Goal: Find contact information: Find contact information

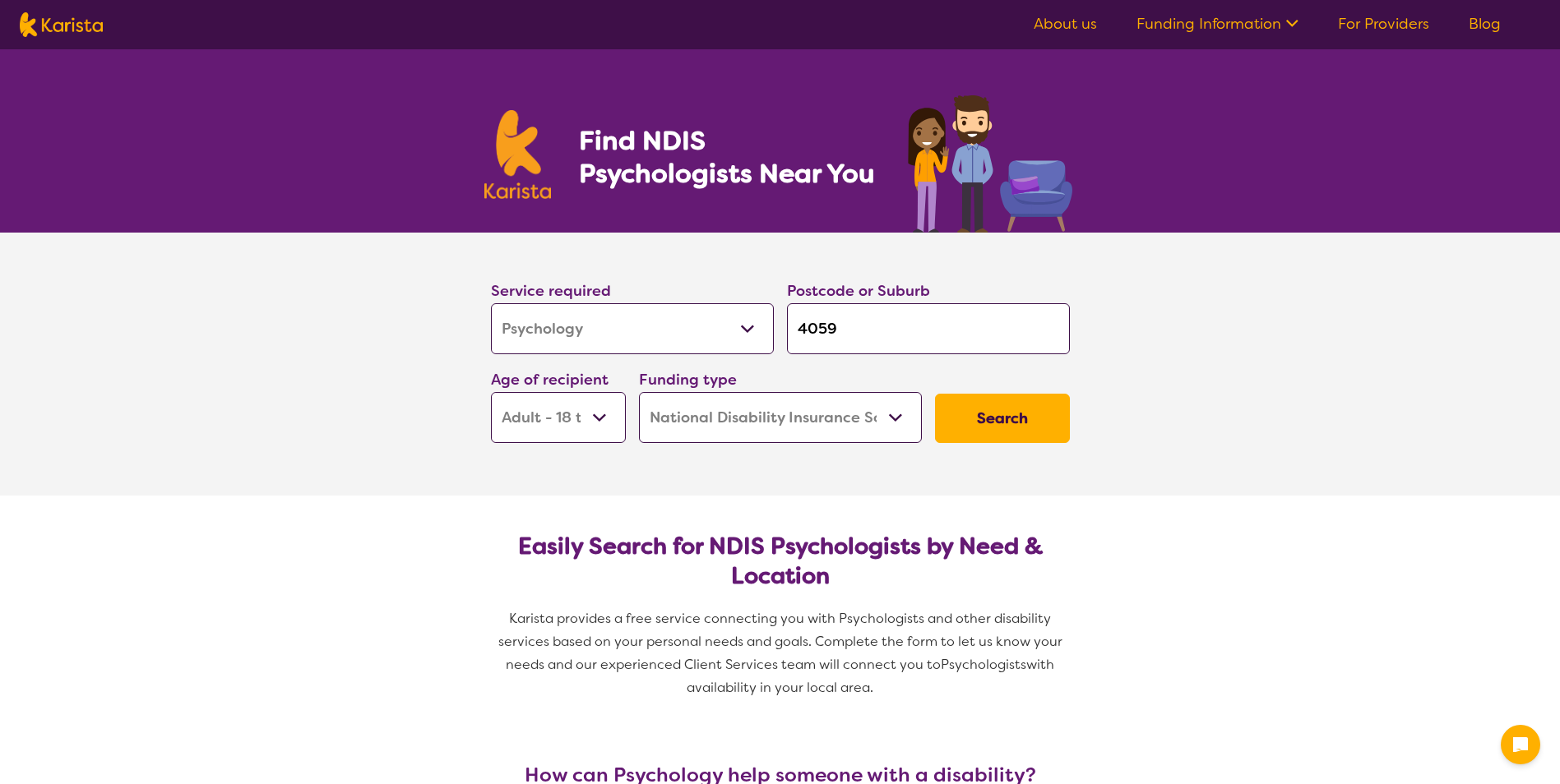
select select "Psychology"
select select "AD"
select select "NDIS"
select select "Psychology"
select select "AD"
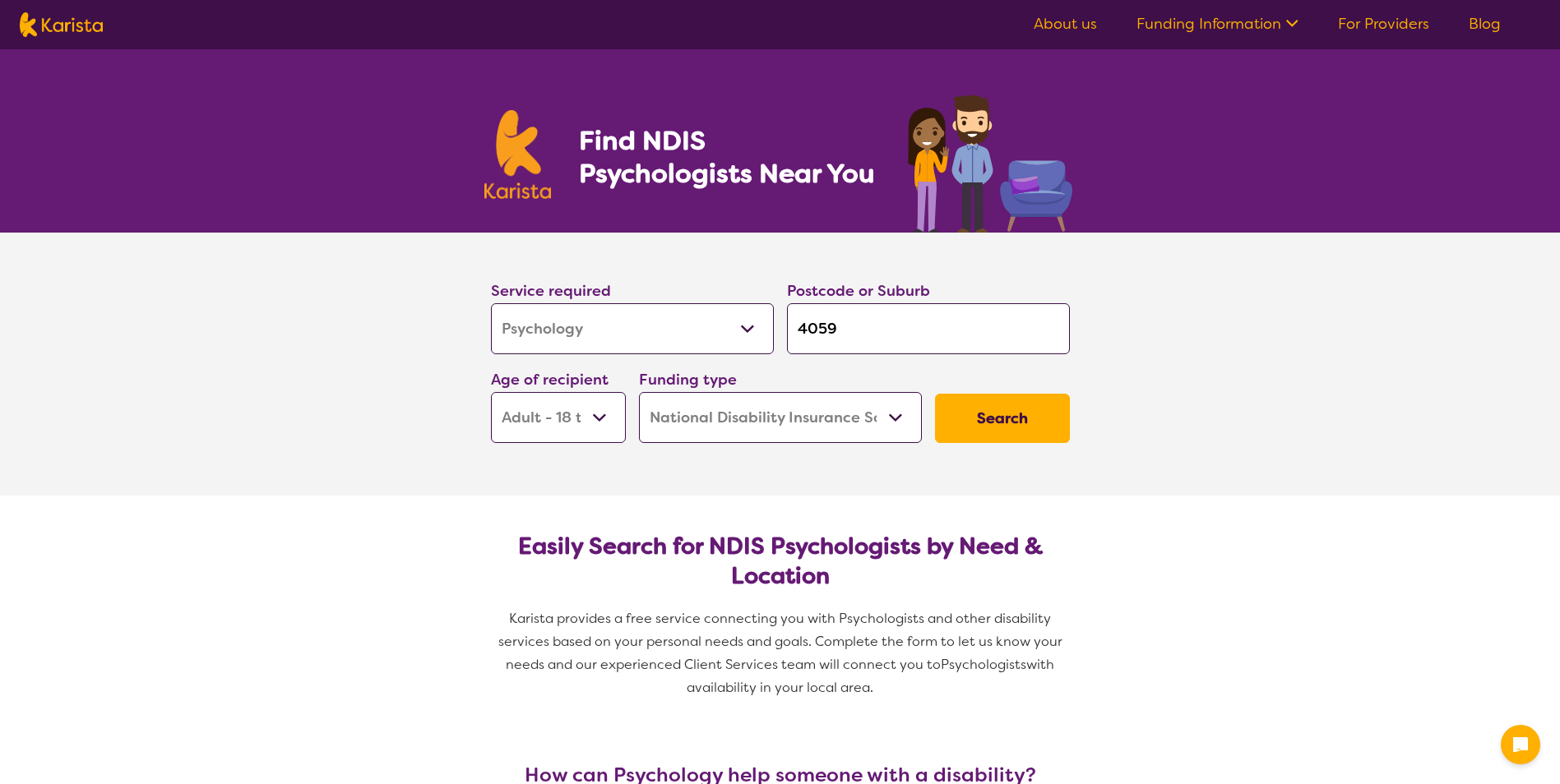
select select "NDIS"
click at [732, 333] on select "Allied Health Assistant Assessment ([MEDICAL_DATA] or [MEDICAL_DATA]) Behaviour…" at bounding box center [632, 329] width 283 height 51
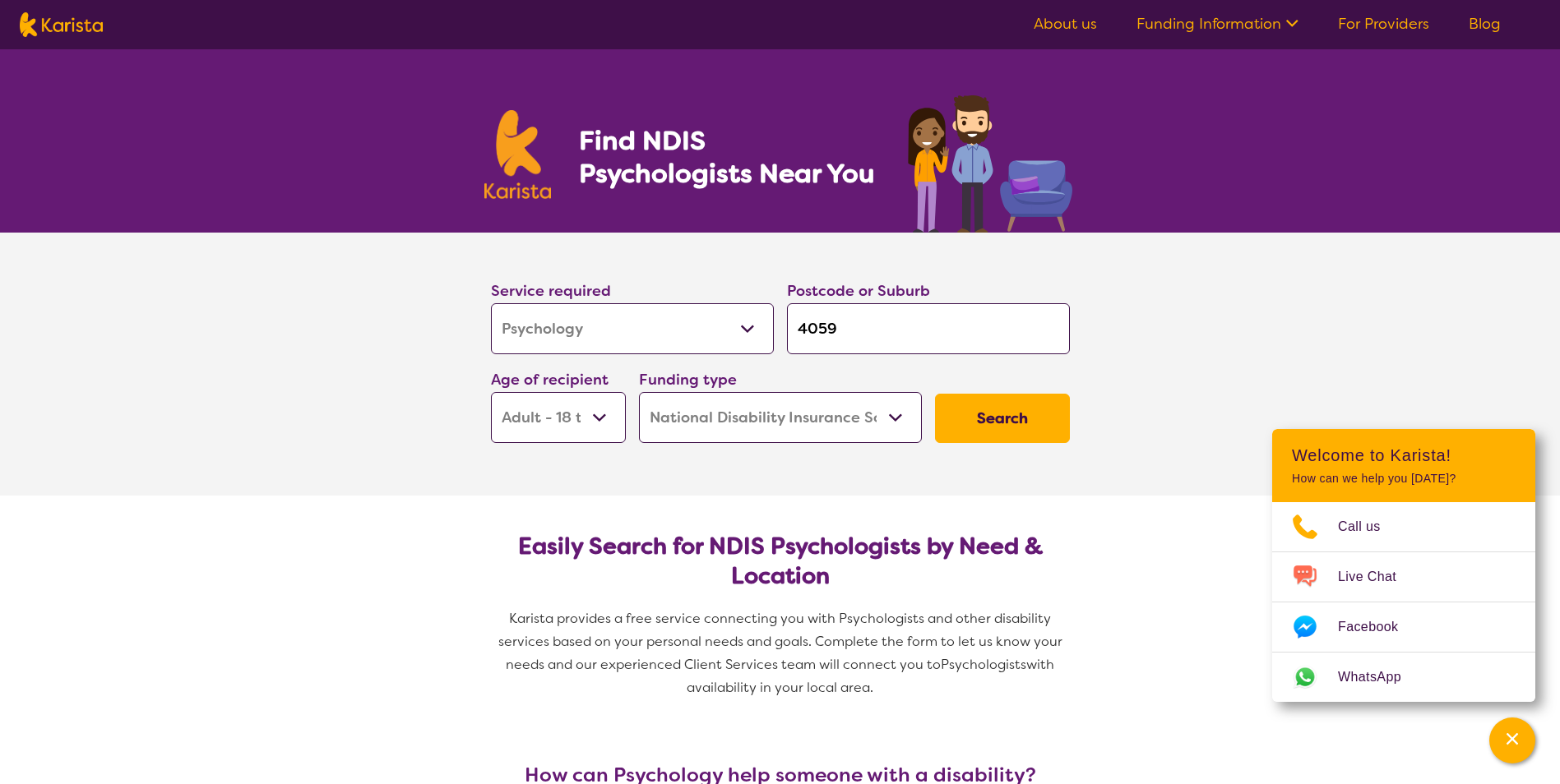
select select "Counselling"
click at [491, 303] on select "Allied Health Assistant Assessment ([MEDICAL_DATA] or [MEDICAL_DATA]) Behaviour…" at bounding box center [632, 329] width 283 height 51
select select "Counselling"
click at [862, 337] on input "4059" at bounding box center [929, 329] width 283 height 51
drag, startPoint x: 850, startPoint y: 336, endPoint x: 790, endPoint y: 342, distance: 60.3
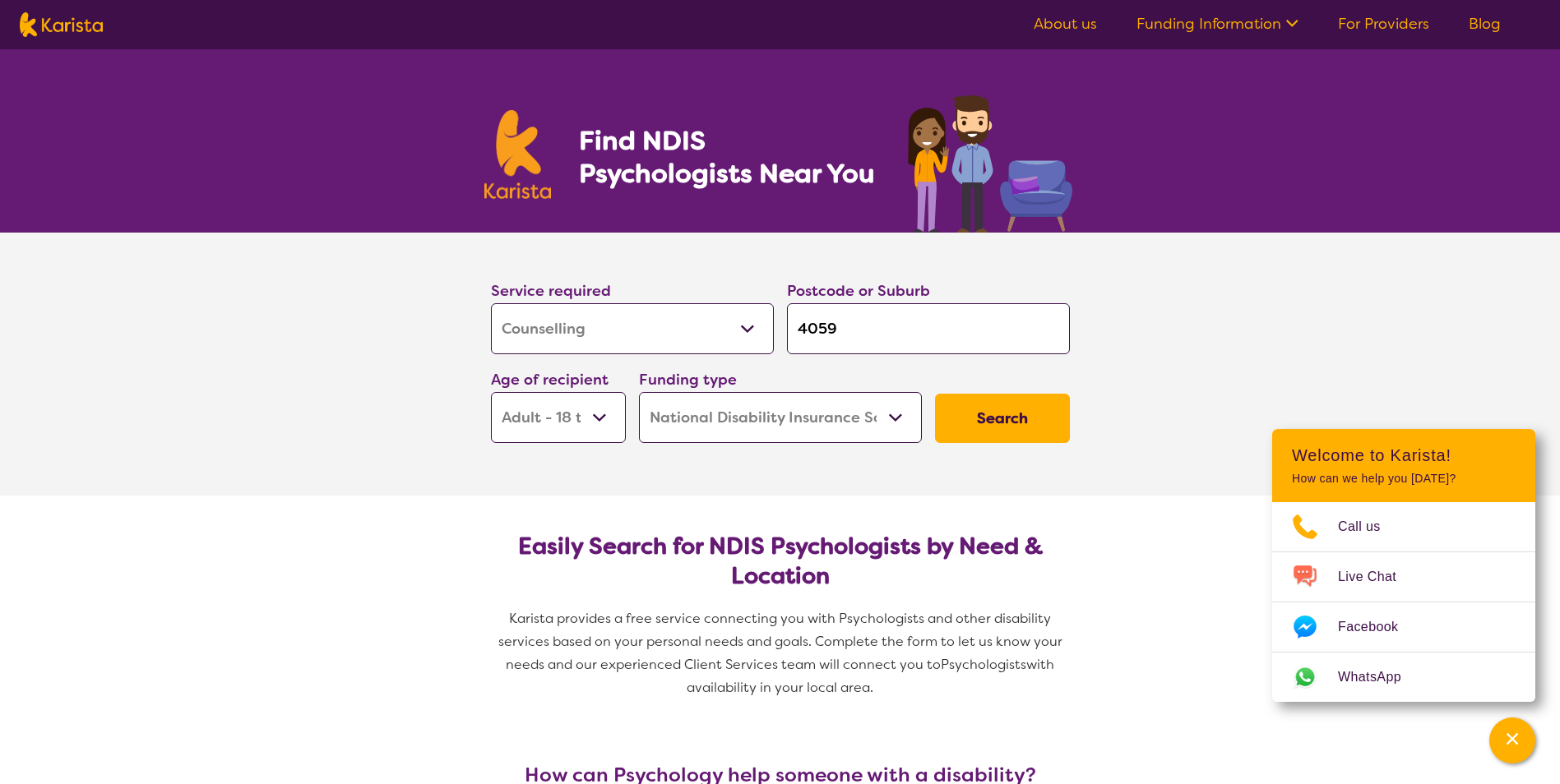
click at [790, 342] on input "4059" at bounding box center [929, 329] width 283 height 51
type input "k"
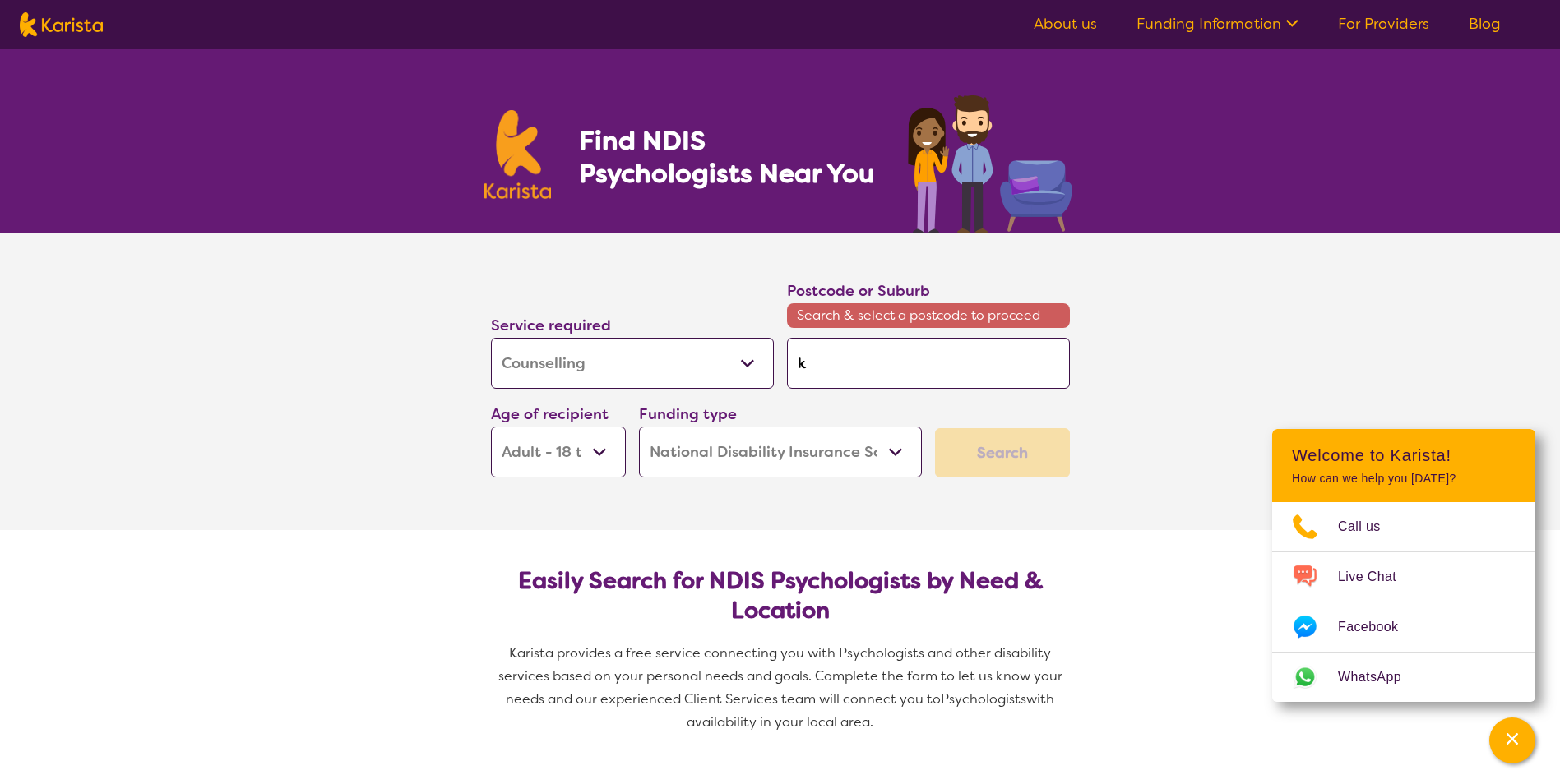
type input "ke"
type input "ked"
type input "kedr"
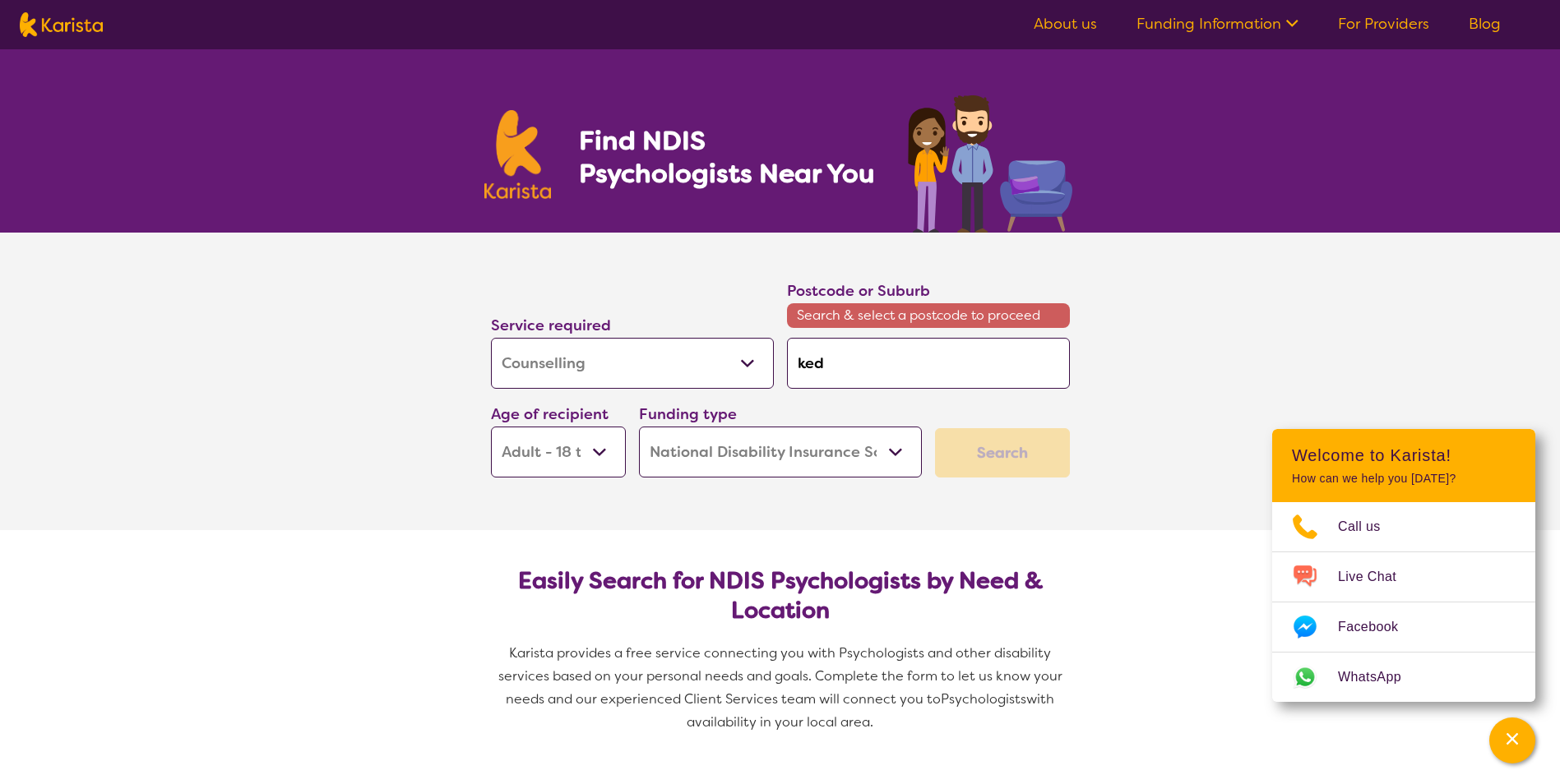
type input "kedr"
type input "kedro"
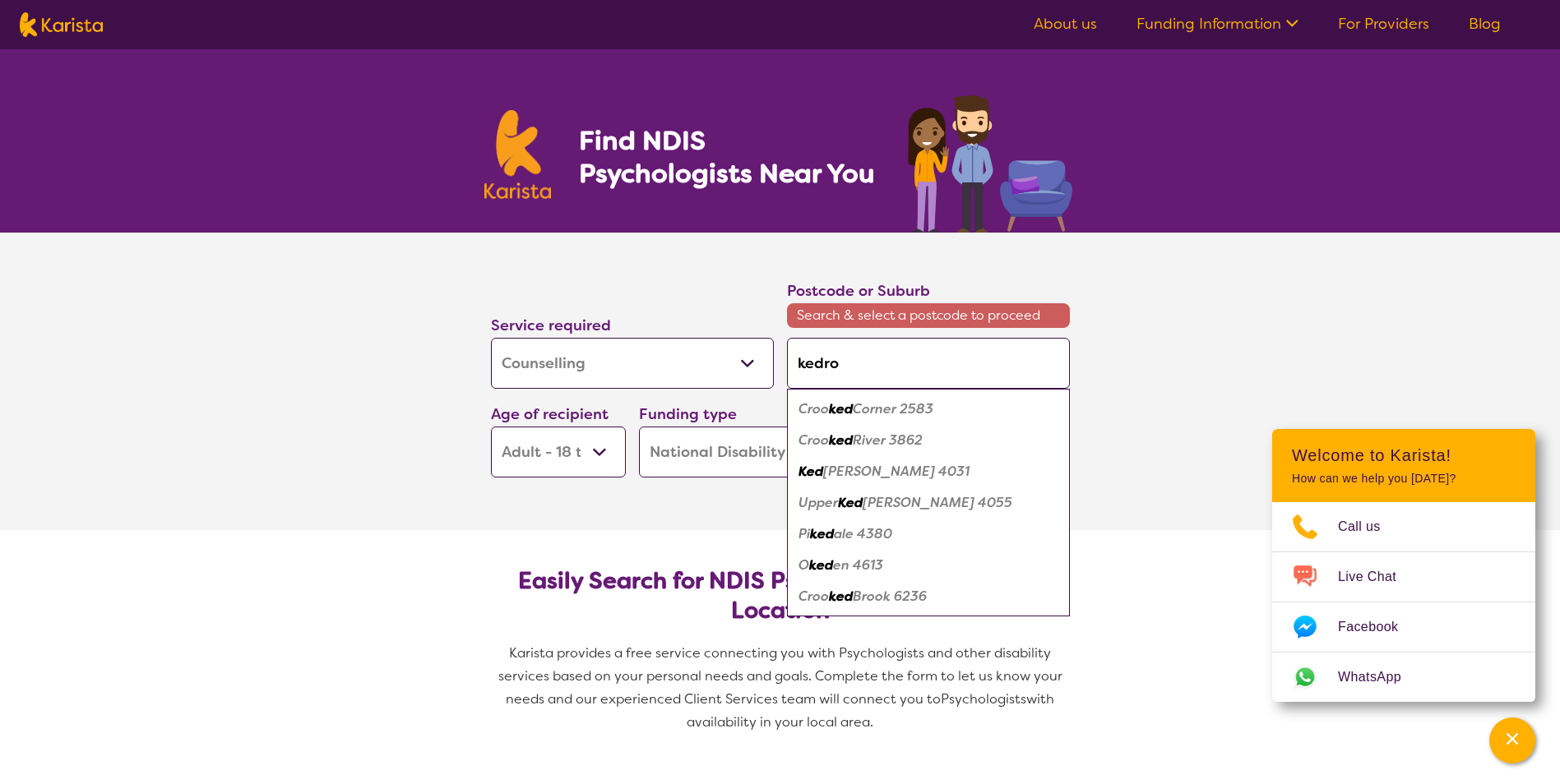
type input "kedron"
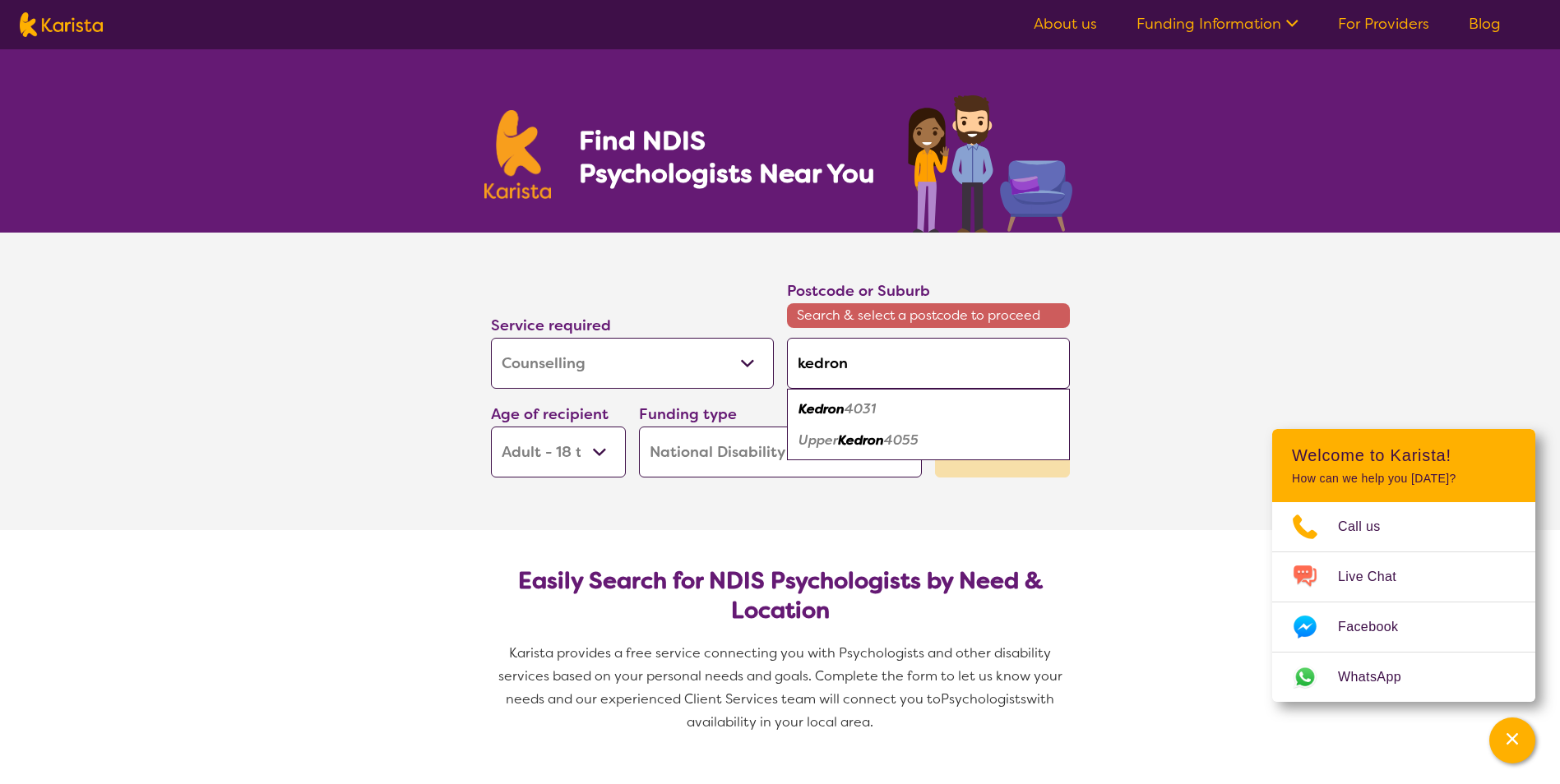
click at [876, 409] on em "4031" at bounding box center [860, 409] width 31 height 18
type input "4031"
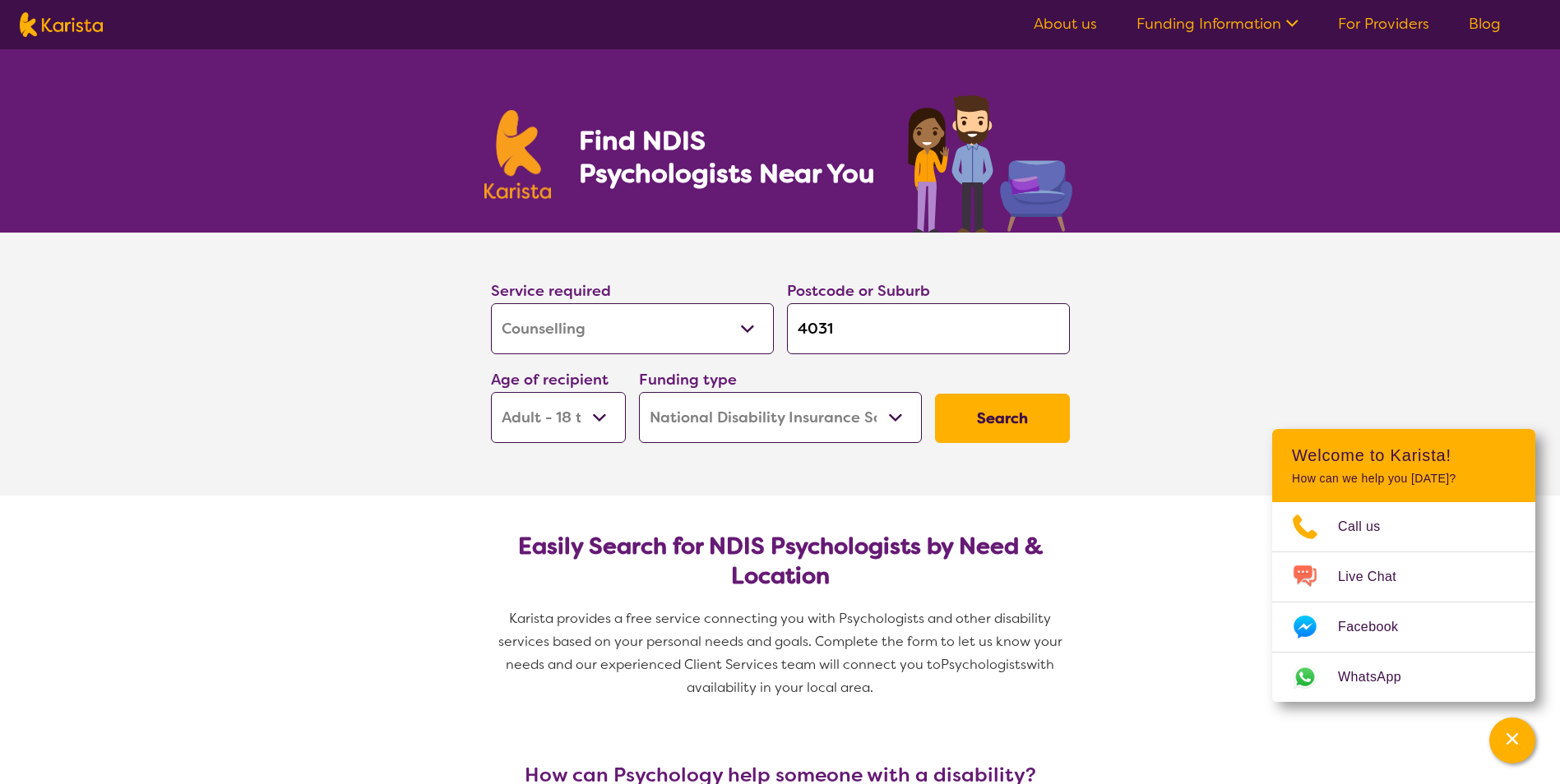
click at [598, 417] on select "Early Childhood - 0 to 9 Child - 10 to 11 Adolescent - 12 to 17 Adult - 18 to 6…" at bounding box center [558, 417] width 135 height 51
click at [491, 392] on select "Early Childhood - 0 to 9 Child - 10 to 11 Adolescent - 12 to 17 Adult - 18 to 6…" at bounding box center [558, 417] width 135 height 51
click at [980, 415] on button "Search" at bounding box center [1002, 418] width 135 height 50
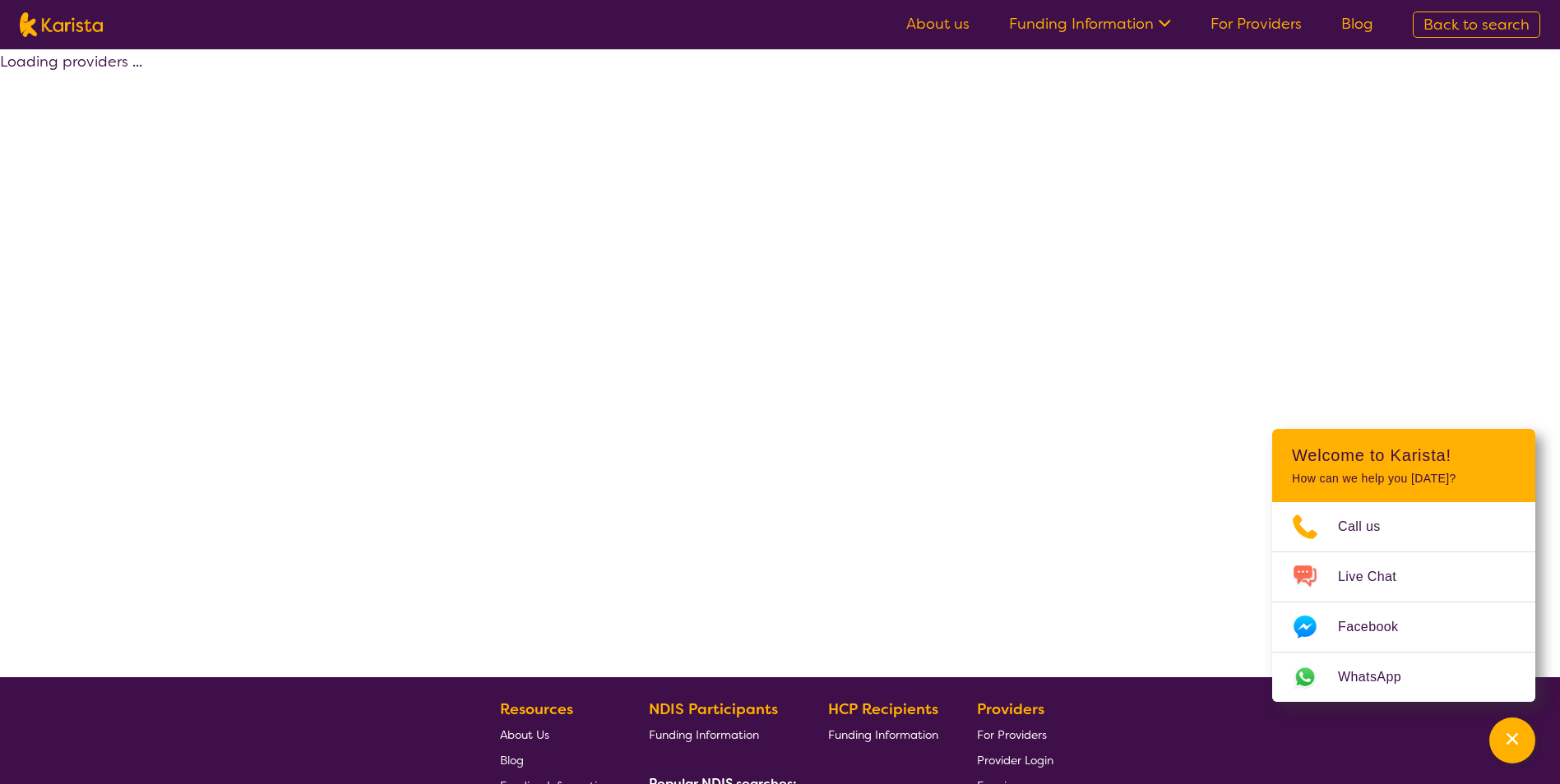
select select "by_score"
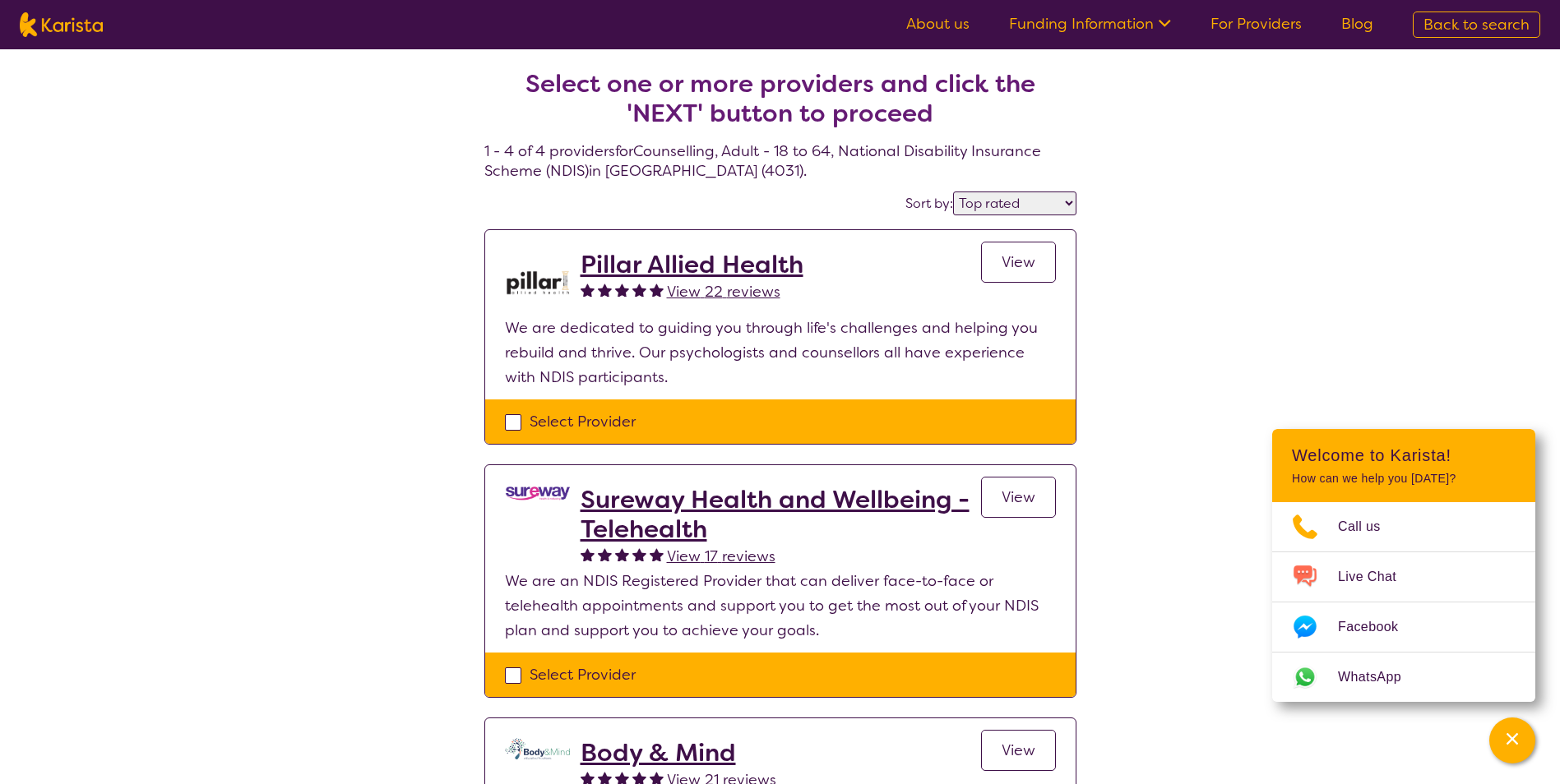
click at [715, 272] on h2 "Pillar Allied Health" at bounding box center [692, 264] width 222 height 29
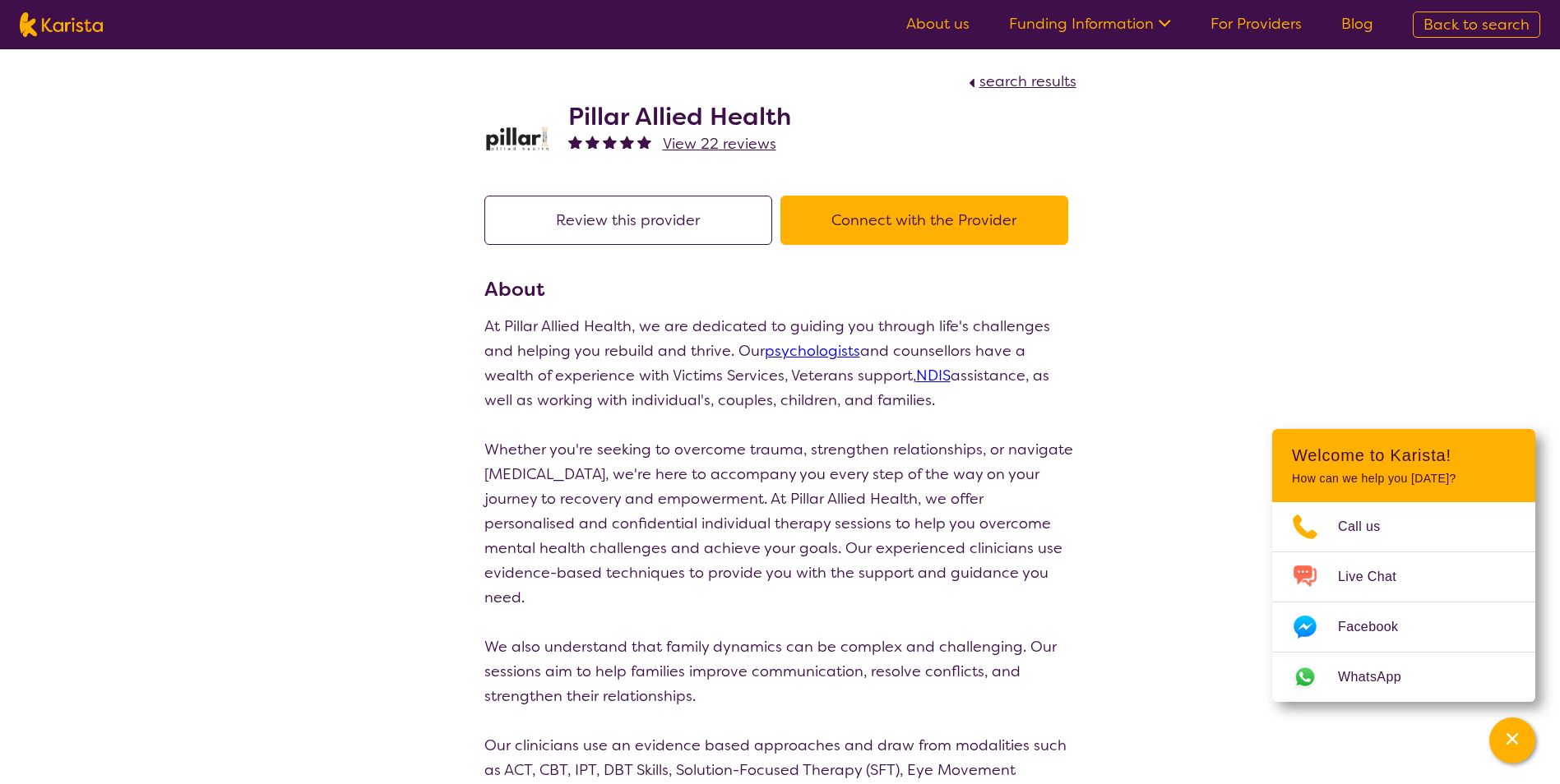
drag, startPoint x: 597, startPoint y: 373, endPoint x: 975, endPoint y: 399, distance: 378.9
click at [975, 399] on p "At Pillar Allied Health, we are dedicated to guiding you through life's challen…" at bounding box center [780, 363] width 592 height 98
drag, startPoint x: 975, startPoint y: 399, endPoint x: 965, endPoint y: 405, distance: 11.7
click at [969, 402] on p "At Pillar Allied Health, we are dedicated to guiding you through life's challen…" at bounding box center [780, 363] width 592 height 98
click at [572, 437] on p "Whether you're seeking to overcome trauma, strengthen relationships, or navigat…" at bounding box center [780, 523] width 592 height 173
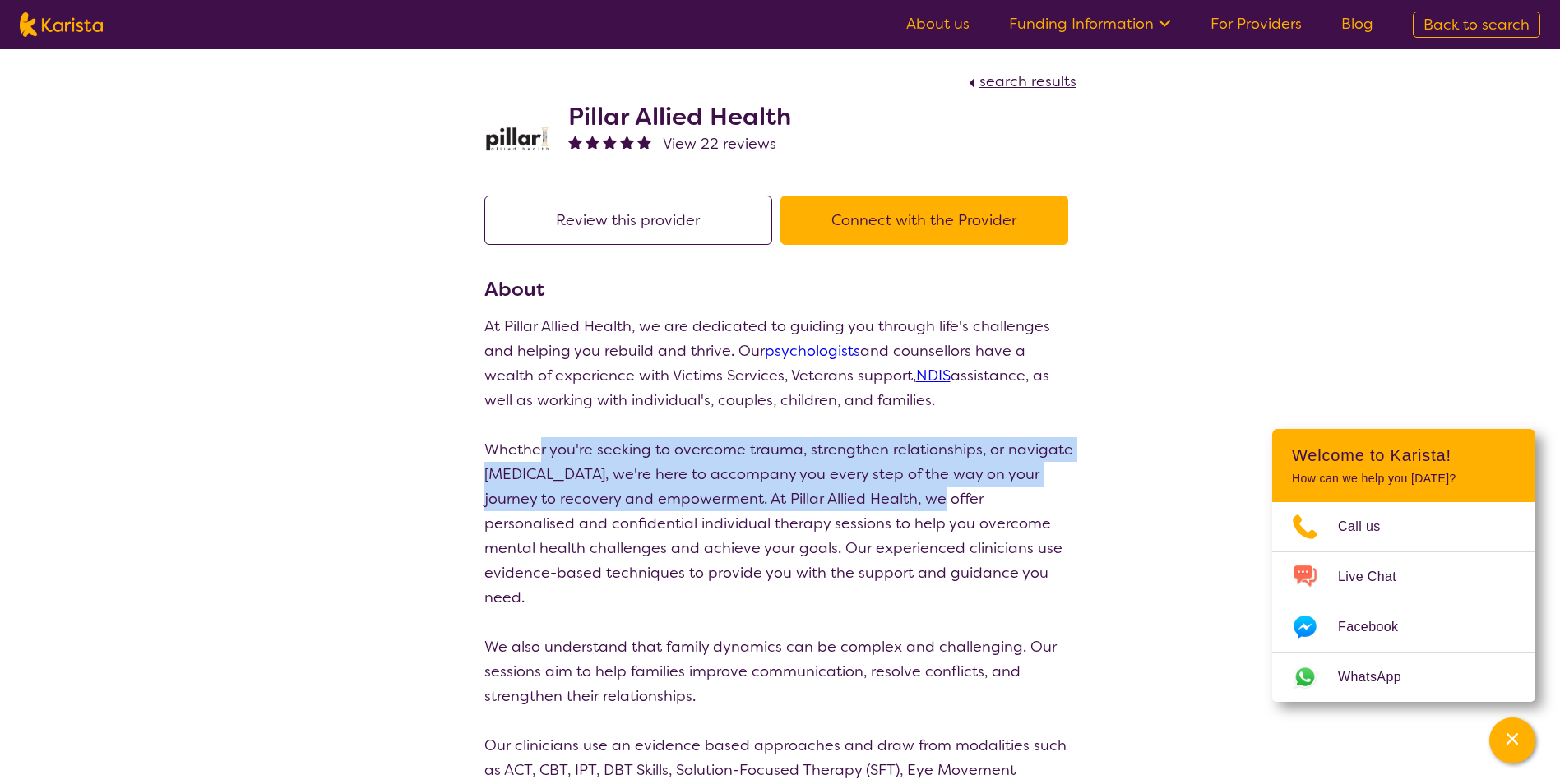
drag, startPoint x: 537, startPoint y: 451, endPoint x: 930, endPoint y: 492, distance: 395.1
click at [930, 492] on p "Whether you're seeking to overcome trauma, strengthen relationships, or navigat…" at bounding box center [780, 523] width 592 height 173
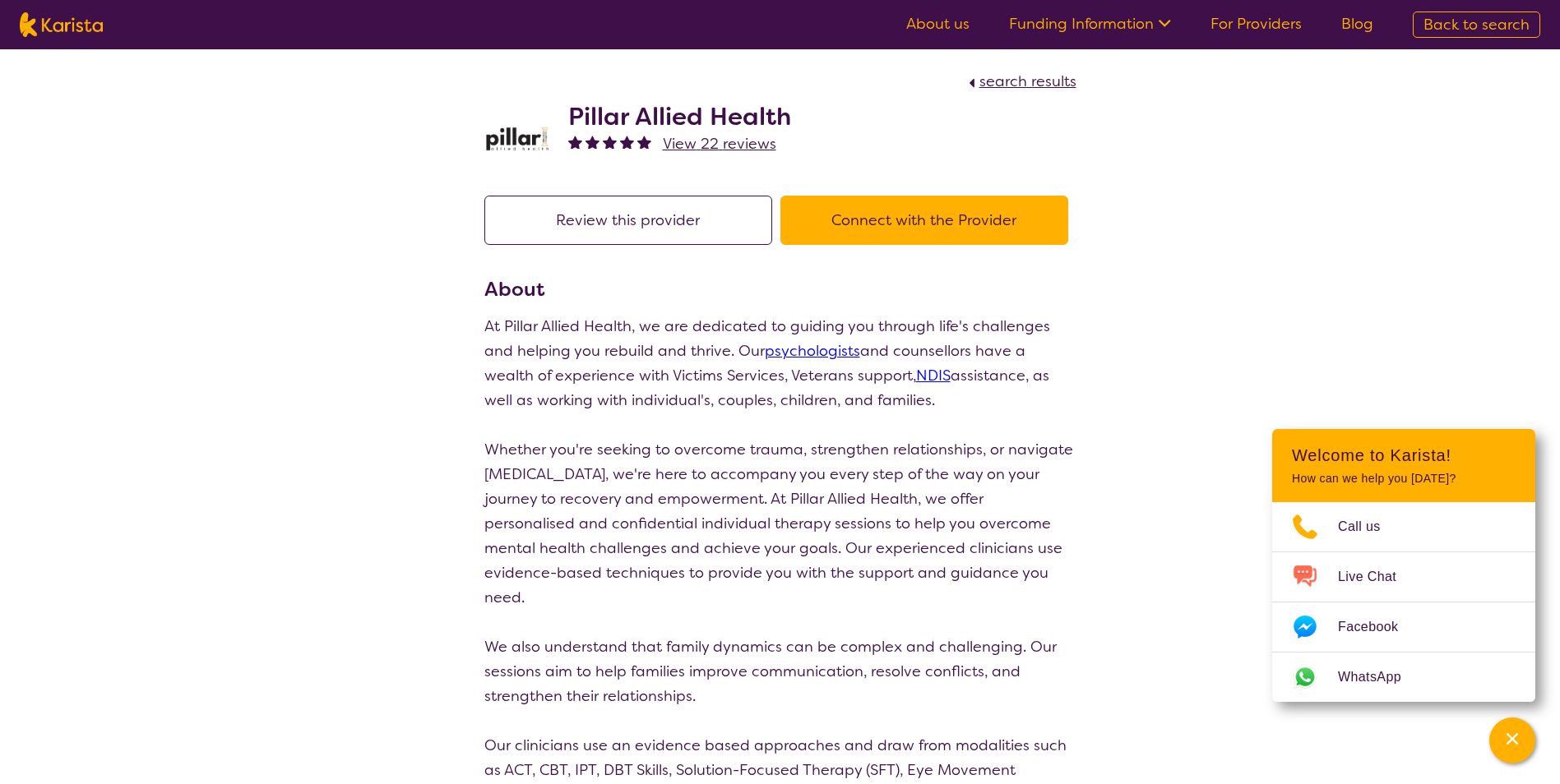
drag, startPoint x: 930, startPoint y: 492, endPoint x: 819, endPoint y: 522, distance: 115.0
click at [819, 522] on p "Whether you're seeking to overcome trauma, strengthen relationships, or navigat…" at bounding box center [780, 523] width 592 height 173
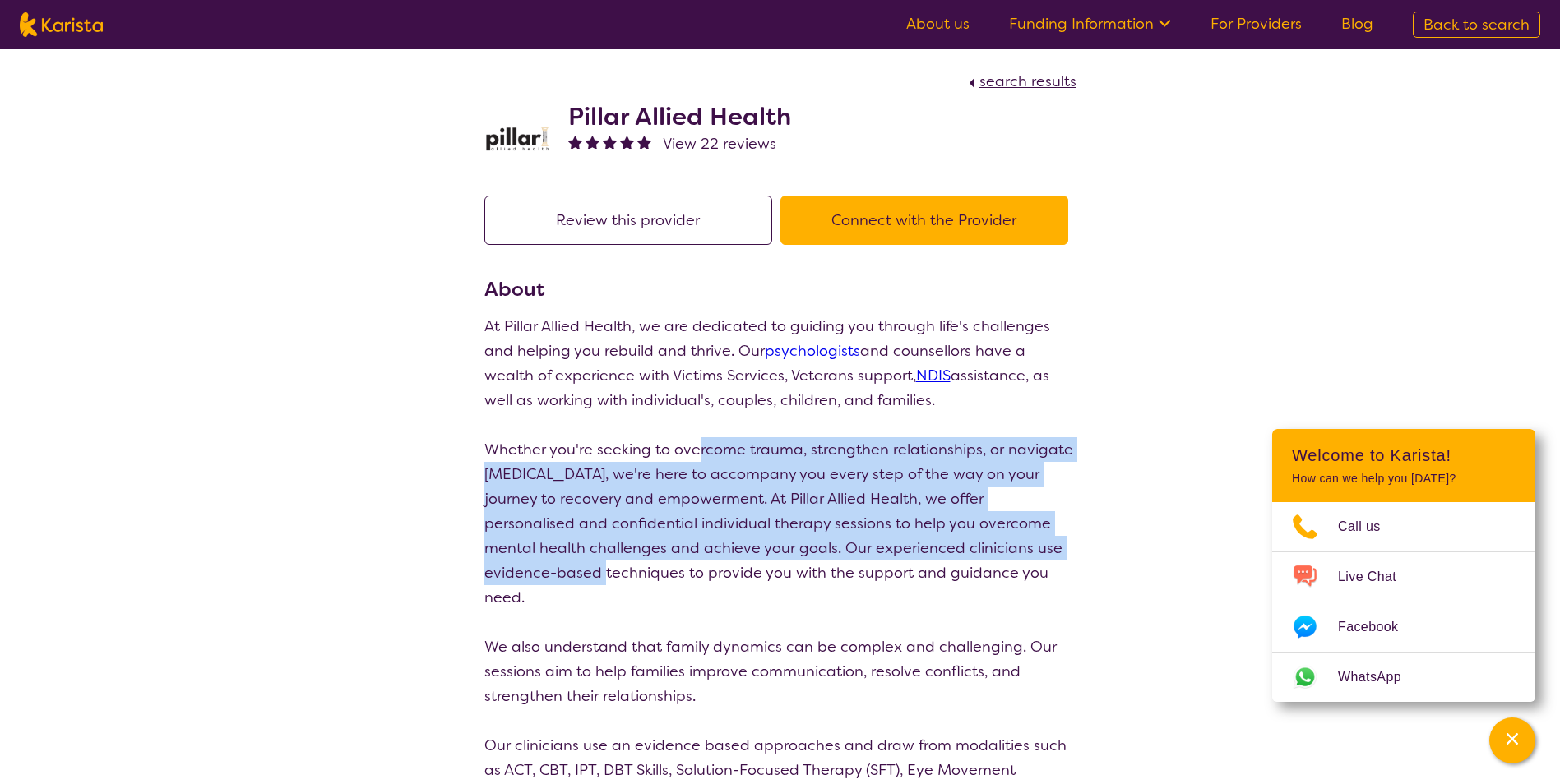
drag, startPoint x: 936, startPoint y: 452, endPoint x: 1083, endPoint y: 551, distance: 177.2
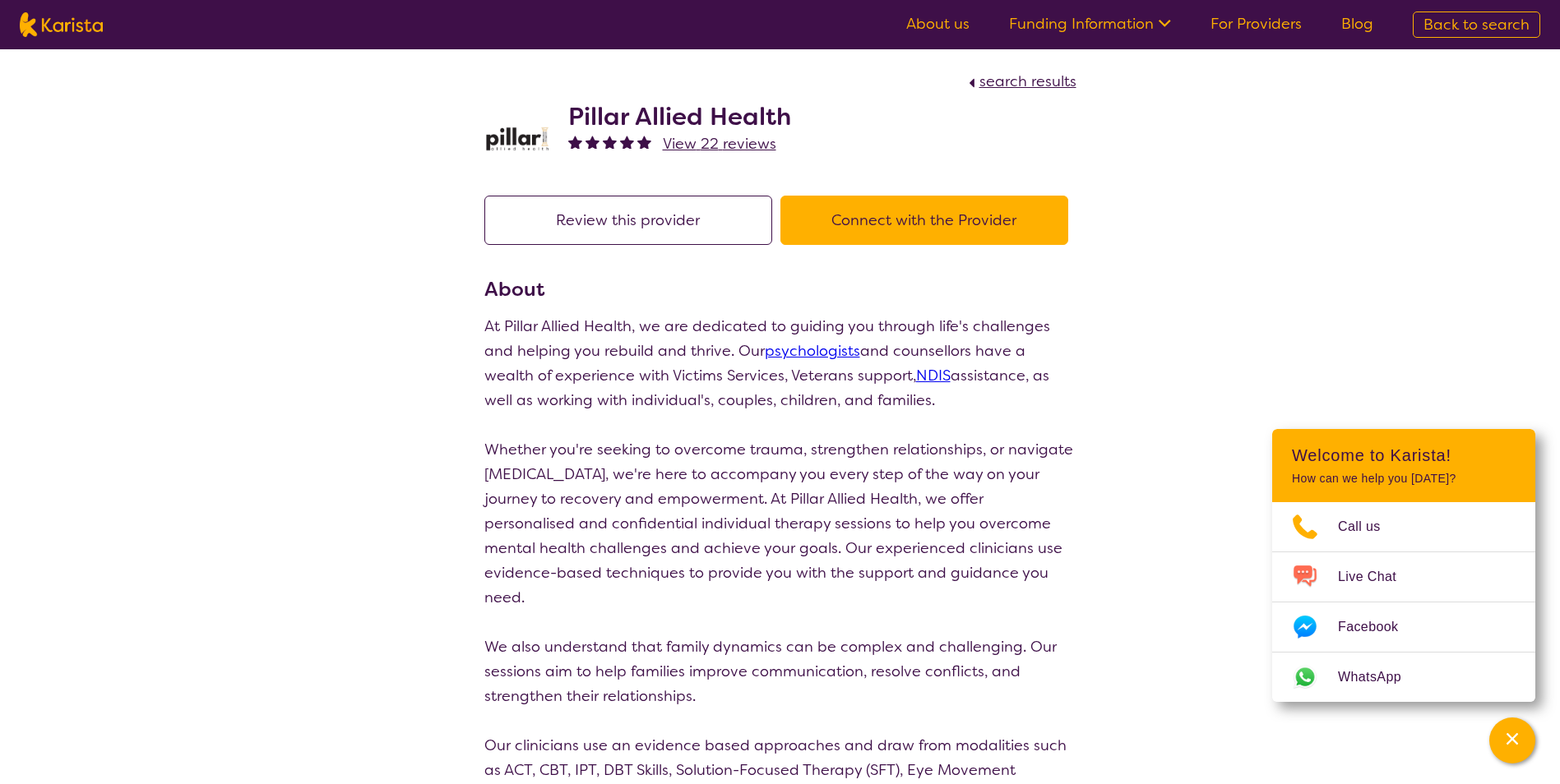
drag, startPoint x: 1083, startPoint y: 551, endPoint x: 1051, endPoint y: 568, distance: 36.2
click at [1051, 568] on p "Whether you're seeking to overcome trauma, strengthen relationships, or navigat…" at bounding box center [780, 523] width 592 height 173
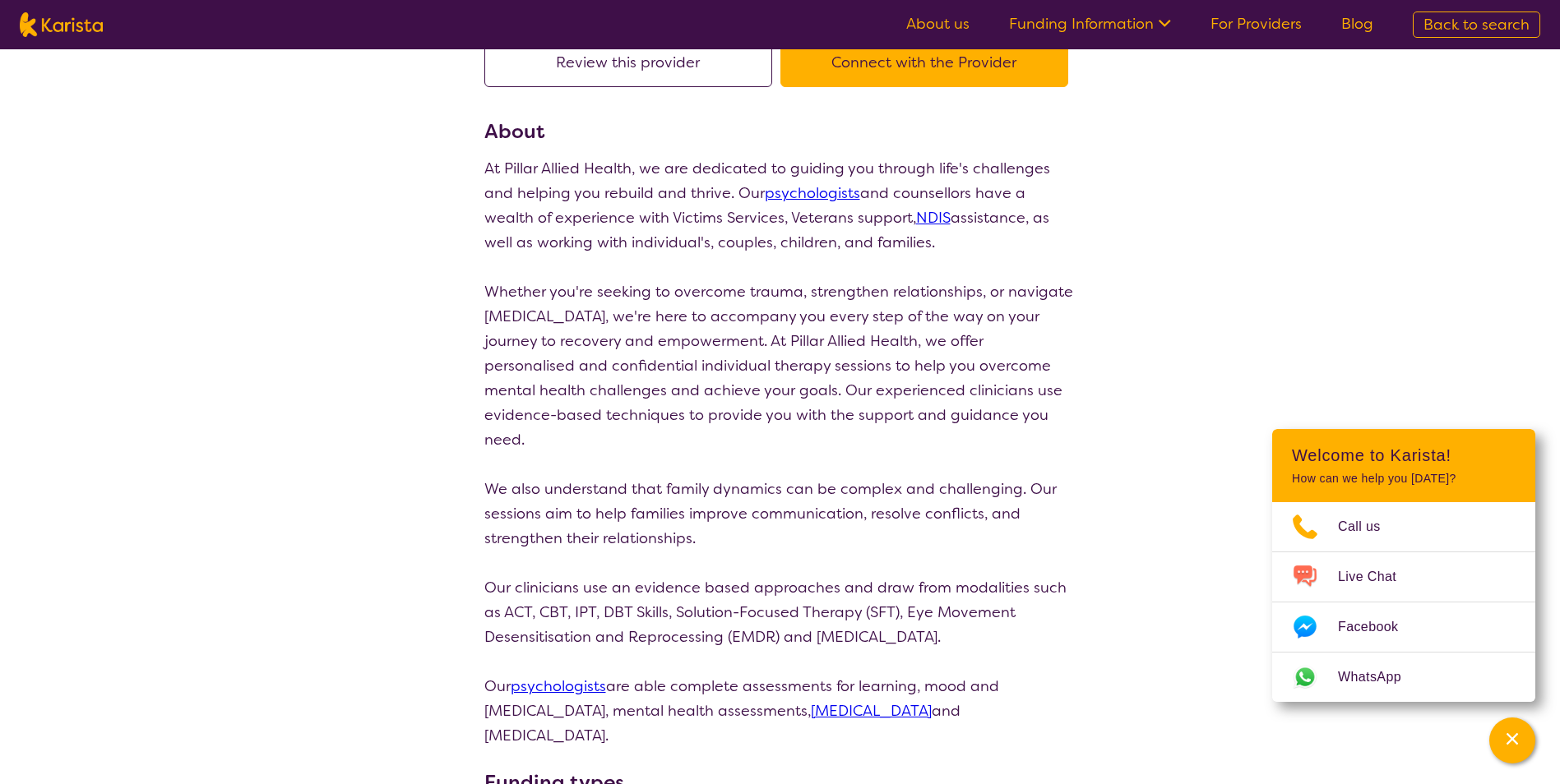
scroll to position [165, 0]
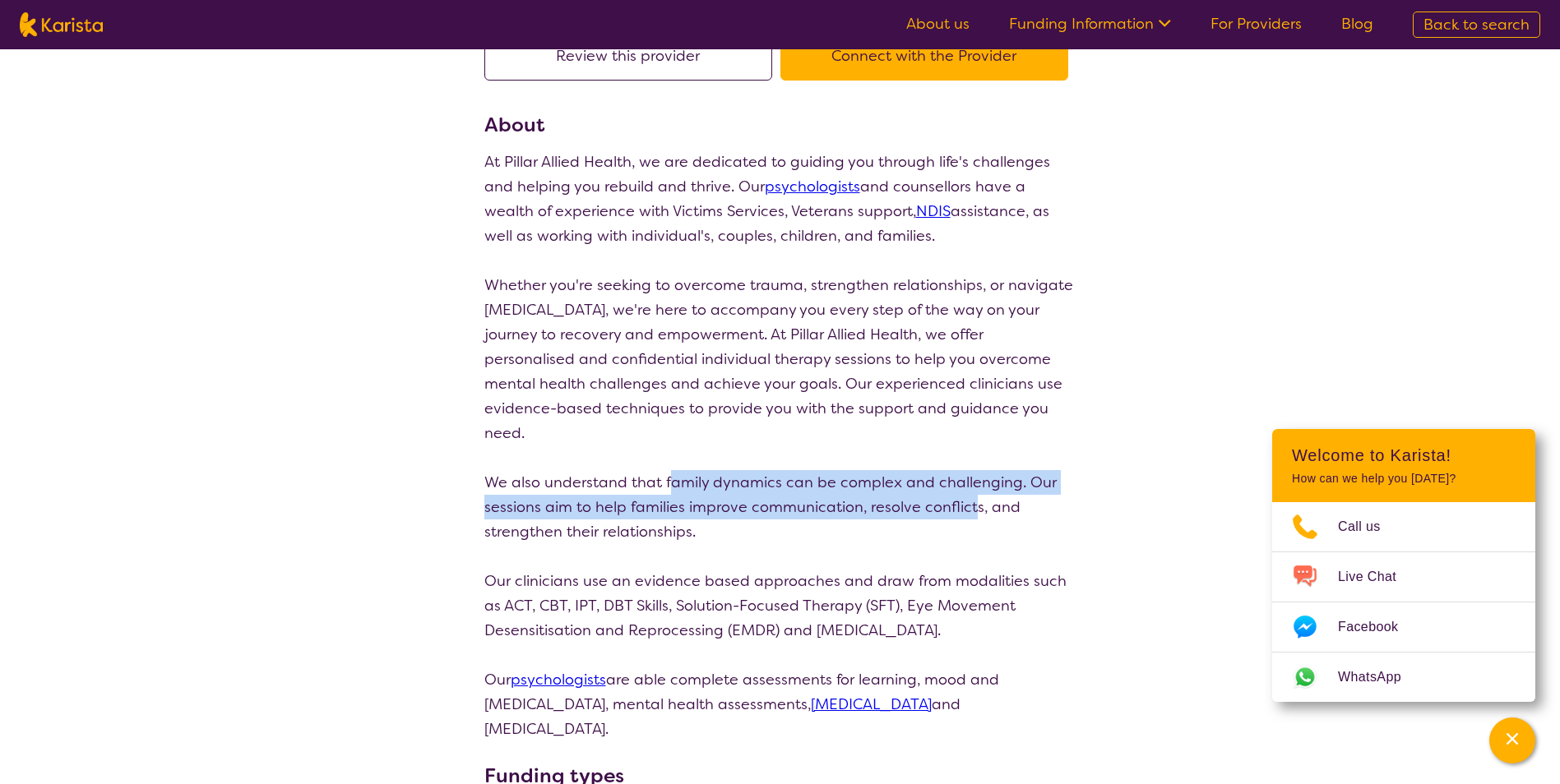
drag, startPoint x: 668, startPoint y: 449, endPoint x: 969, endPoint y: 489, distance: 303.6
click at [969, 489] on p "We also understand that family dynamics can be complex and challenging. Our ses…" at bounding box center [780, 507] width 592 height 74
drag, startPoint x: 969, startPoint y: 489, endPoint x: 827, endPoint y: 510, distance: 143.5
click at [882, 510] on p "We also understand that family dynamics can be complex and challenging. Our ses…" at bounding box center [780, 507] width 592 height 74
drag, startPoint x: 596, startPoint y: 456, endPoint x: 787, endPoint y: 509, distance: 198.2
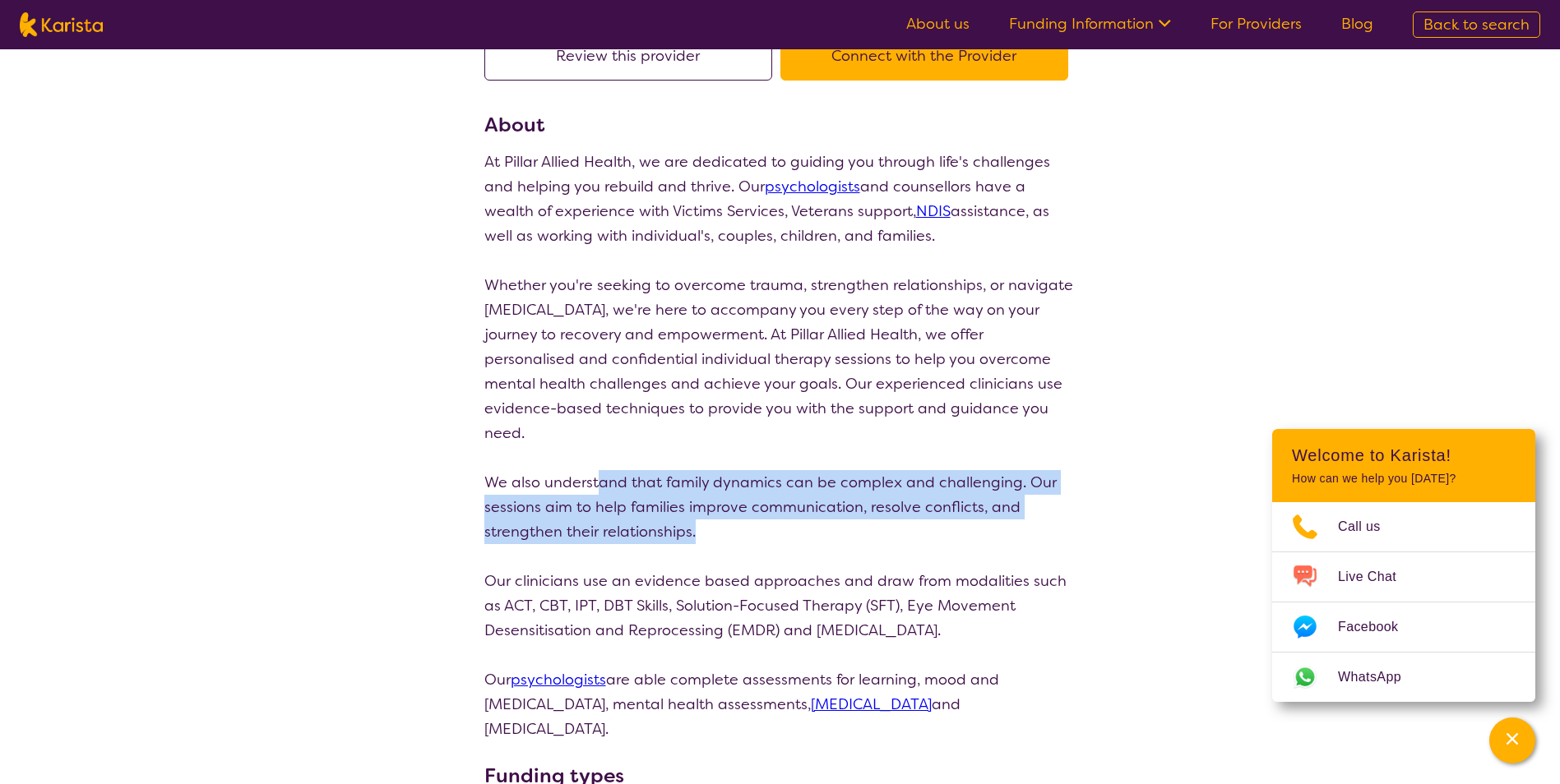
click at [787, 509] on p "We also understand that family dynamics can be complex and challenging. Our ses…" at bounding box center [780, 507] width 592 height 74
drag, startPoint x: 684, startPoint y: 444, endPoint x: 819, endPoint y: 499, distance: 145.8
click at [819, 499] on div "At Pillar Allied Health, we are dedicated to guiding you through life's challen…" at bounding box center [780, 445] width 592 height 592
click at [819, 499] on p "We also understand that family dynamics can be complex and challenging. Our ses…" at bounding box center [780, 507] width 592 height 74
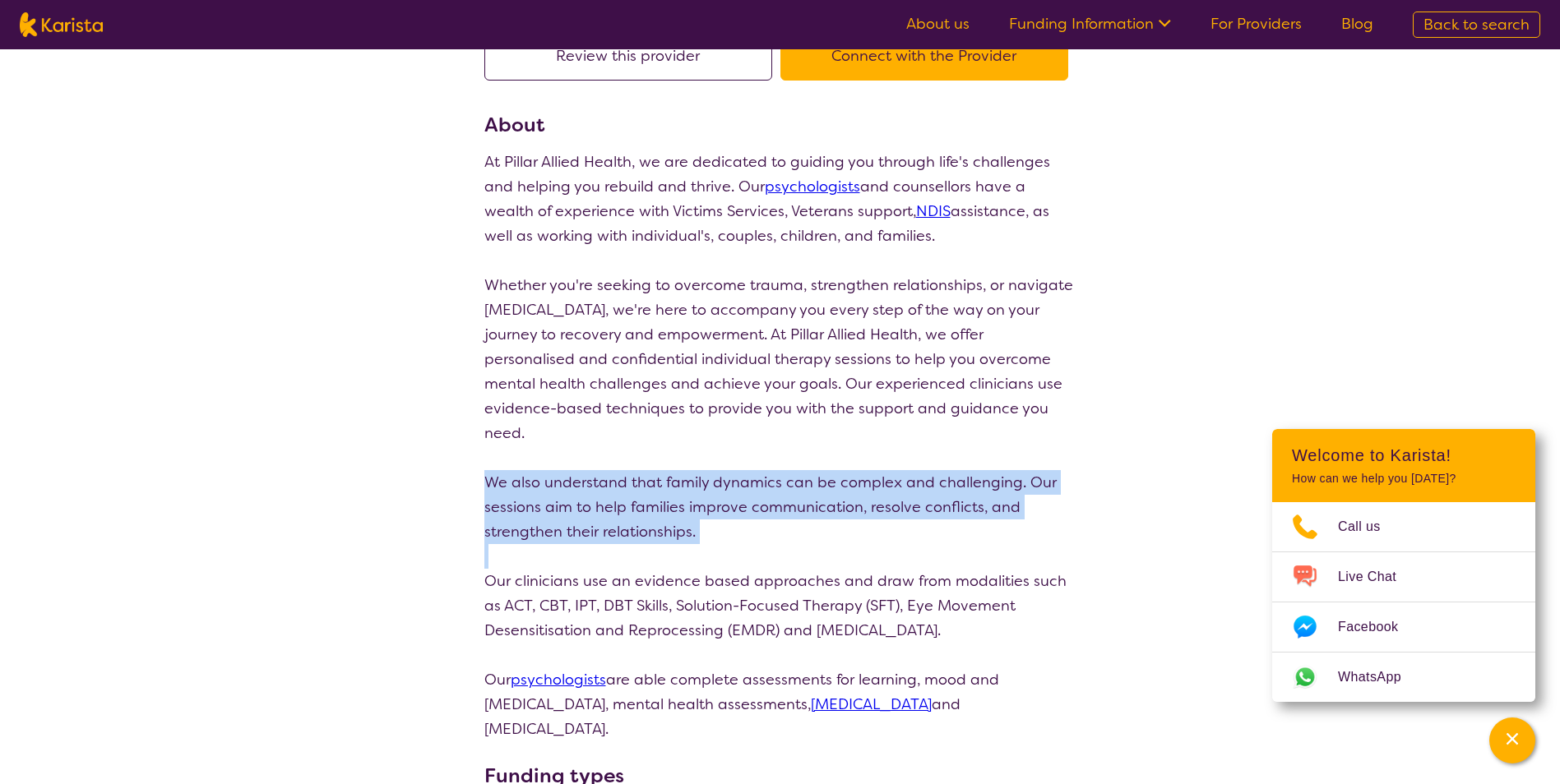
drag, startPoint x: 657, startPoint y: 462, endPoint x: 773, endPoint y: 527, distance: 133.0
click at [773, 527] on div "At Pillar Allied Health, we are dedicated to guiding you through life's challen…" at bounding box center [780, 445] width 592 height 592
click at [773, 544] on p at bounding box center [780, 556] width 592 height 24
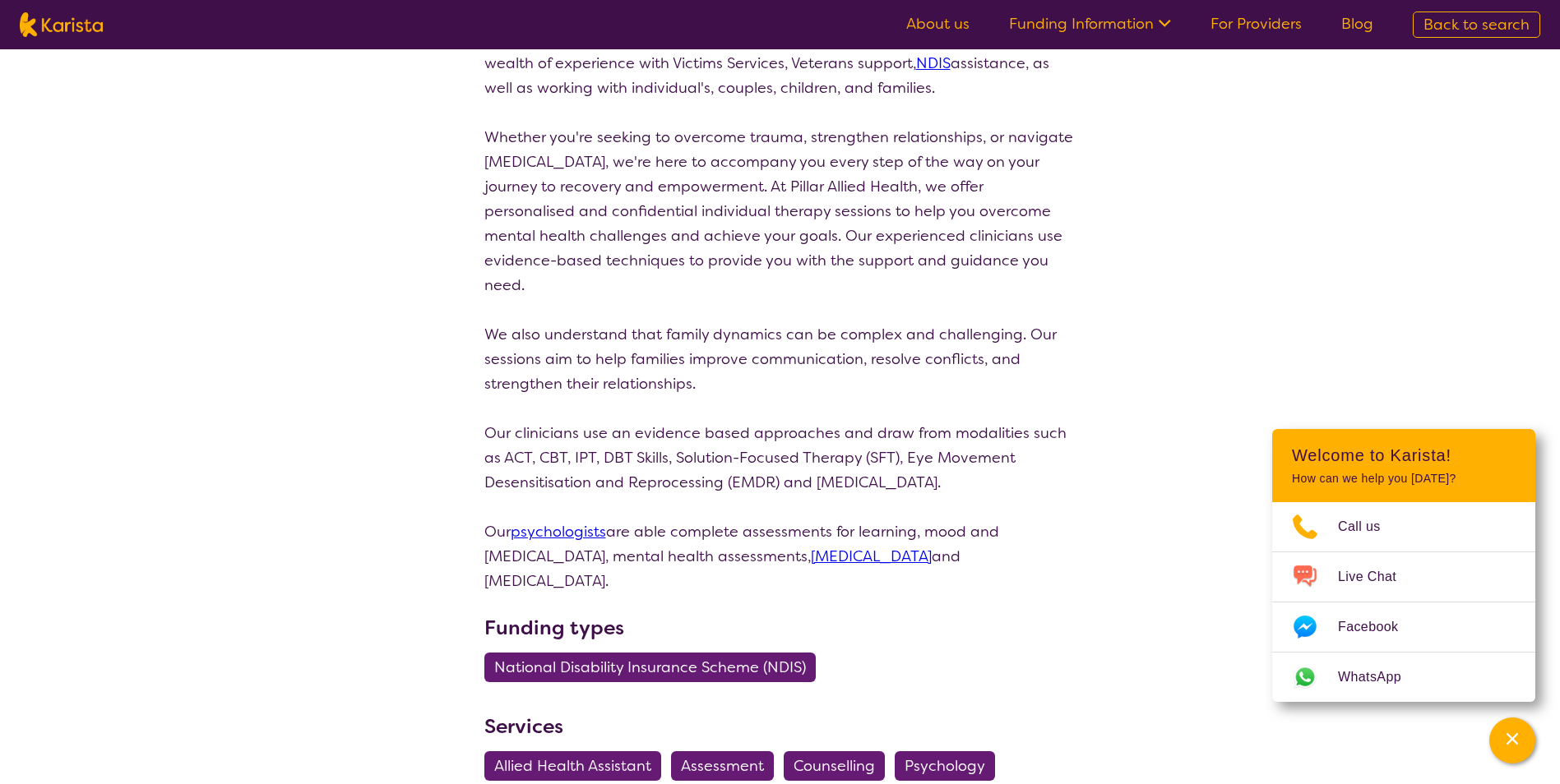
scroll to position [329, 0]
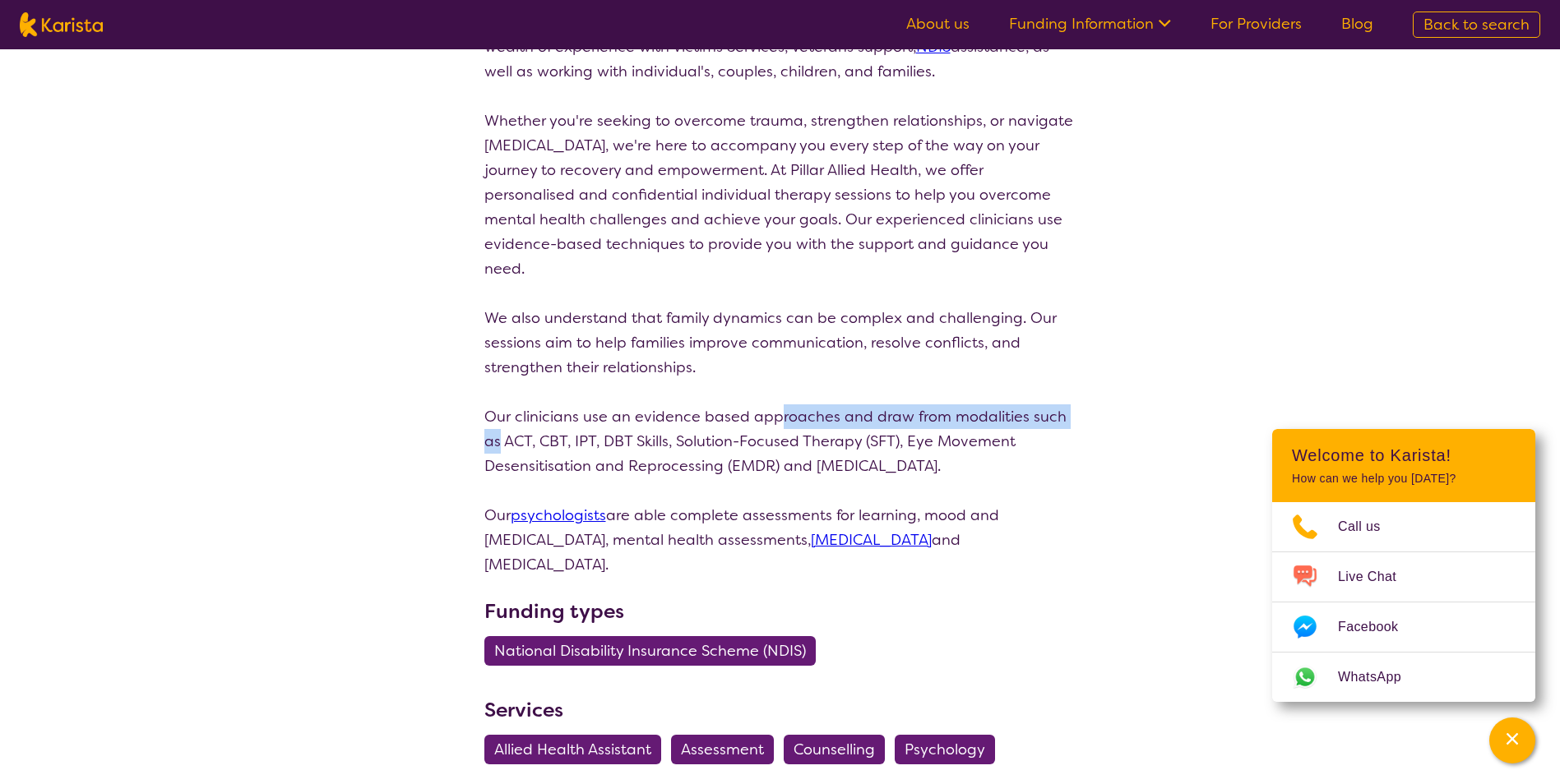
drag, startPoint x: 837, startPoint y: 394, endPoint x: 1100, endPoint y: 395, distance: 263.0
drag, startPoint x: 1100, startPoint y: 395, endPoint x: 1060, endPoint y: 403, distance: 40.8
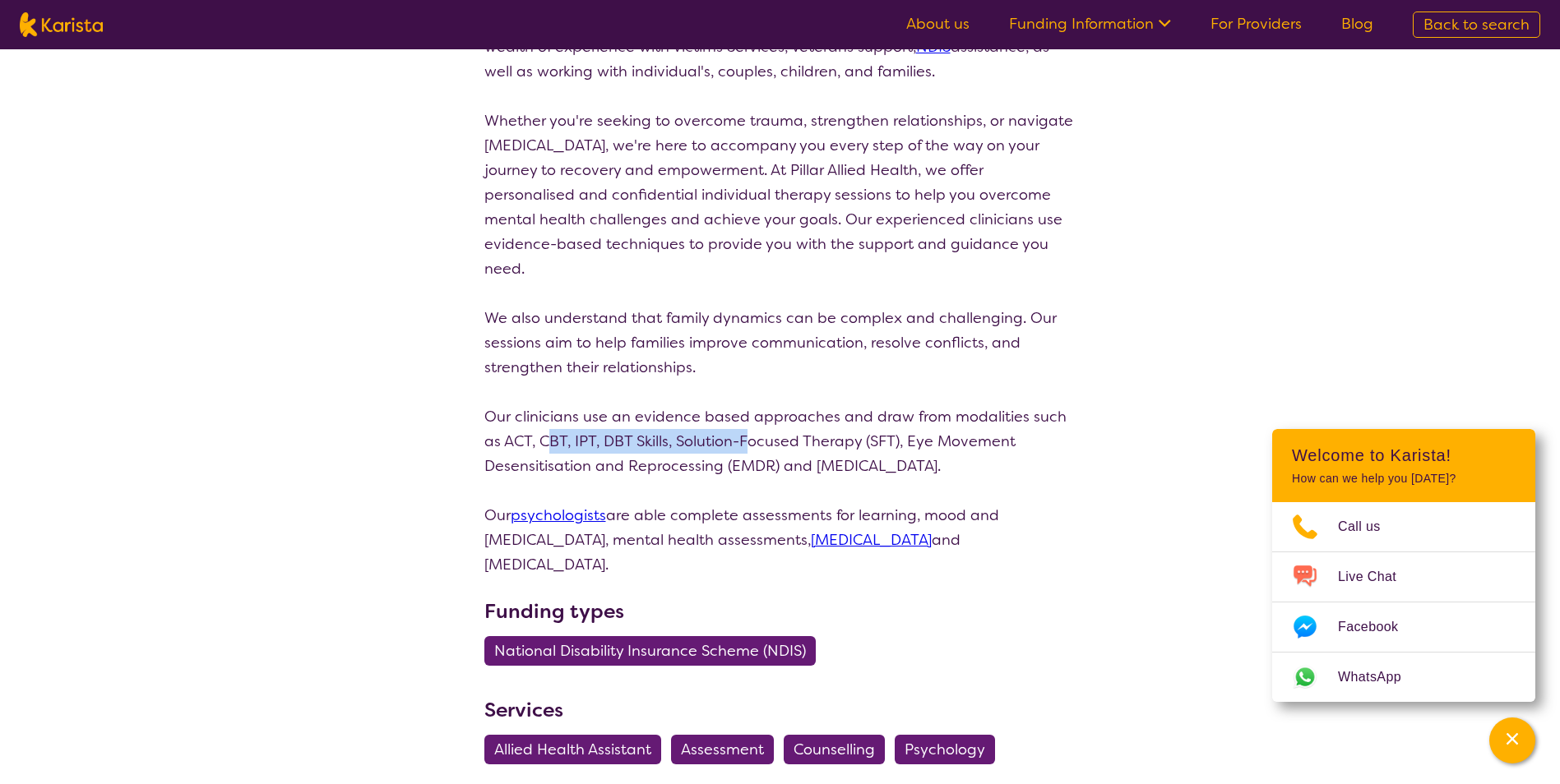
drag, startPoint x: 525, startPoint y: 415, endPoint x: 728, endPoint y: 412, distance: 203.0
click at [728, 412] on p "Our clinicians use an evidence based approaches and draw from modalities such a…" at bounding box center [780, 442] width 592 height 74
drag, startPoint x: 728, startPoint y: 412, endPoint x: 703, endPoint y: 423, distance: 27.3
click at [703, 423] on p "Our clinicians use an evidence based approaches and draw from modalities such a…" at bounding box center [780, 442] width 592 height 74
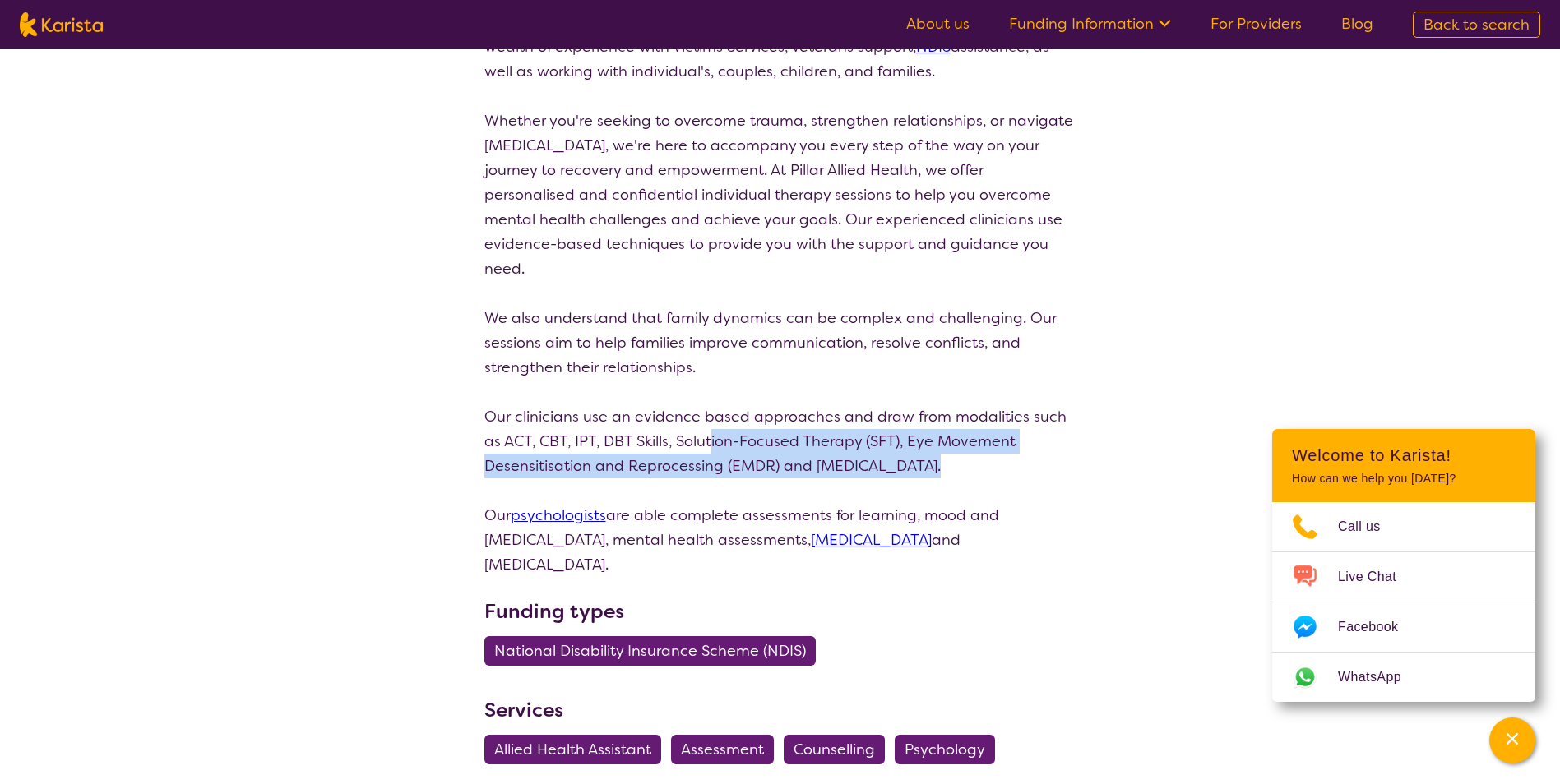
drag, startPoint x: 699, startPoint y: 411, endPoint x: 1037, endPoint y: 431, distance: 338.6
click at [1037, 431] on p "Our clinicians use an evidence based approaches and draw from modalities such a…" at bounding box center [780, 442] width 592 height 74
click at [1035, 431] on p "Our clinicians use an evidence based approaches and draw from modalities such a…" at bounding box center [780, 442] width 592 height 74
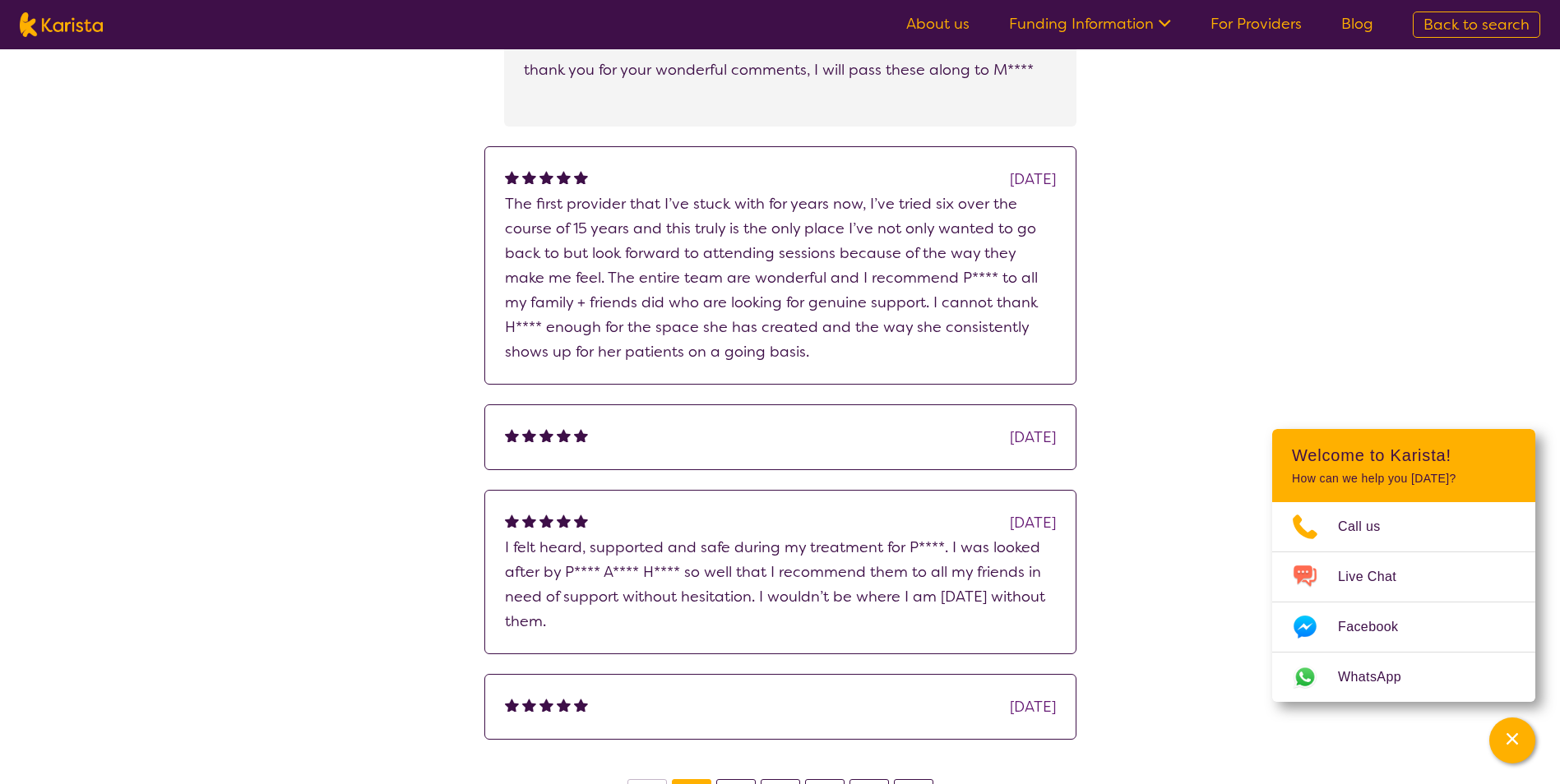
scroll to position [1397, 0]
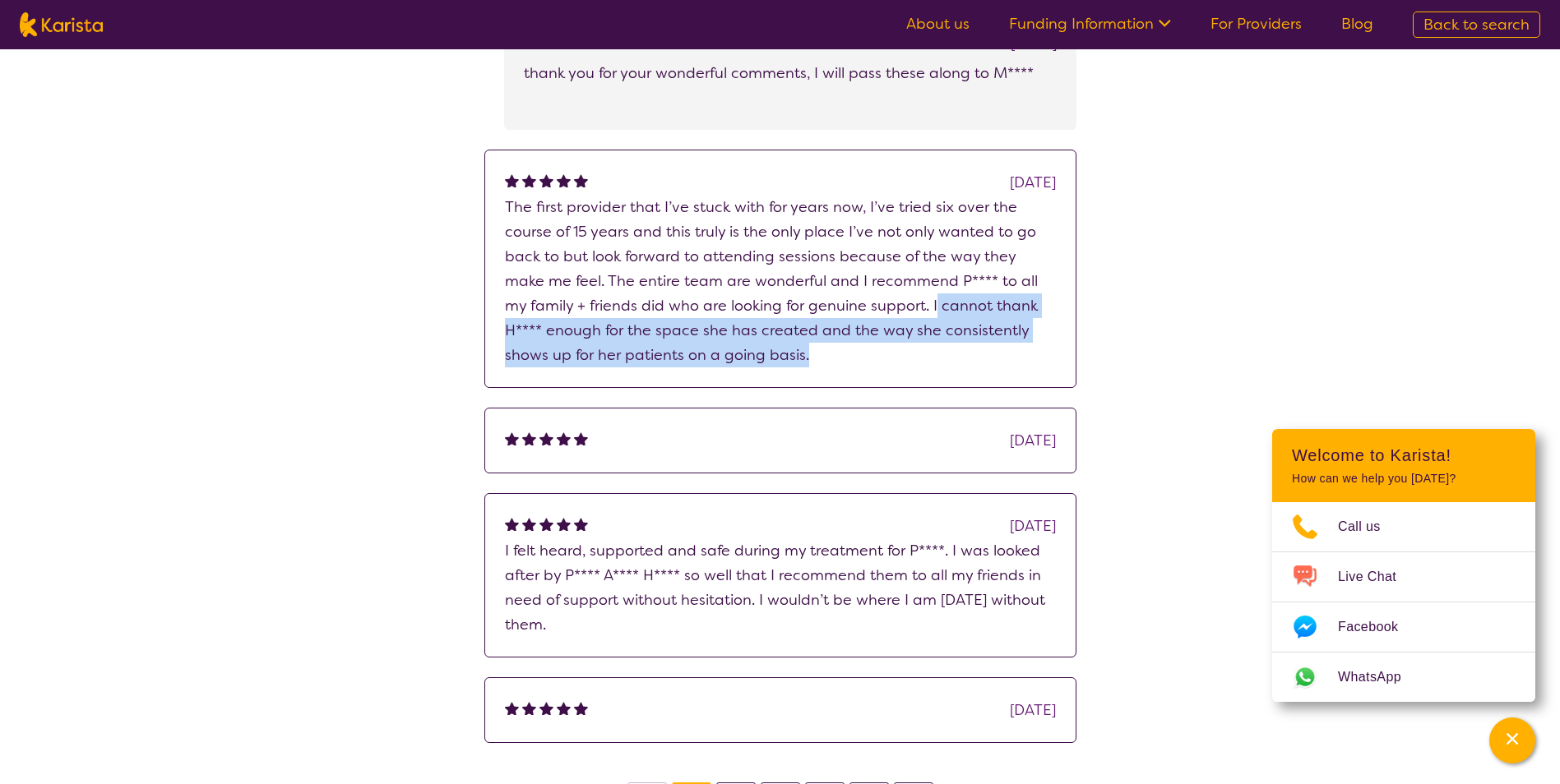
drag, startPoint x: 915, startPoint y: 257, endPoint x: 1101, endPoint y: 321, distance: 196.7
drag, startPoint x: 1101, startPoint y: 321, endPoint x: 898, endPoint y: 318, distance: 203.0
click at [898, 318] on div "[DATE] The first provider that I’ve stuck with for years now, I’ve tried six ov…" at bounding box center [780, 268] width 592 height 238
click at [968, 306] on p "The first provider that I’ve stuck with for years now, I’ve tried six over the …" at bounding box center [780, 281] width 551 height 173
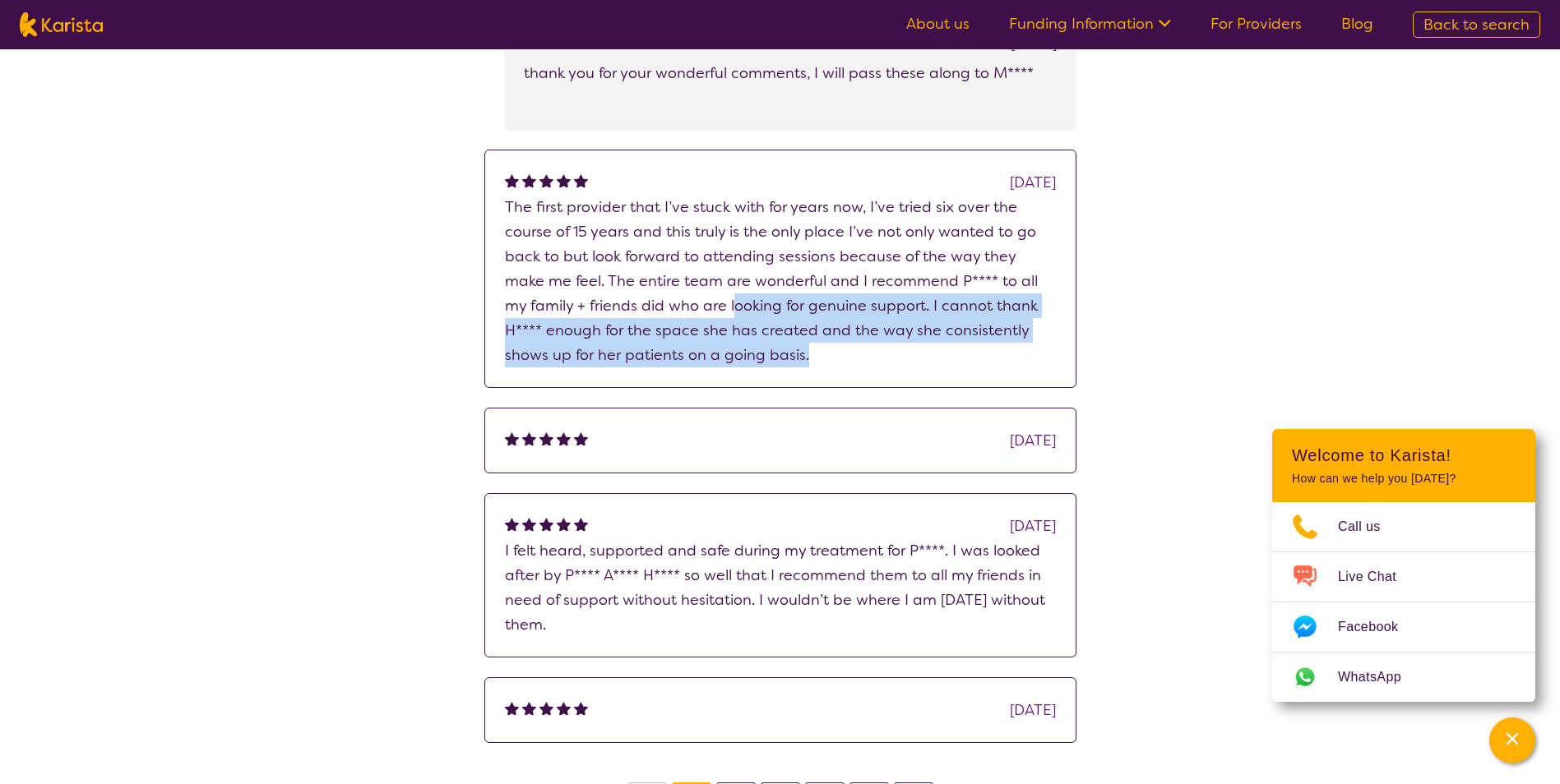
click at [968, 306] on p "The first provider that I’ve stuck with for years now, I’ve tried six over the …" at bounding box center [780, 281] width 551 height 173
drag, startPoint x: 790, startPoint y: 255, endPoint x: 932, endPoint y: 316, distance: 154.5
click at [932, 316] on p "The first provider that I’ve stuck with for years now, I’ve tried six over the …" at bounding box center [780, 281] width 551 height 173
drag, startPoint x: 932, startPoint y: 316, endPoint x: 902, endPoint y: 299, distance: 34.5
click at [929, 312] on p "The first provider that I’ve stuck with for years now, I’ve tried six over the …" at bounding box center [780, 281] width 551 height 173
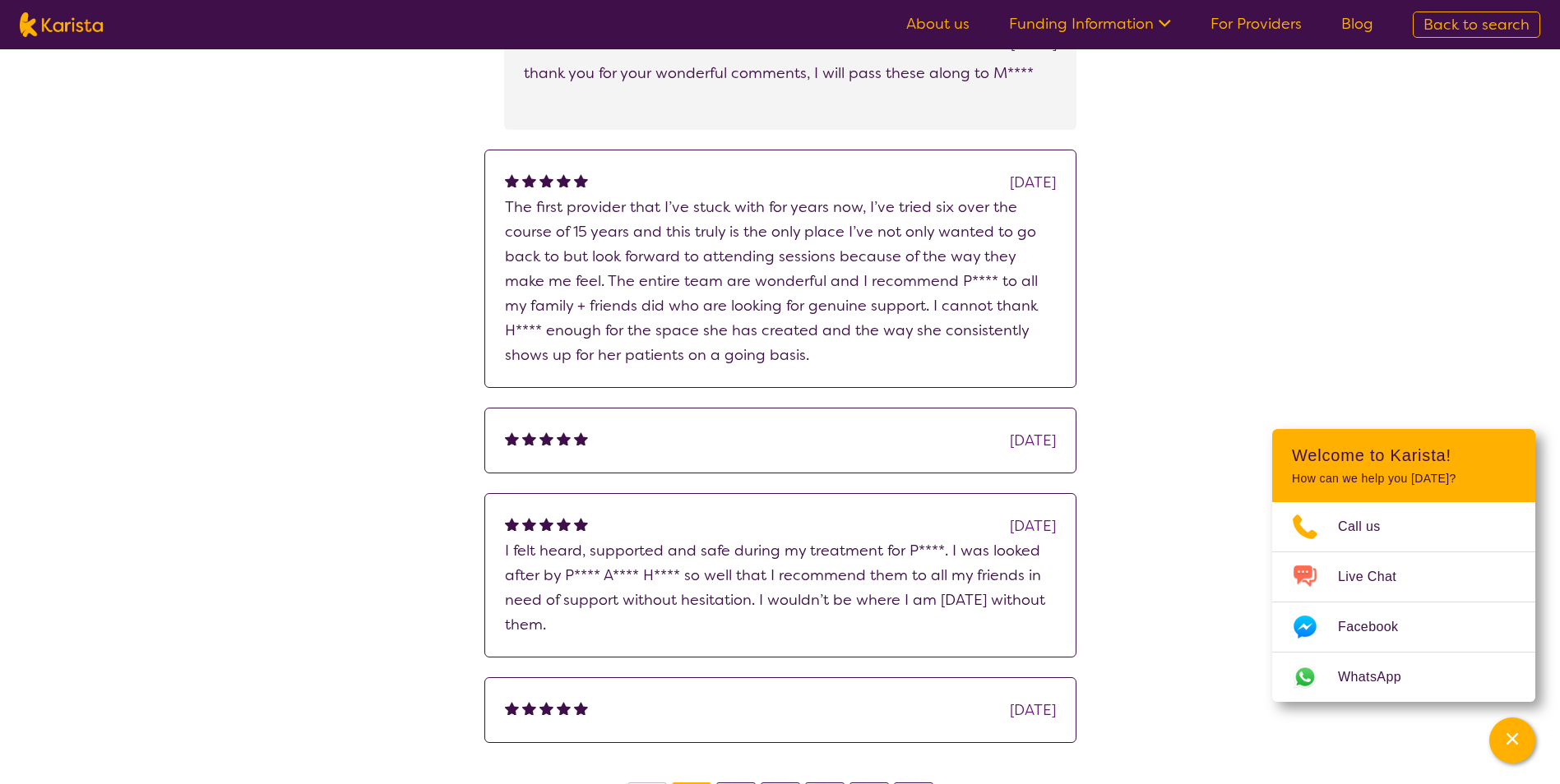
click at [774, 251] on p "The first provider that I’ve stuck with for years now, I’ve tried six over the …" at bounding box center [780, 281] width 551 height 173
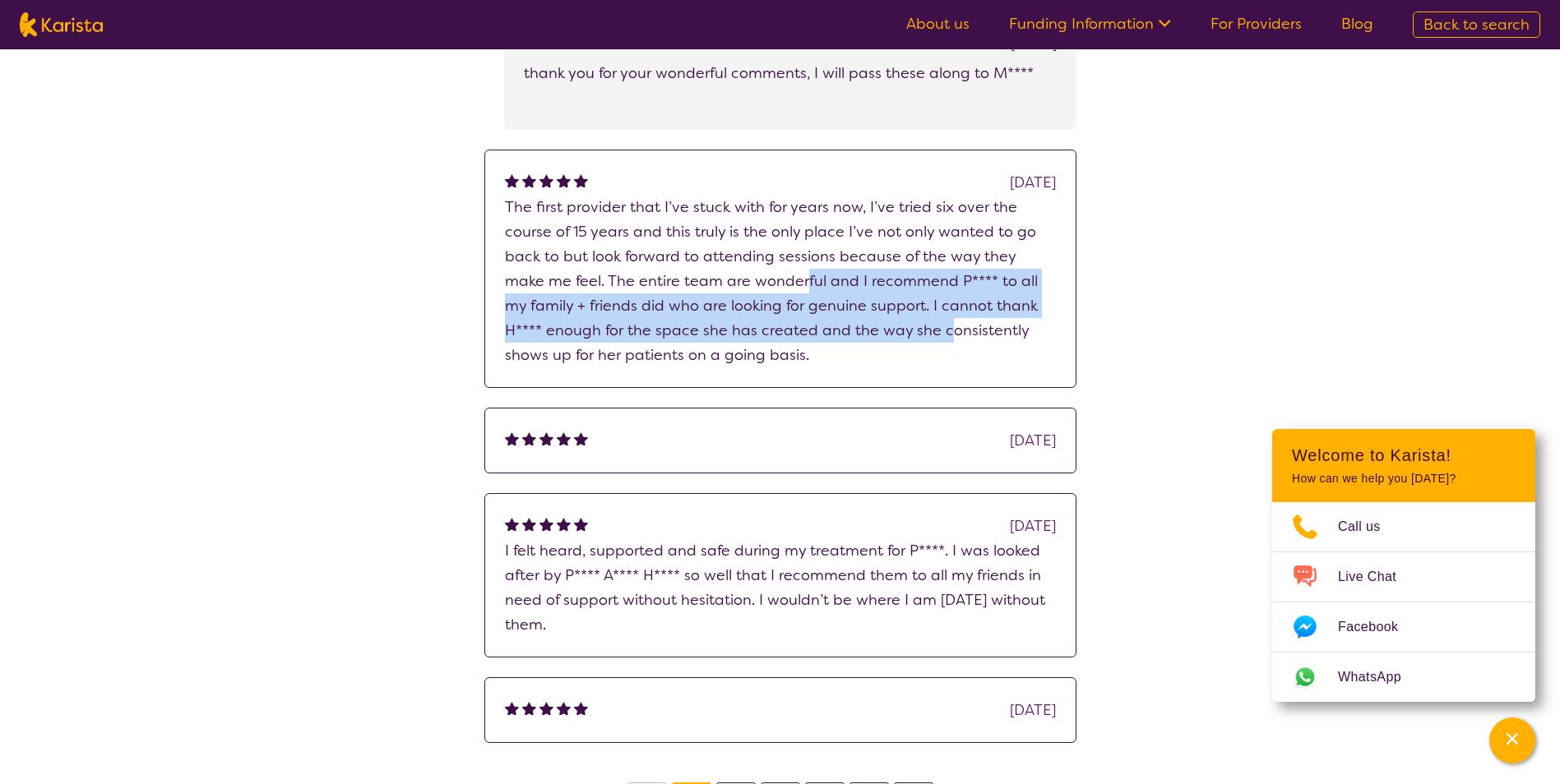
drag, startPoint x: 764, startPoint y: 240, endPoint x: 902, endPoint y: 284, distance: 144.8
click at [902, 284] on p "The first provider that I’ve stuck with for years now, I’ve tried six over the …" at bounding box center [780, 281] width 551 height 173
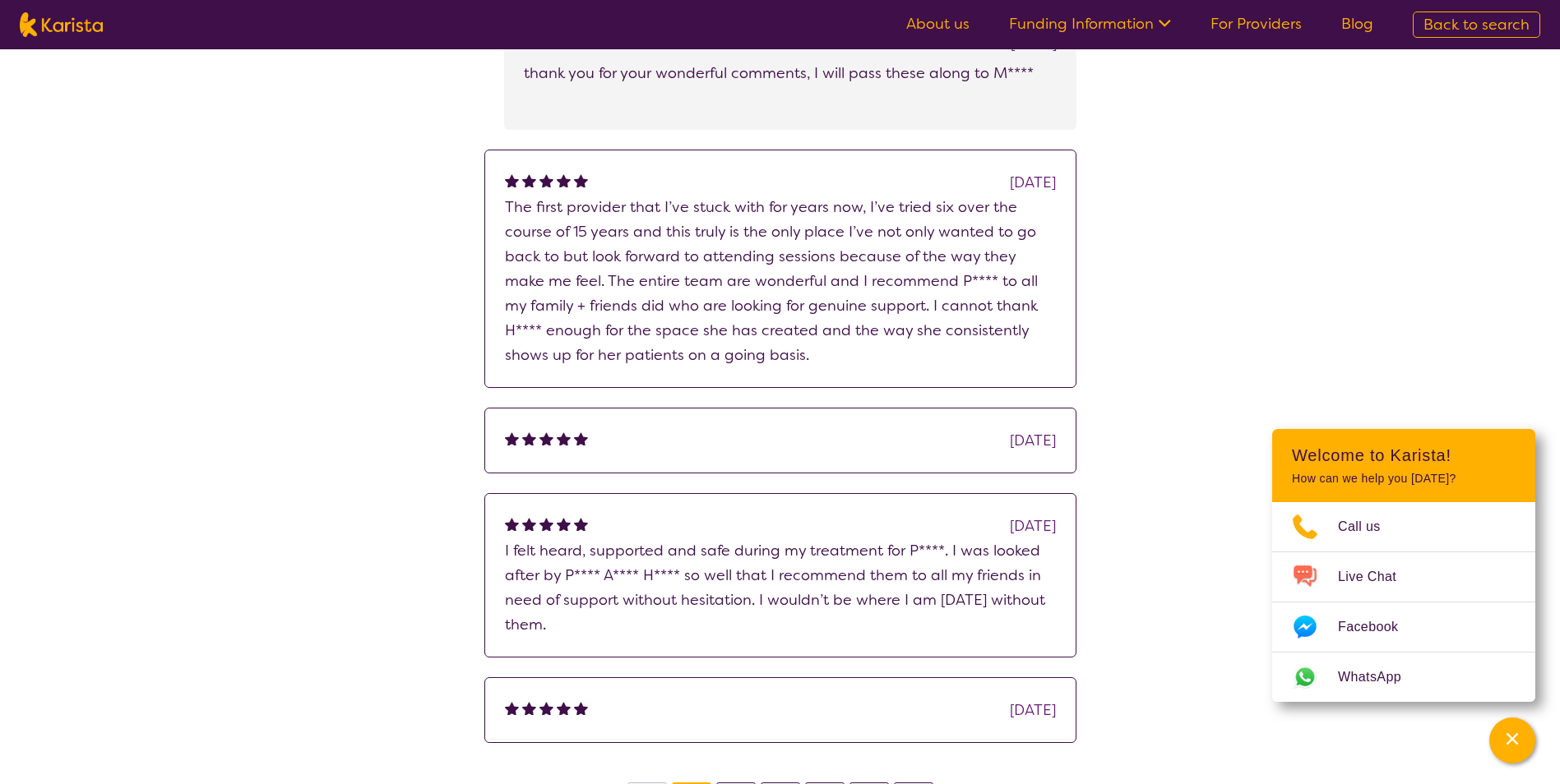
drag, startPoint x: 902, startPoint y: 284, endPoint x: 858, endPoint y: 302, distance: 47.5
click at [858, 302] on p "The first provider that I’ve stuck with for years now, I’ve tried six over the …" at bounding box center [780, 281] width 551 height 173
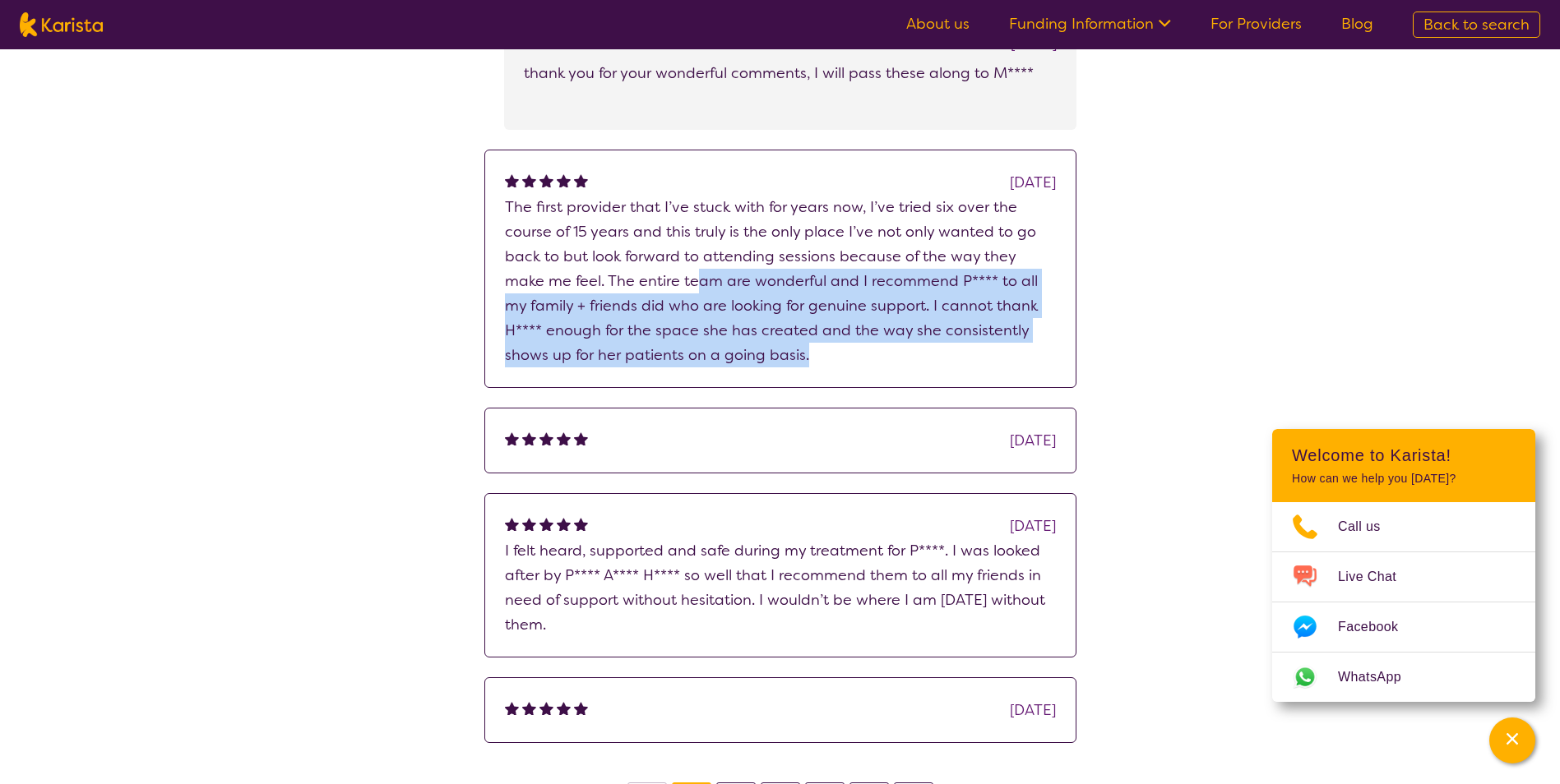
drag, startPoint x: 817, startPoint y: 306, endPoint x: 646, endPoint y: 215, distance: 193.7
click at [646, 215] on p "The first provider that I’ve stuck with for years now, I’ve tried six over the …" at bounding box center [780, 281] width 551 height 173
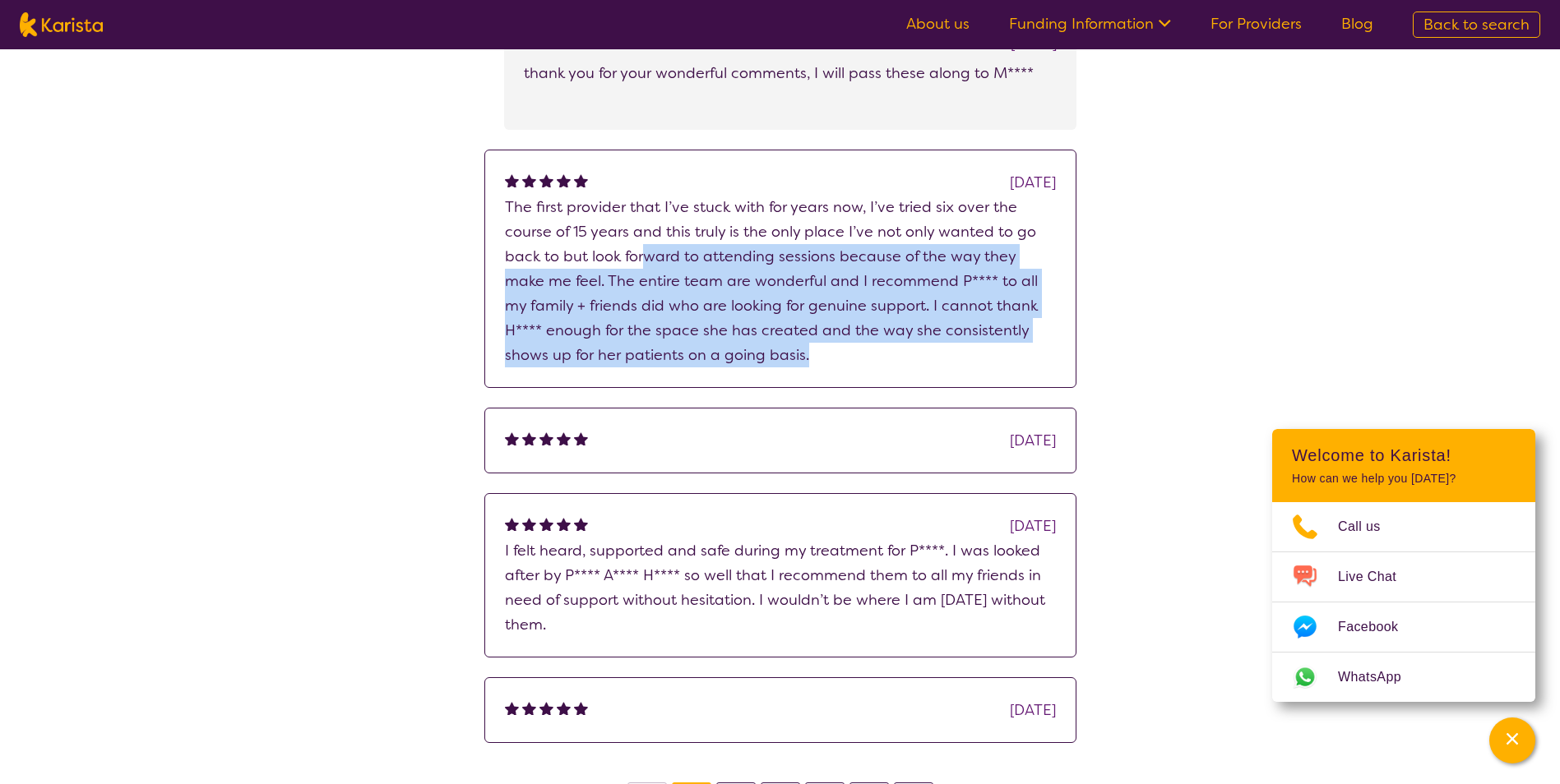
drag, startPoint x: 646, startPoint y: 215, endPoint x: 717, endPoint y: 289, distance: 102.6
click at [717, 289] on p "The first provider that I’ve stuck with for years now, I’ve tried six over the …" at bounding box center [780, 281] width 551 height 173
click at [714, 216] on p "The first provider that I’ve stuck with for years now, I’ve tried six over the …" at bounding box center [780, 281] width 551 height 173
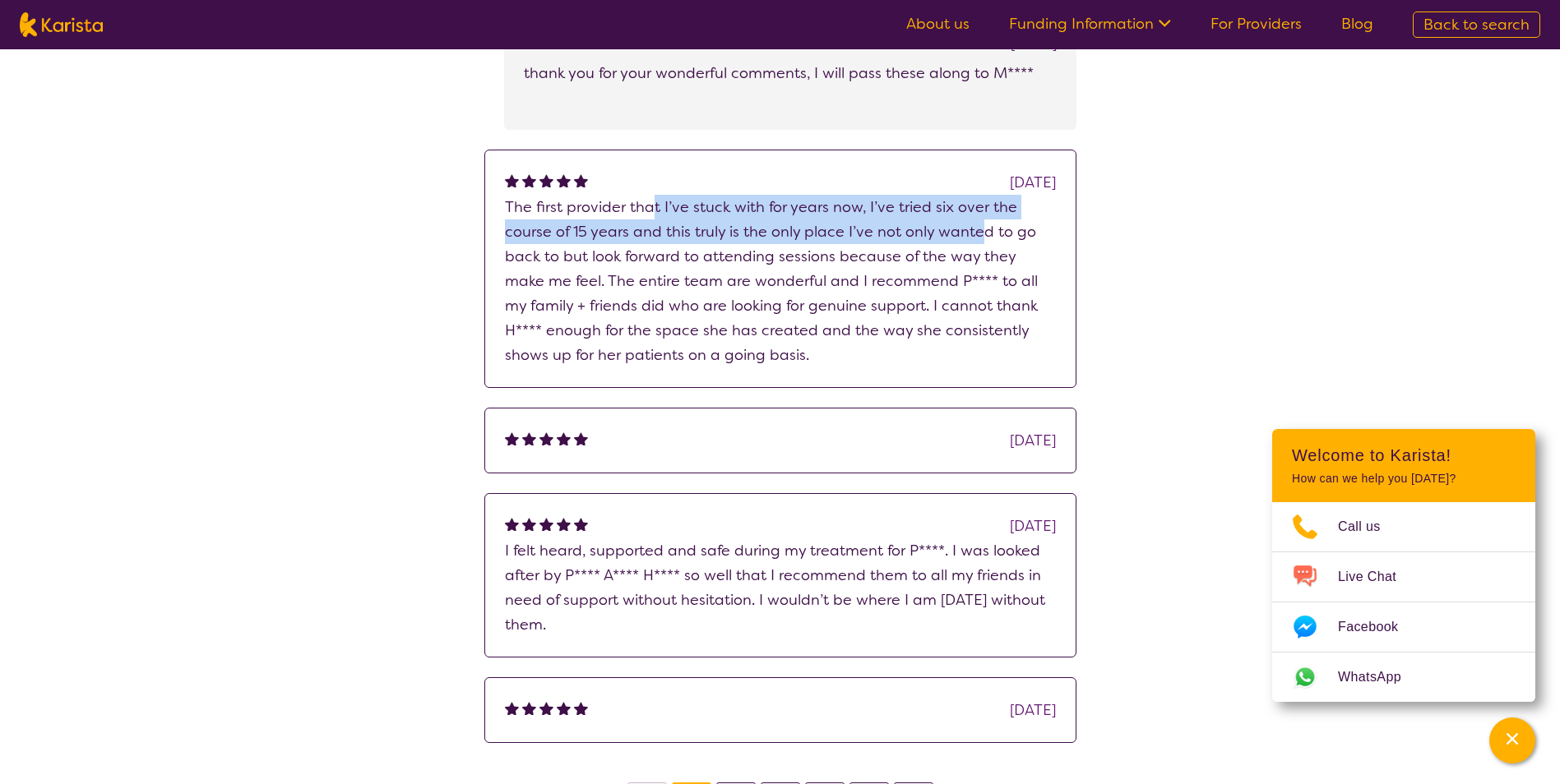
drag, startPoint x: 703, startPoint y: 164, endPoint x: 991, endPoint y: 180, distance: 288.4
click at [991, 195] on p "The first provider that I’ve stuck with for years now, I’ve tried six over the …" at bounding box center [780, 281] width 551 height 173
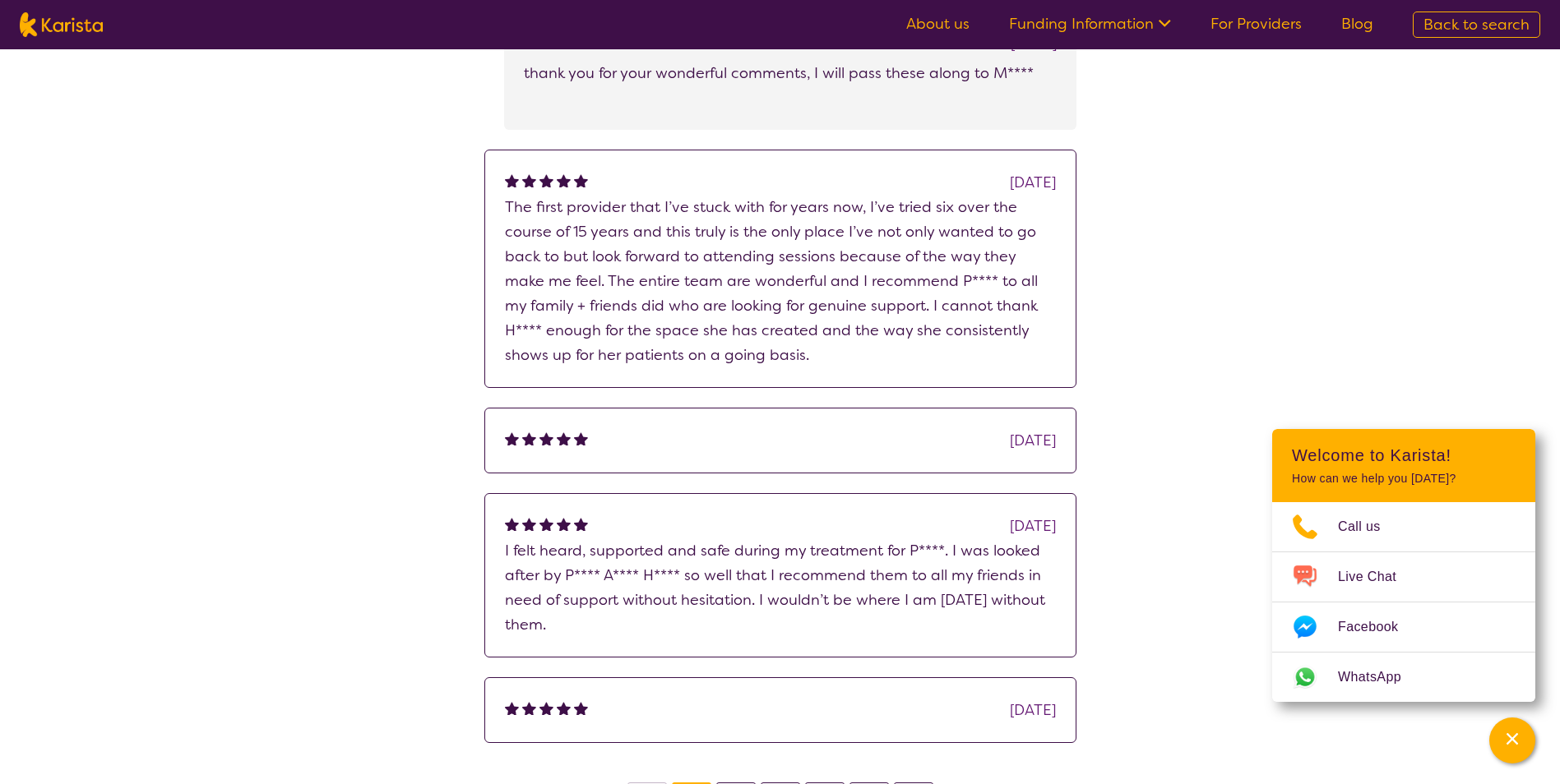
drag, startPoint x: 991, startPoint y: 180, endPoint x: 712, endPoint y: 222, distance: 282.1
click at [718, 227] on p "The first provider that I’ve stuck with for years now, I’ve tried six over the …" at bounding box center [780, 281] width 551 height 173
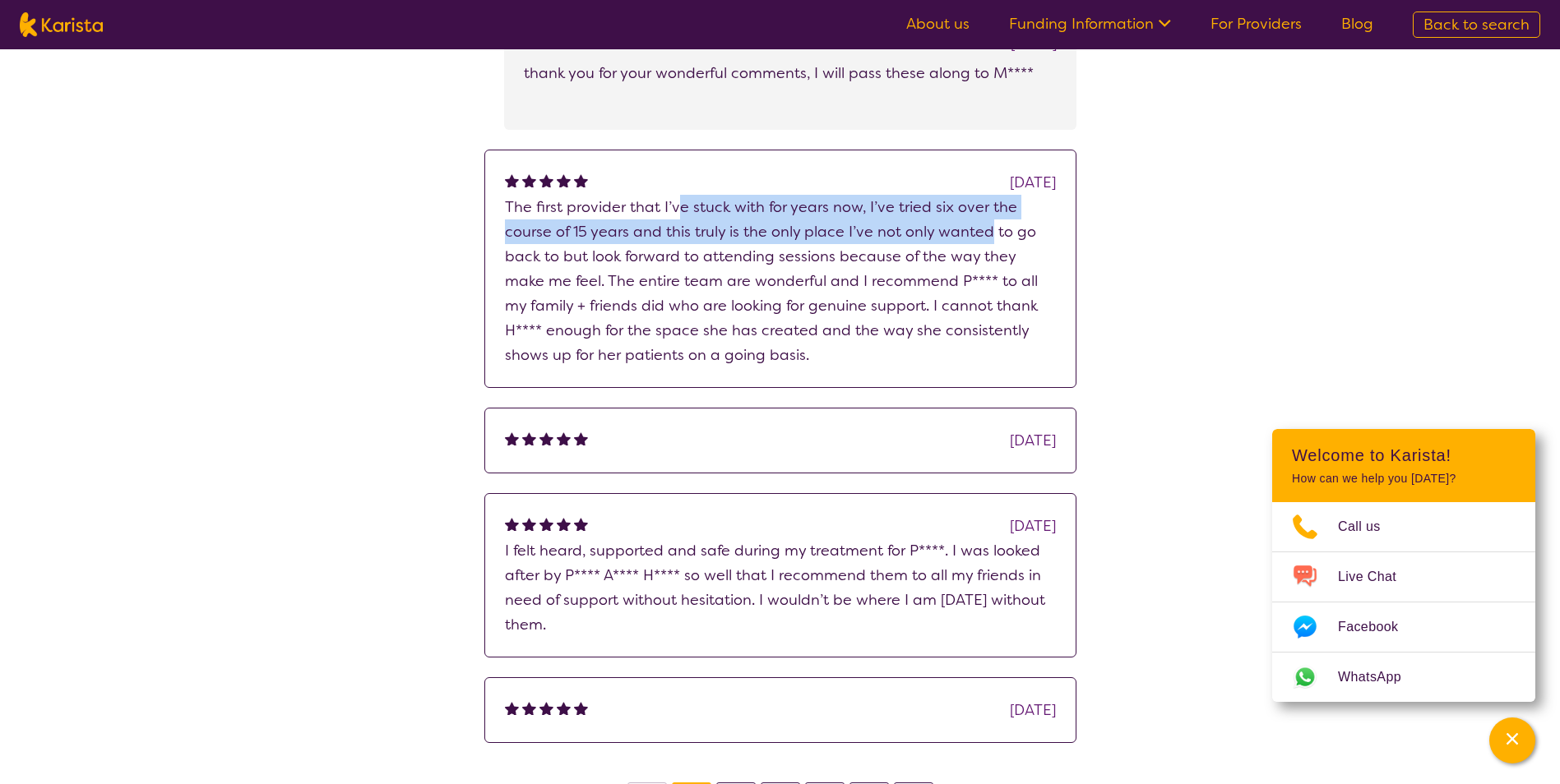
drag, startPoint x: 675, startPoint y: 156, endPoint x: 990, endPoint y: 184, distance: 316.2
click at [990, 195] on p "The first provider that I’ve stuck with for years now, I’ve tried six over the …" at bounding box center [780, 281] width 551 height 173
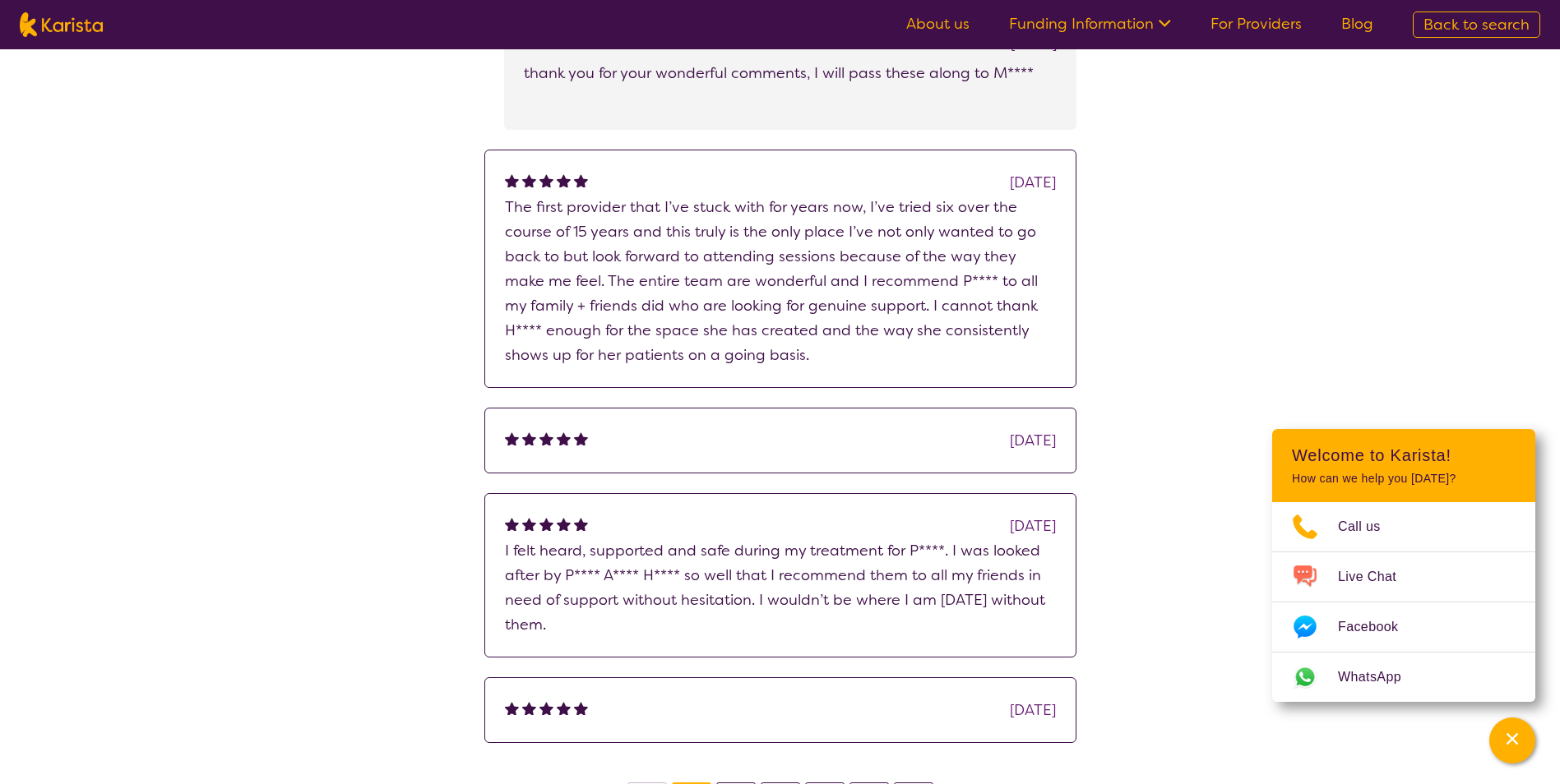
drag, startPoint x: 990, startPoint y: 184, endPoint x: 874, endPoint y: 212, distance: 119.3
click at [876, 212] on p "The first provider that I’ve stuck with for years now, I’ve tried six over the …" at bounding box center [780, 281] width 551 height 173
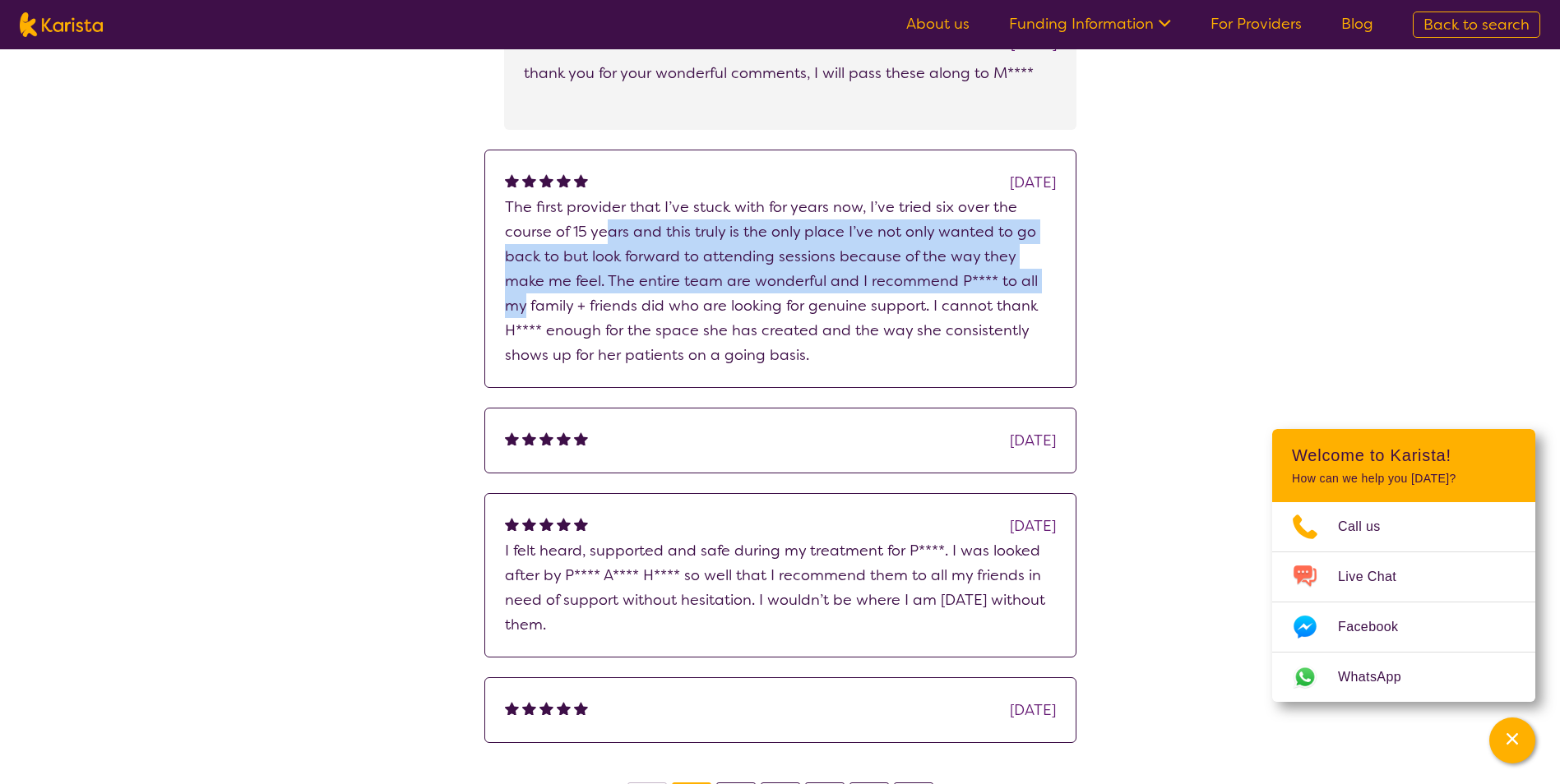
drag, startPoint x: 602, startPoint y: 183, endPoint x: 1039, endPoint y: 234, distance: 440.0
click at [1039, 234] on p "The first provider that I’ve stuck with for years now, I’ve tried six over the …" at bounding box center [780, 281] width 551 height 173
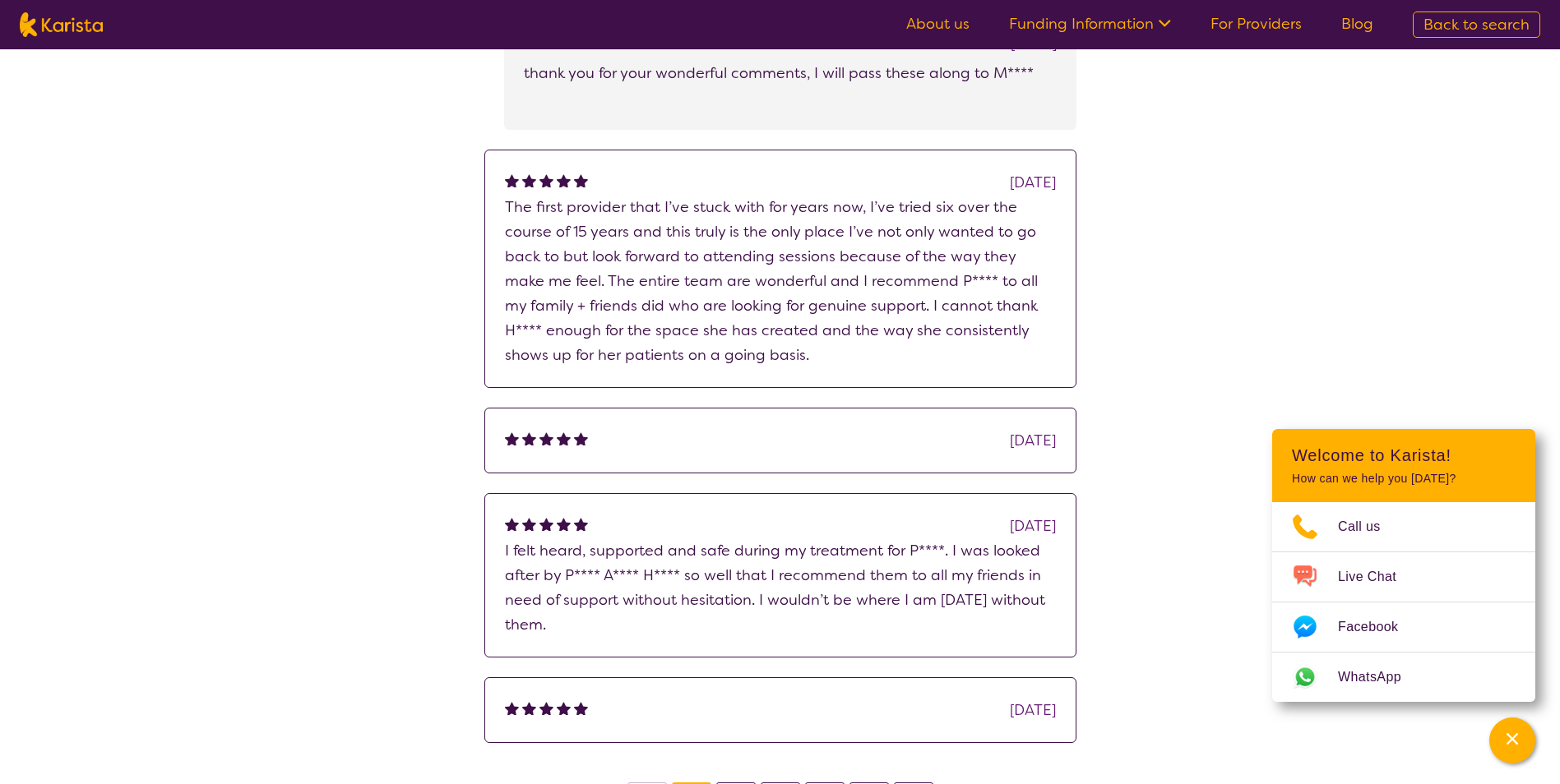
drag, startPoint x: 1039, startPoint y: 234, endPoint x: 965, endPoint y: 247, distance: 75.1
click at [965, 247] on p "The first provider that I’ve stuck with for years now, I’ve tried six over the …" at bounding box center [780, 281] width 551 height 173
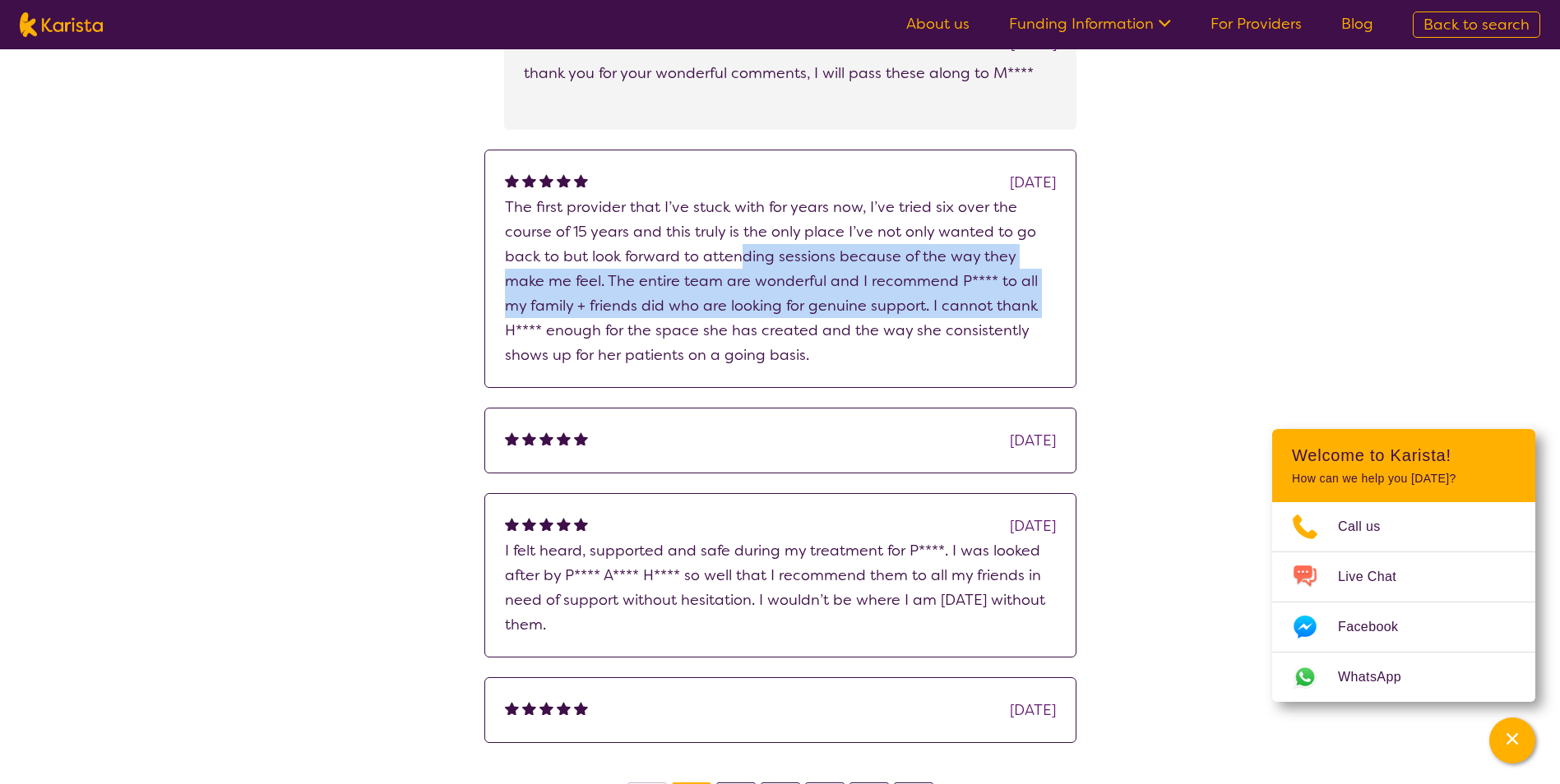
drag
click at [1011, 249] on p "The first provider that I’ve stuck with for years now, I’ve tried six over the …" at bounding box center [780, 281] width 551 height 173
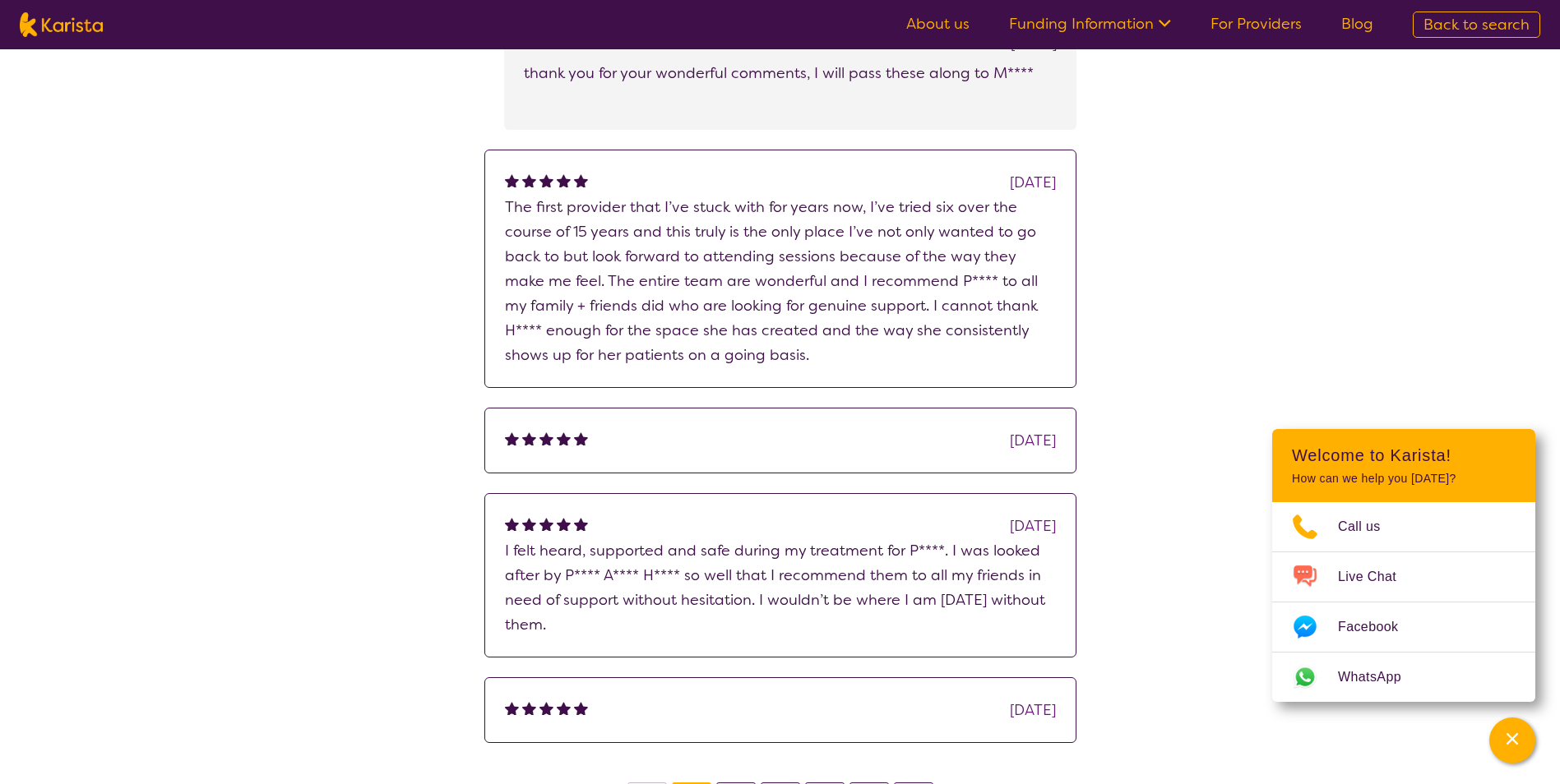
click at [858, 280] on p "The first provider that I’ve stuck with for years now, I’ve tried six over the …" at bounding box center [780, 281] width 551 height 173
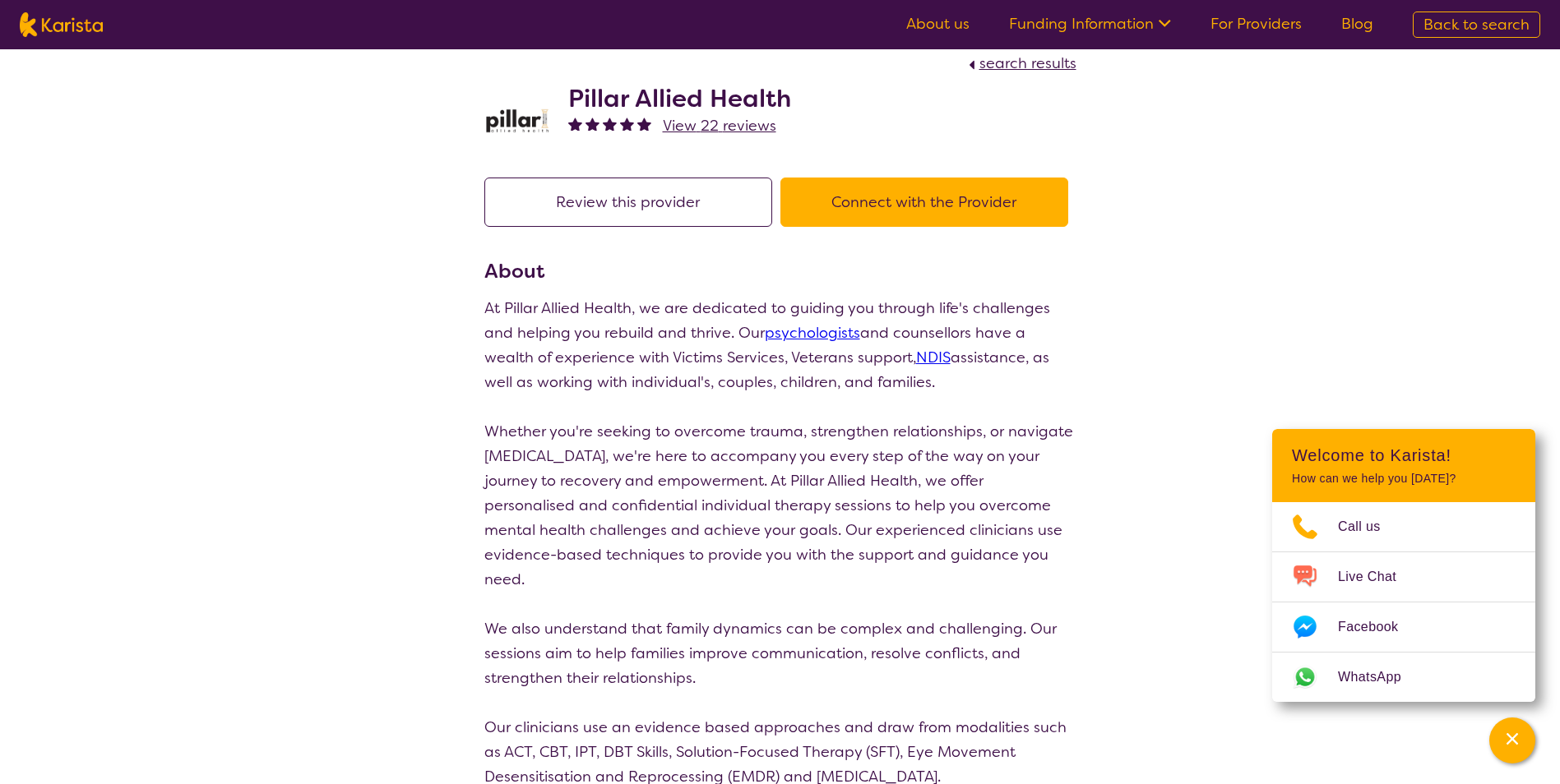
scroll to position [0, 0]
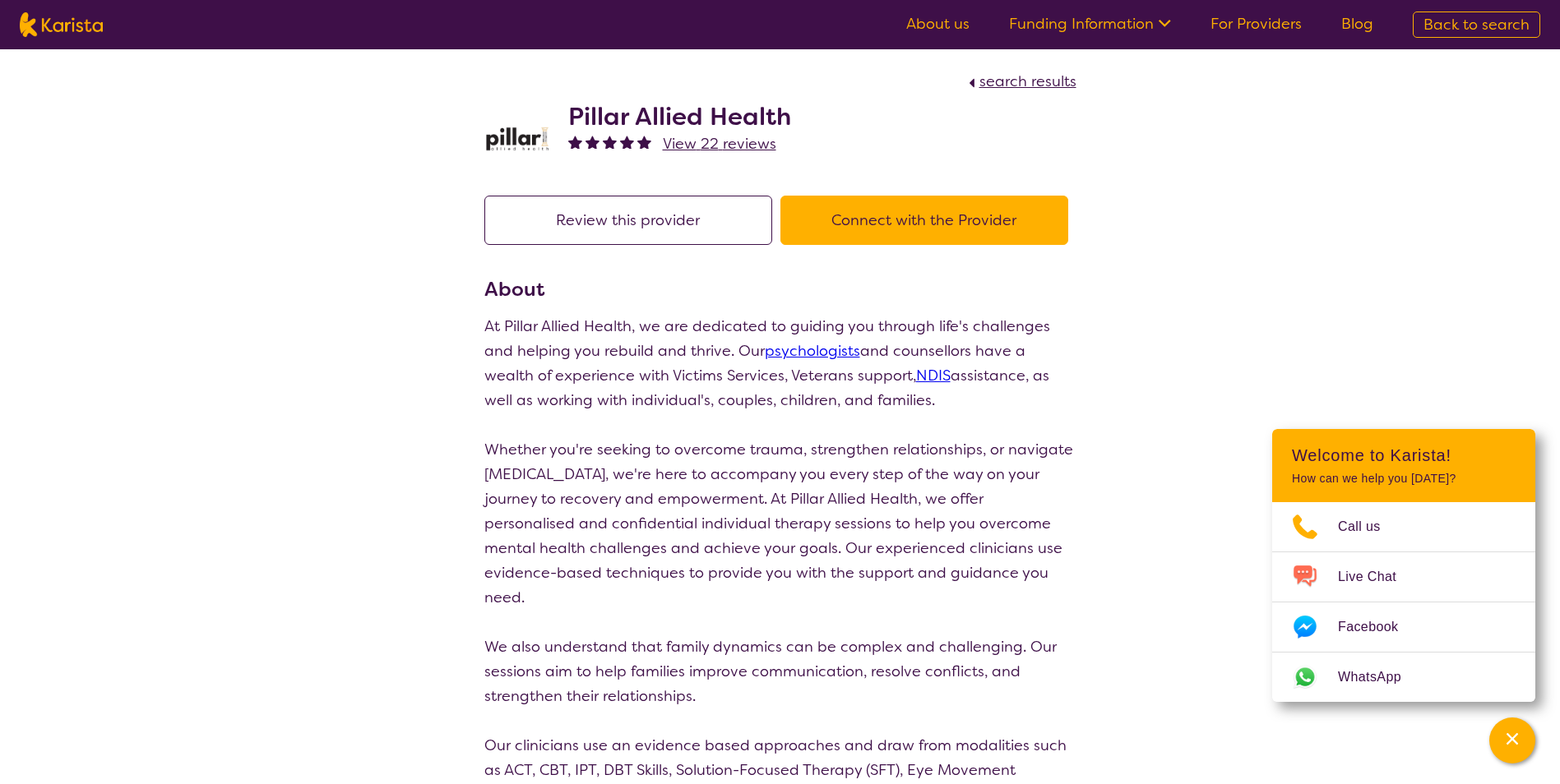
click at [1035, 78] on span "search results" at bounding box center [1027, 81] width 97 height 20
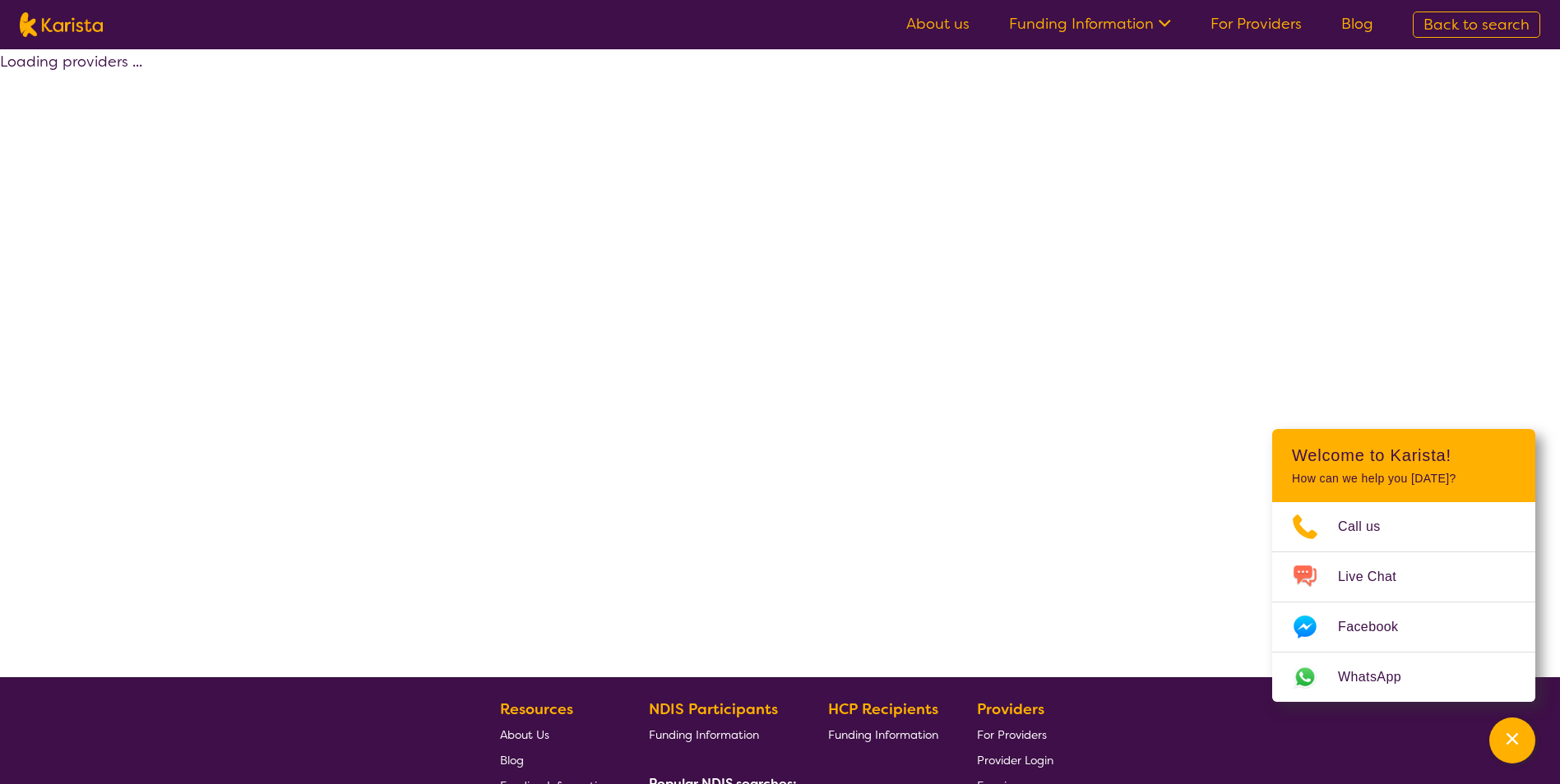
select select "by_score"
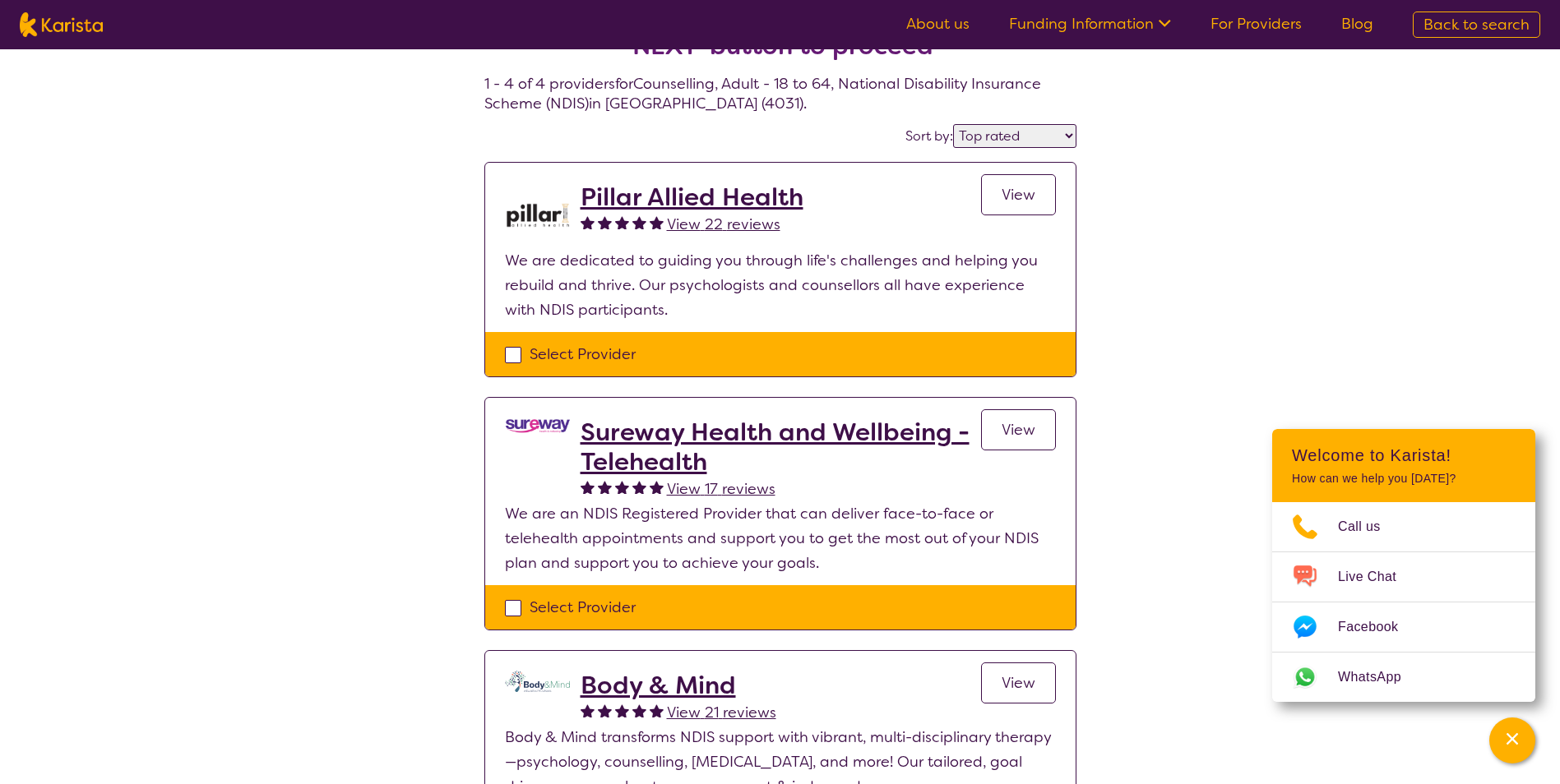
scroll to position [165, 0]
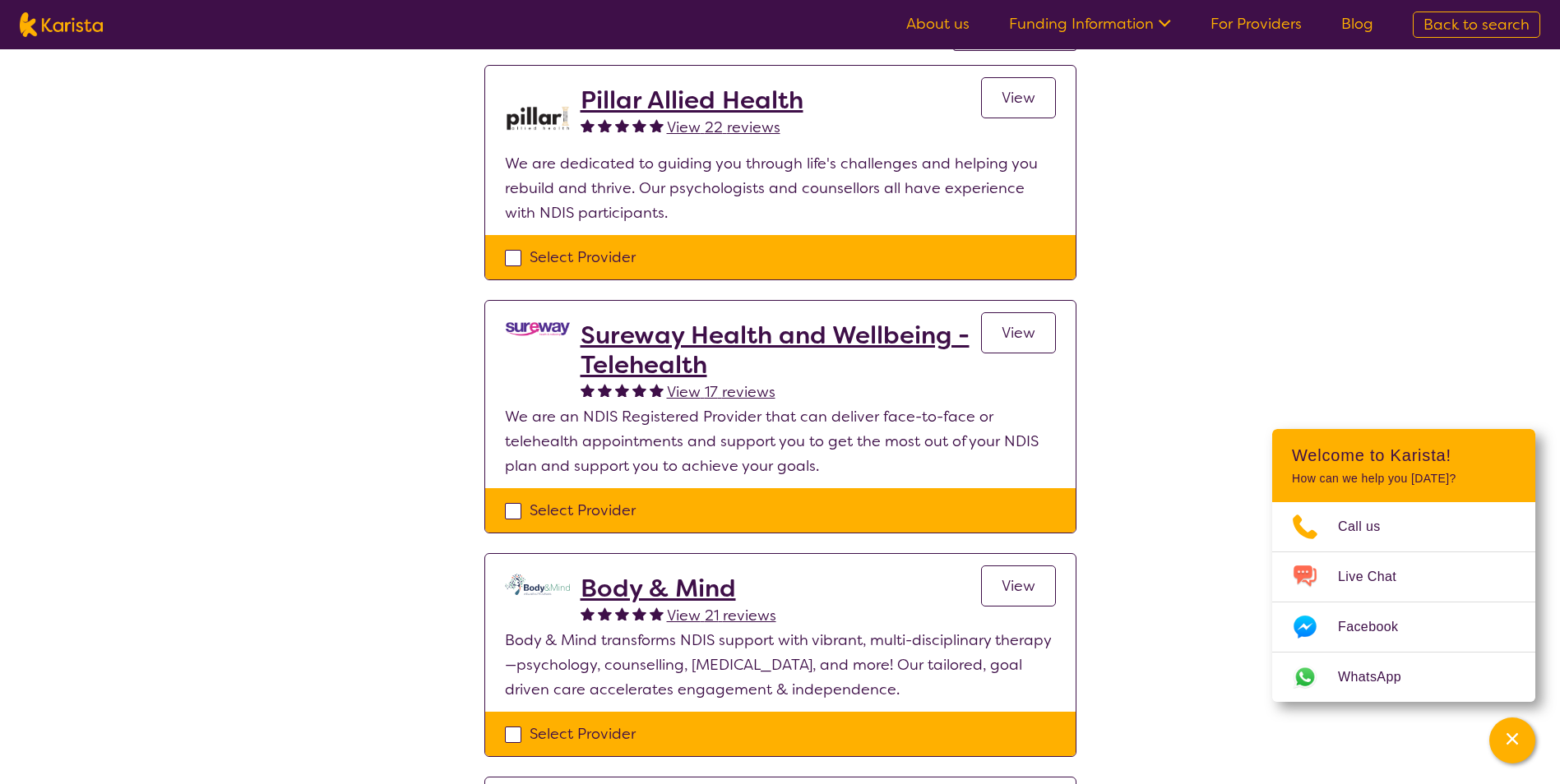
click at [726, 389] on span "View 17 reviews" at bounding box center [721, 392] width 108 height 20
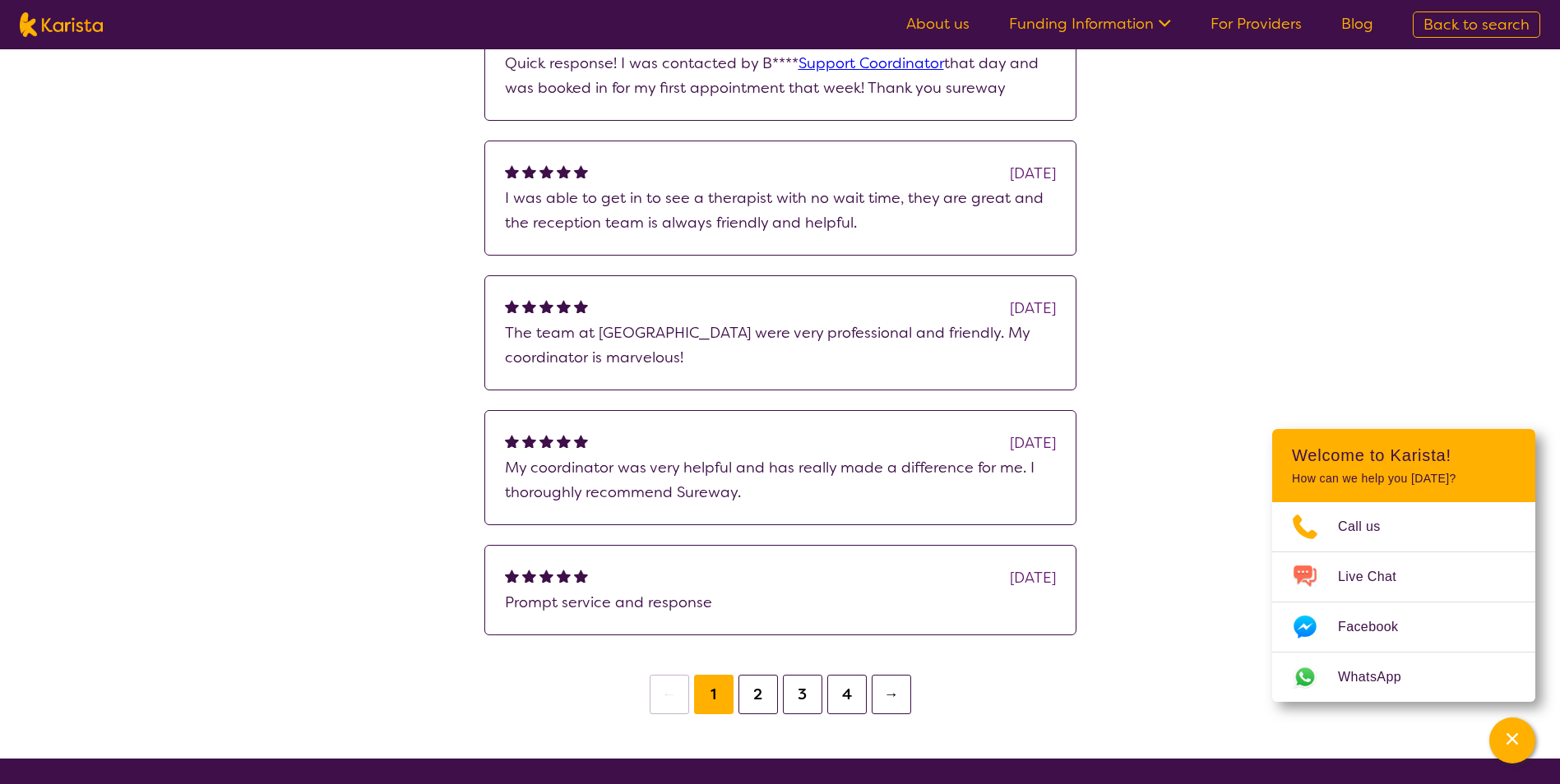
scroll to position [411, 0]
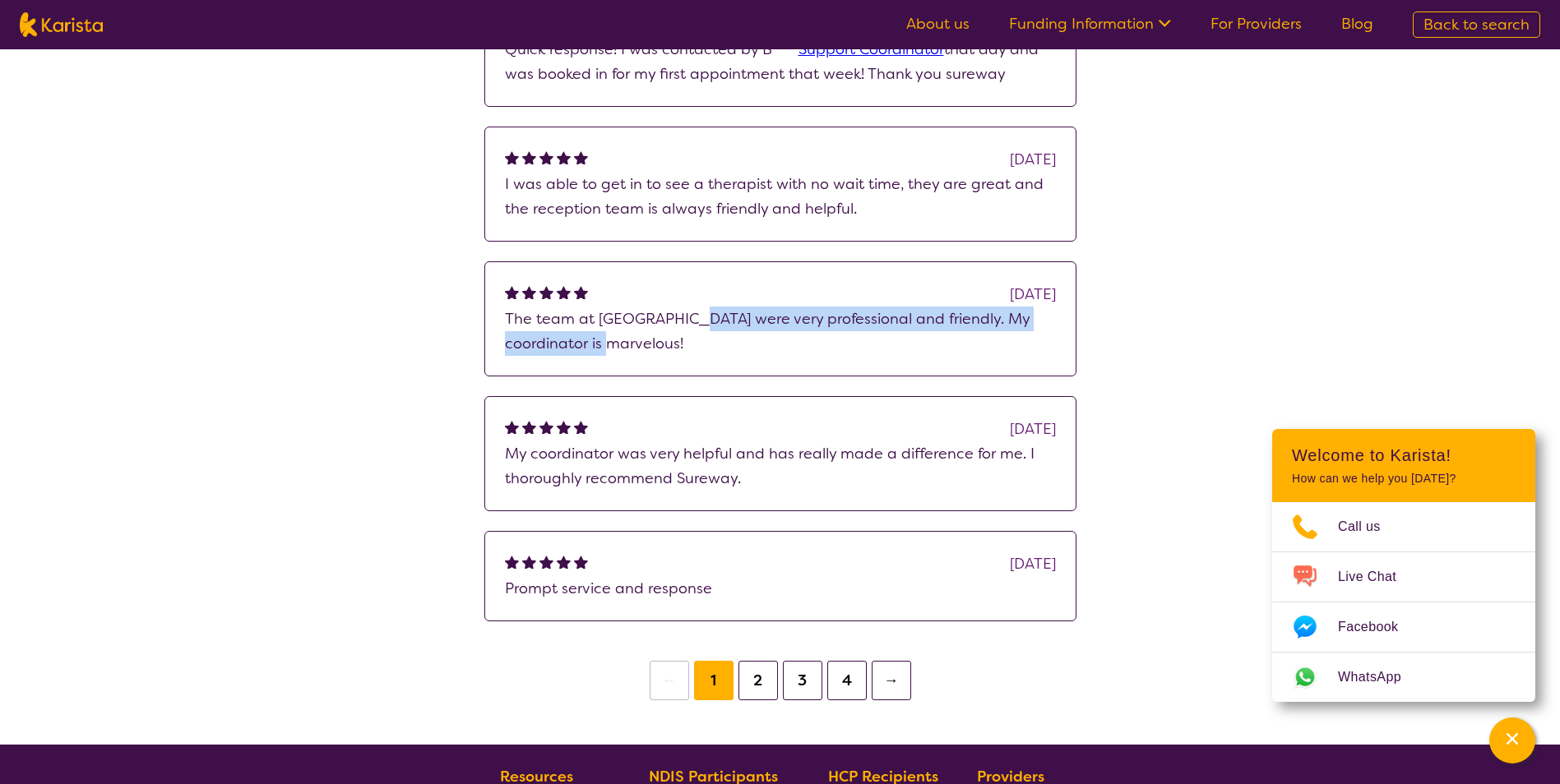
drag, startPoint x: 694, startPoint y: 309, endPoint x: 898, endPoint y: 348, distance: 207.7
click at [898, 348] on p "The team at [GEOGRAPHIC_DATA] were very professional and friendly. My coordinat…" at bounding box center [780, 331] width 551 height 50
click at [900, 348] on p "The team at [GEOGRAPHIC_DATA] were very professional and friendly. My coordinat…" at bounding box center [780, 331] width 551 height 50
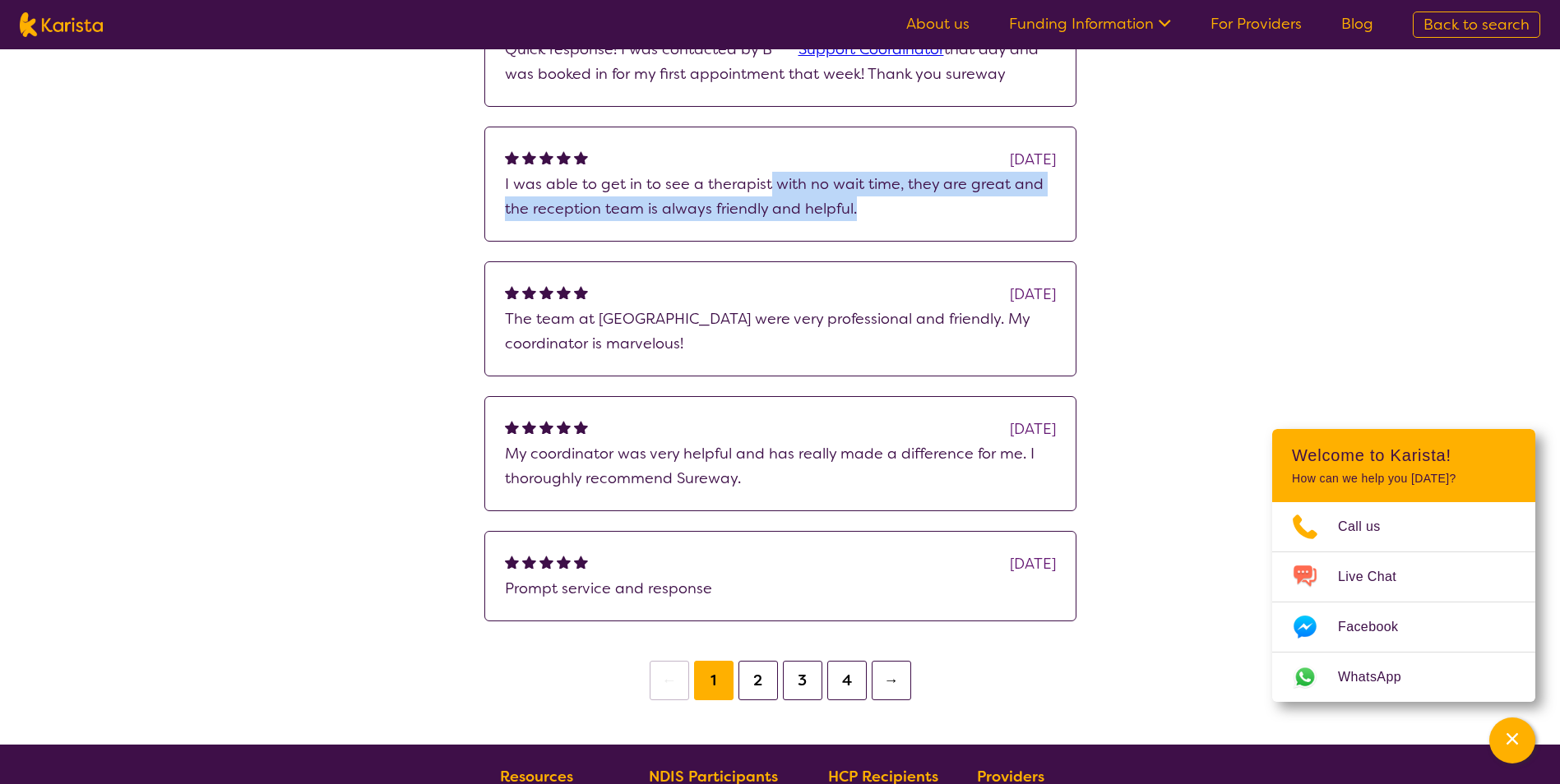
drag, startPoint x: 802, startPoint y: 191, endPoint x: 889, endPoint y: 216, distance: 90.5
click at [889, 216] on p "I was able to get in to see a therapist with no wait time, they are great and t…" at bounding box center [780, 196] width 551 height 50
click at [891, 217] on p "I was able to get in to see a therapist with no wait time, they are great and t…" at bounding box center [780, 196] width 551 height 50
drag, startPoint x: 875, startPoint y: 195, endPoint x: 913, endPoint y: 214, distance: 42.5
click at [913, 214] on p "I was able to get in to see a therapist with no wait time, they are great and t…" at bounding box center [780, 196] width 551 height 50
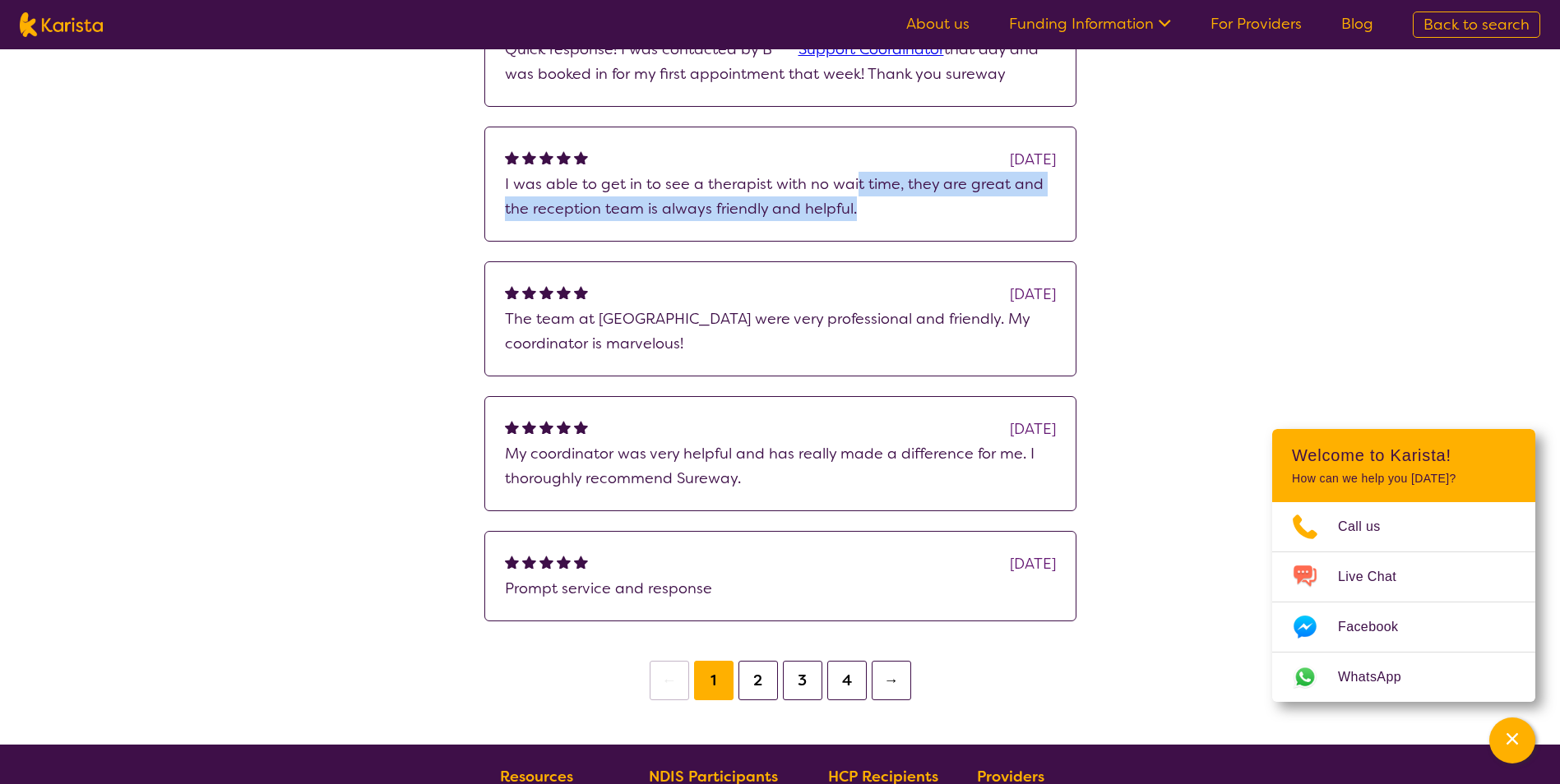
click at [913, 214] on p "I was able to get in to see a therapist with no wait time, they are great and t…" at bounding box center [780, 196] width 551 height 50
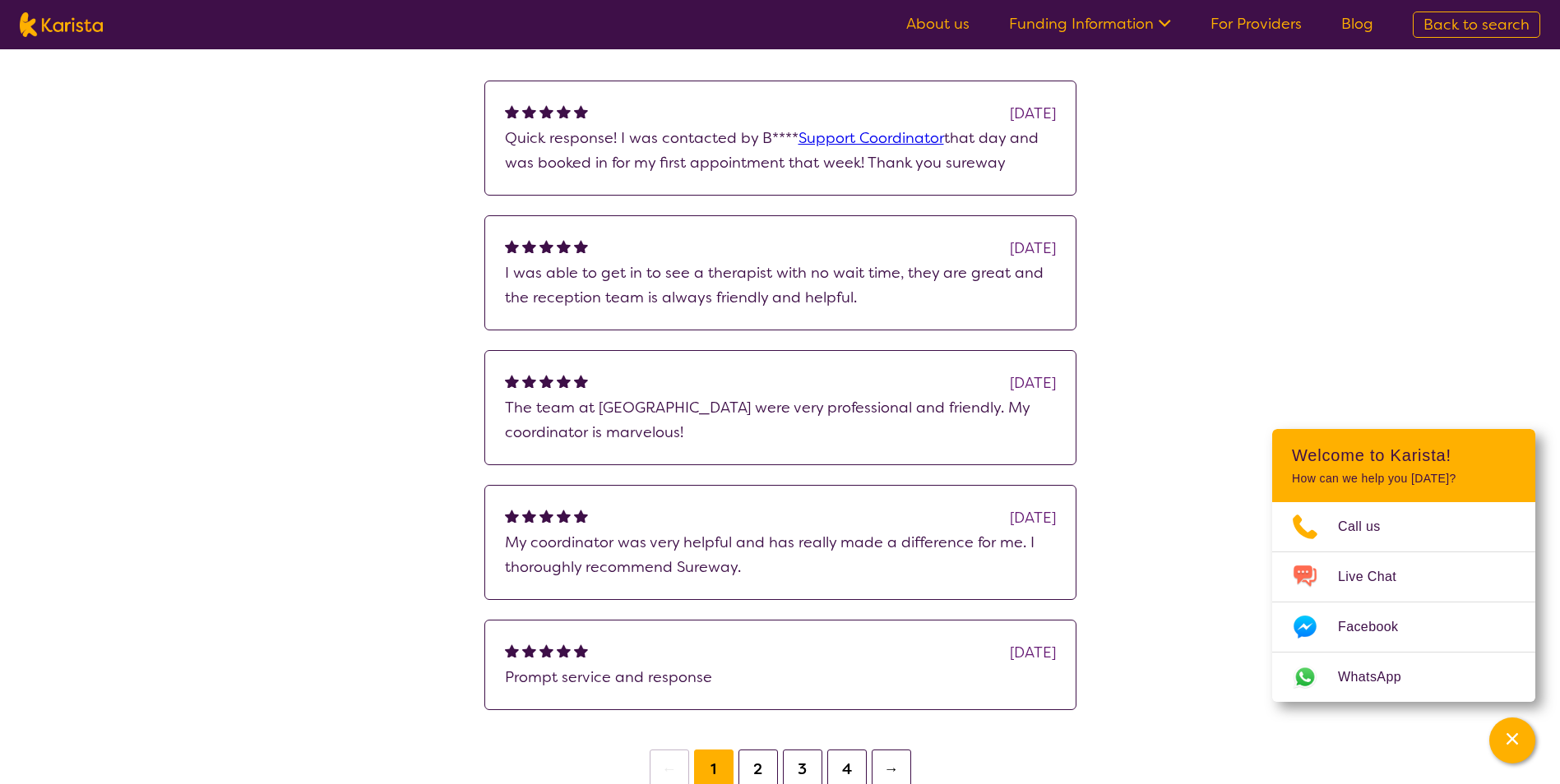
scroll to position [247, 0]
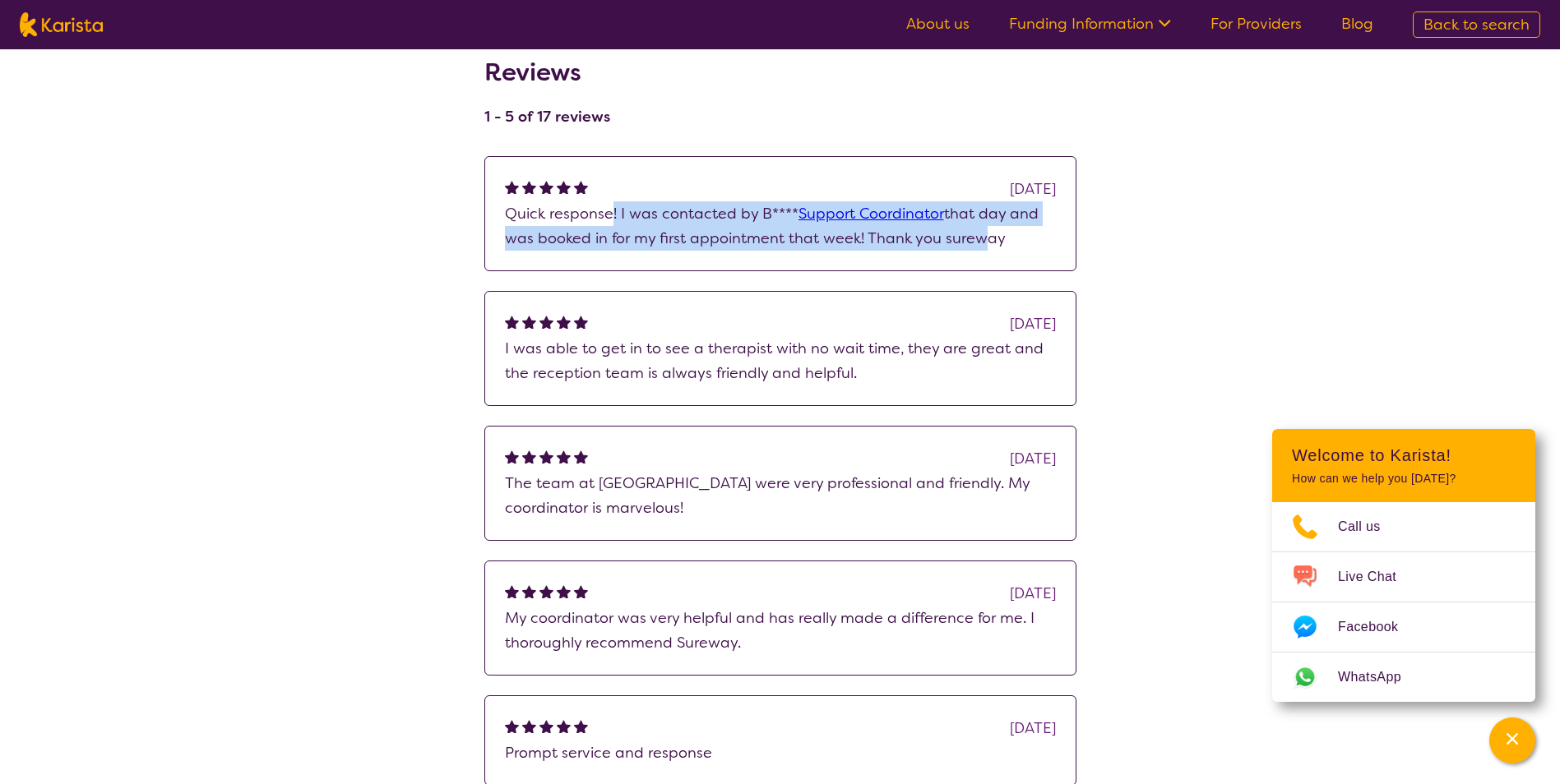
drag, startPoint x: 725, startPoint y: 217, endPoint x: 966, endPoint y: 247, distance: 242.9
click at [966, 247] on p "Quick response! I was contacted by B**** Support Coordinator that day and was b…" at bounding box center [780, 225] width 551 height 50
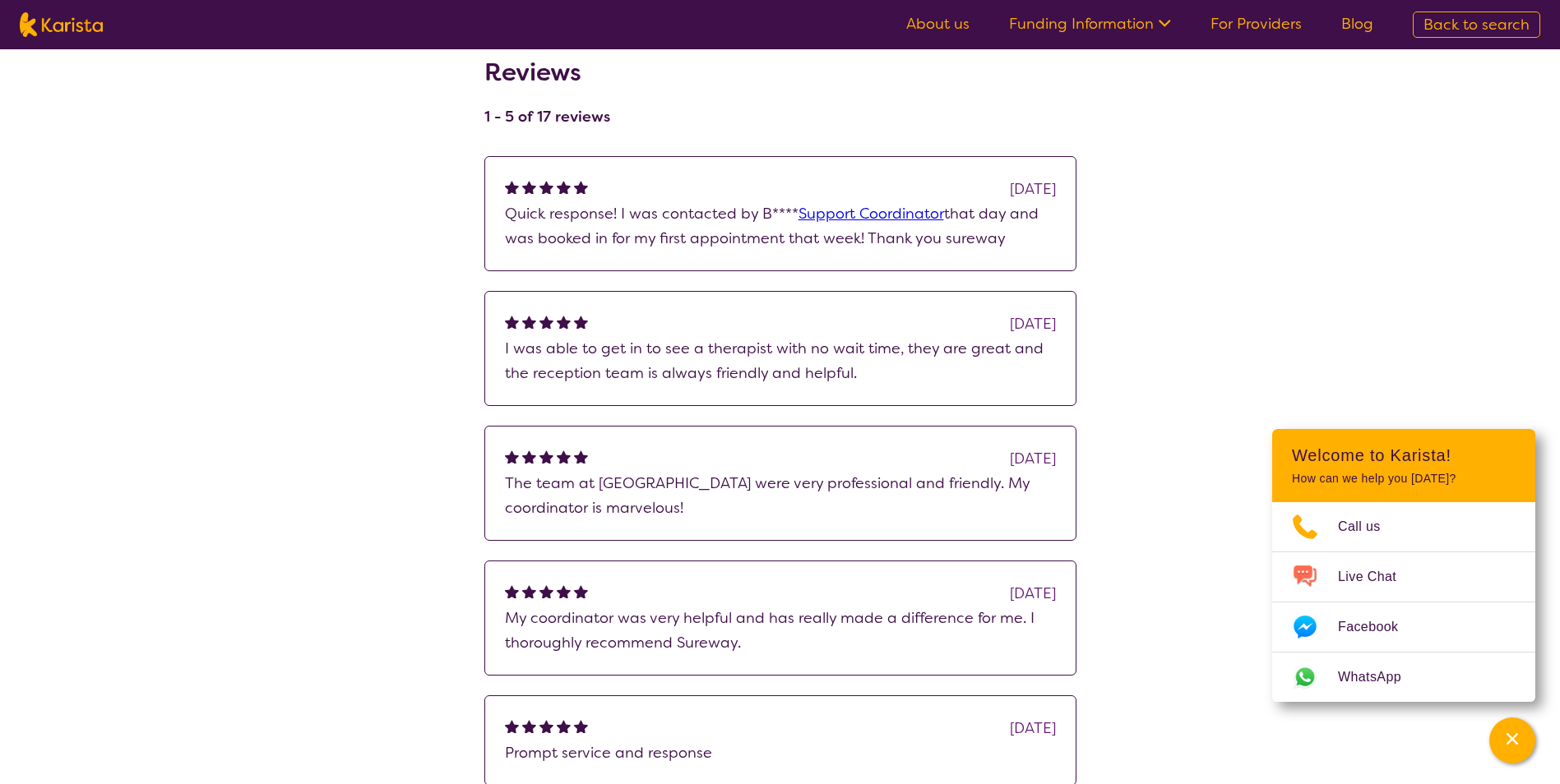
drag, startPoint x: 966, startPoint y: 247, endPoint x: 996, endPoint y: 245, distance: 30.1
click at [996, 245] on p "Quick response! I was contacted by B**** Support Coordinator that day and was b…" at bounding box center [780, 225] width 551 height 50
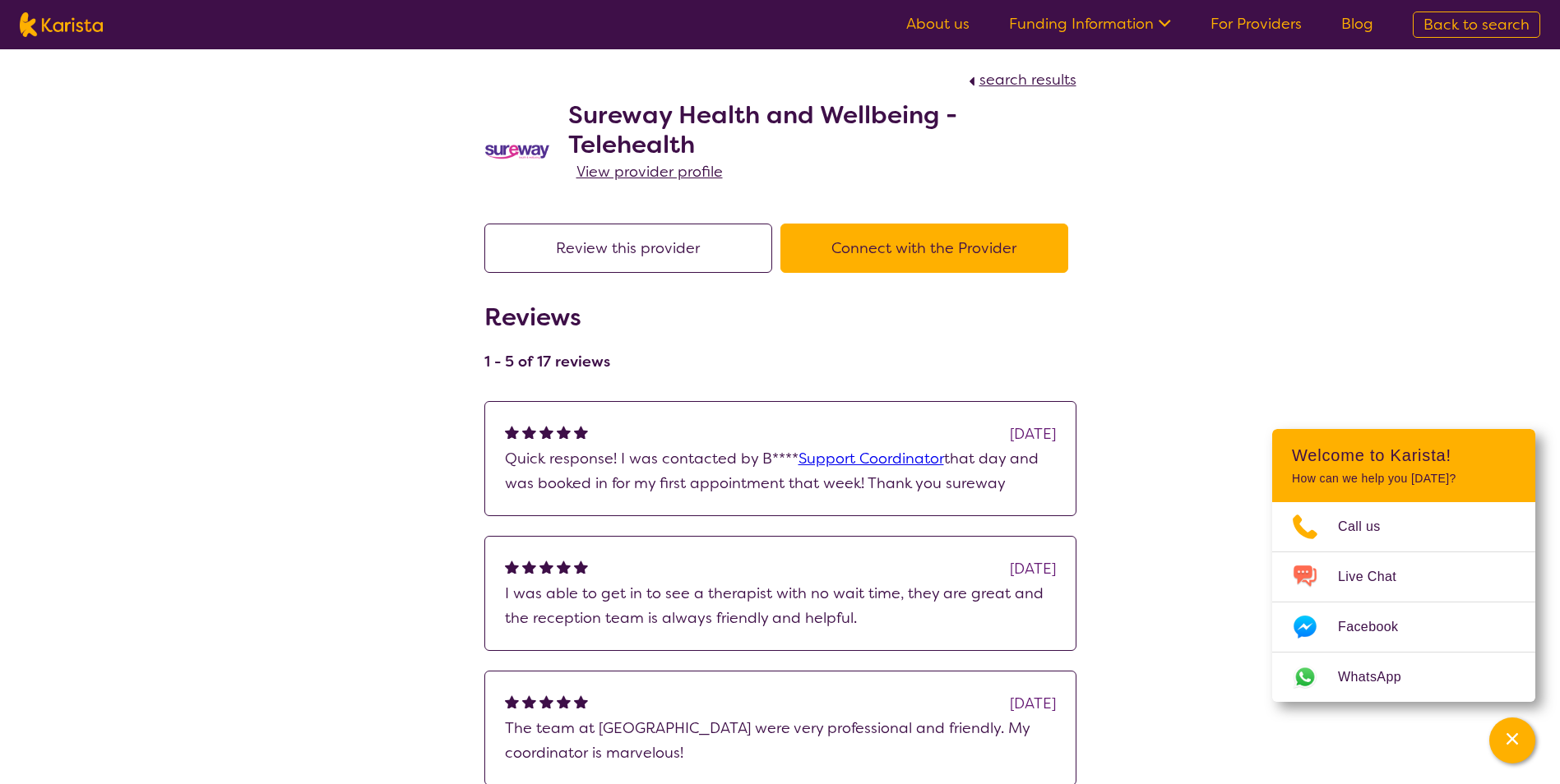
scroll to position [0, 0]
click at [662, 171] on span "View provider profile" at bounding box center [650, 174] width 146 height 20
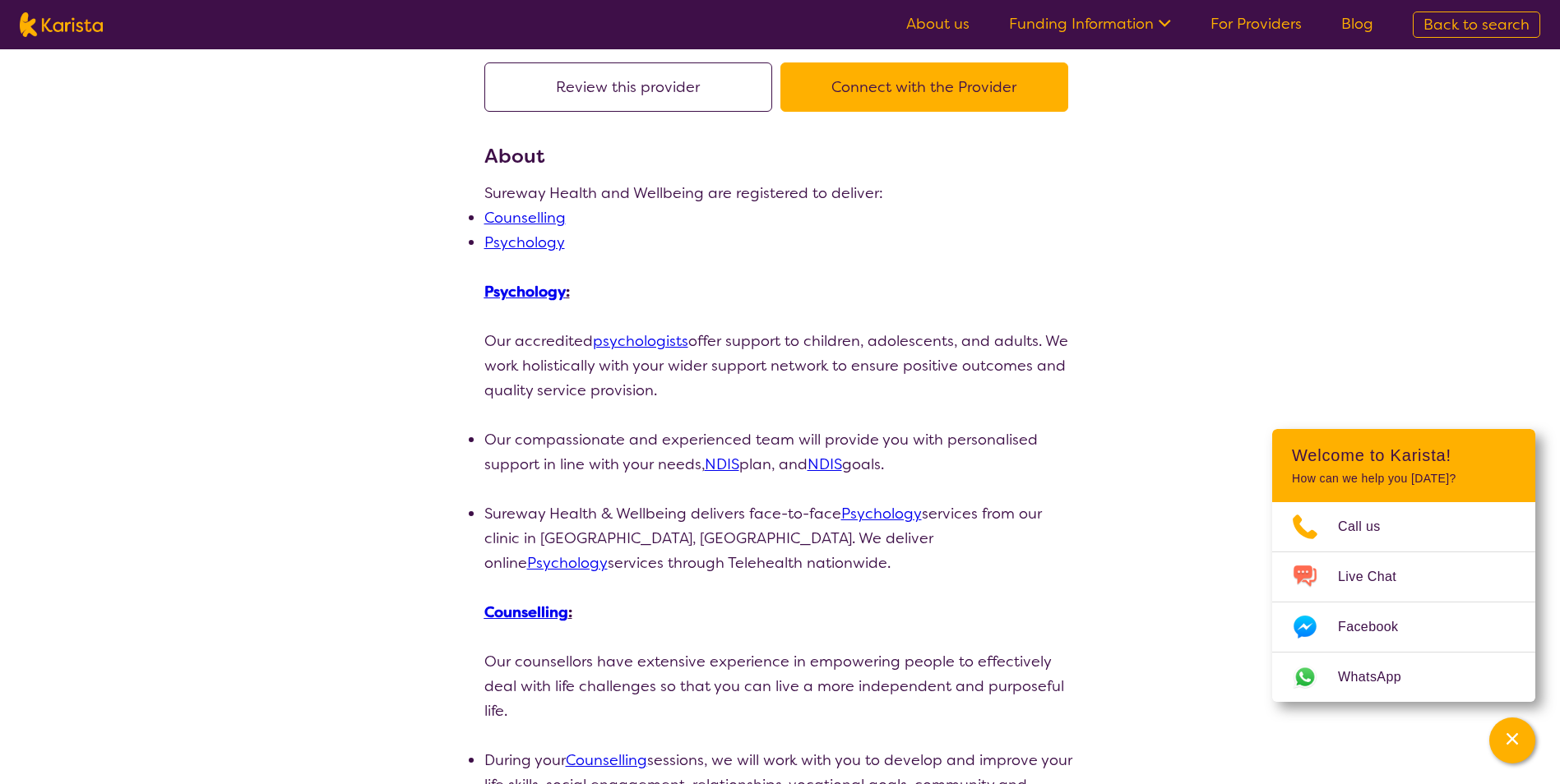
scroll to position [165, 0]
drag, startPoint x: 614, startPoint y: 352, endPoint x: 749, endPoint y: 398, distance: 142.6
click at [749, 398] on p "Our accredited psychologists offer support to children, adolescents, and adults…" at bounding box center [780, 364] width 592 height 74
click at [741, 399] on p "Our accredited psychologists offer support to children, adolescents, and adults…" at bounding box center [780, 364] width 592 height 74
drag, startPoint x: 619, startPoint y: 361, endPoint x: 744, endPoint y: 381, distance: 126.6
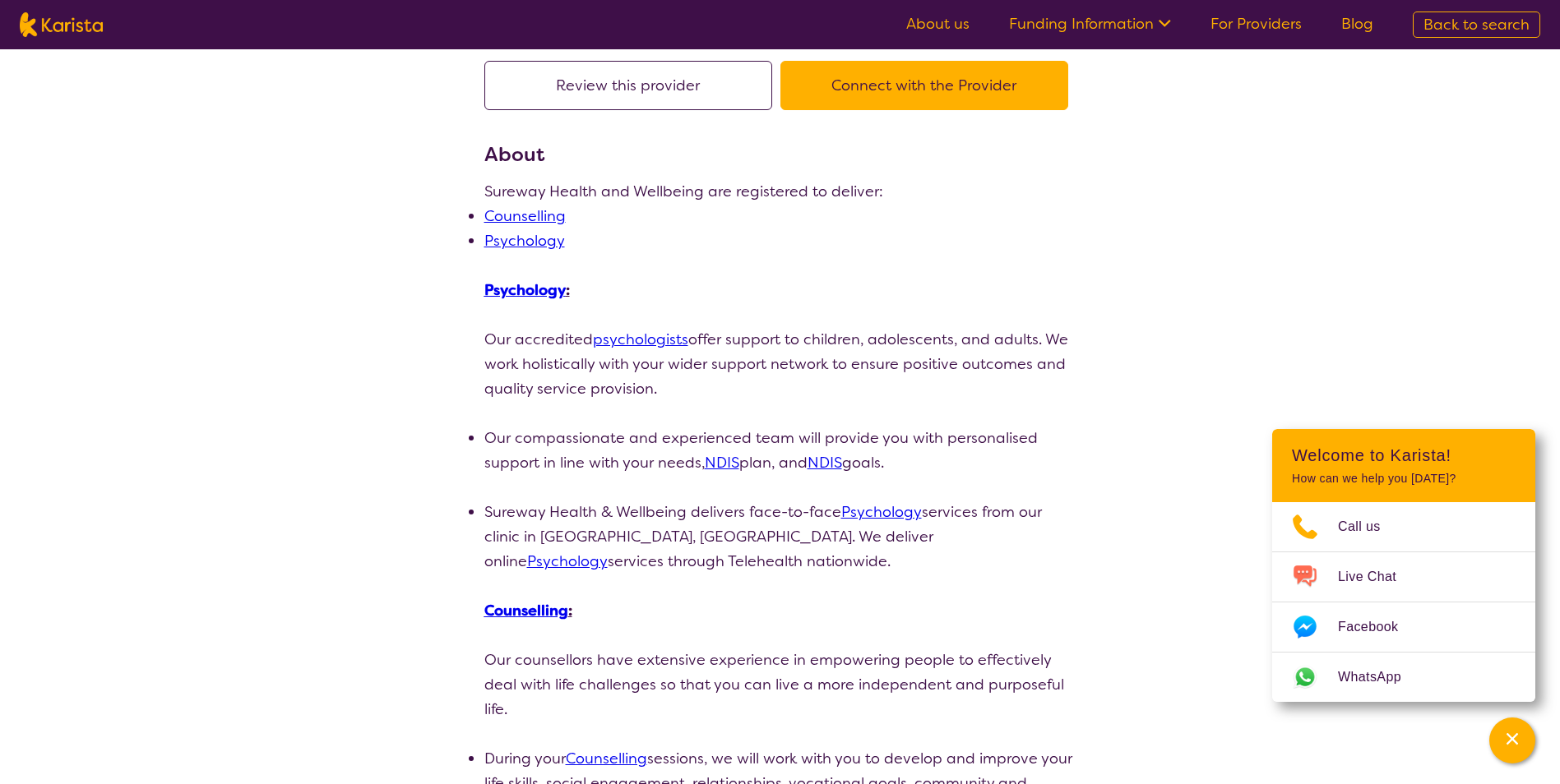
click at [744, 381] on p "Our accredited psychologists offer support to children, adolescents, and adults…" at bounding box center [780, 364] width 592 height 74
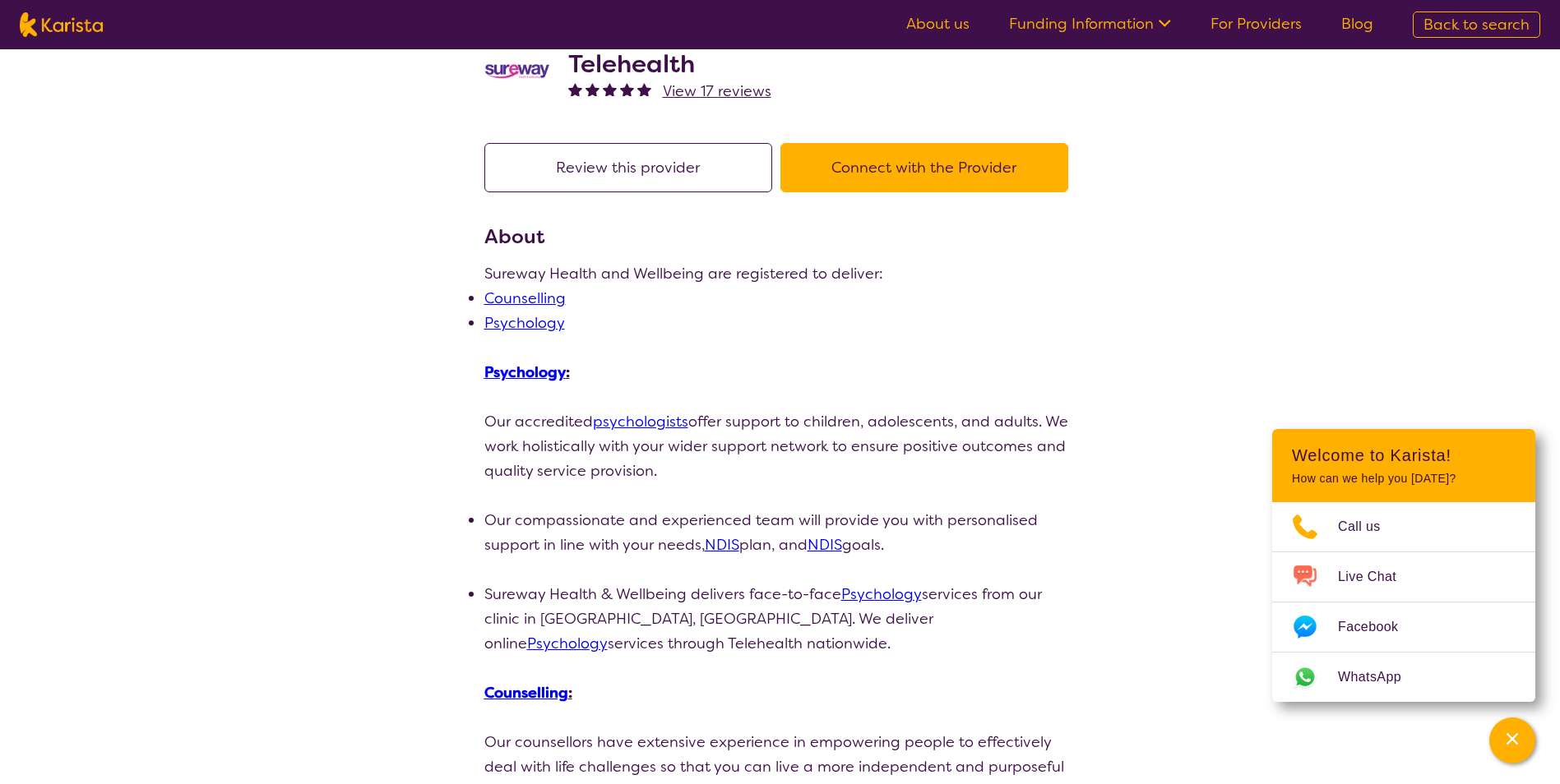
scroll to position [0, 0]
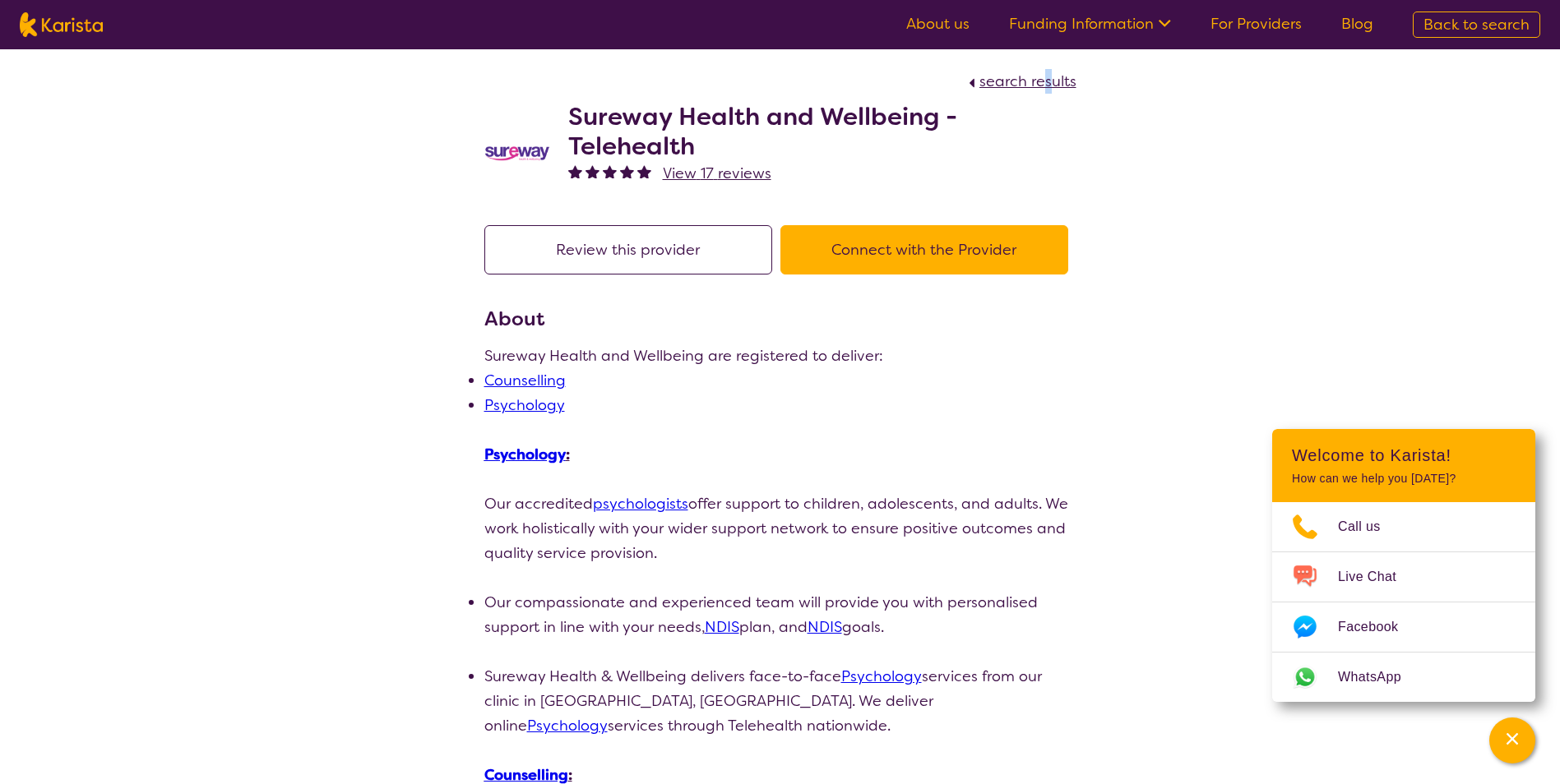
click at [1048, 70] on div "search results" at bounding box center [780, 81] width 592 height 24
drag, startPoint x: 1048, startPoint y: 70, endPoint x: 1019, endPoint y: 76, distance: 29.6
click at [1019, 76] on span "search results" at bounding box center [1027, 81] width 97 height 20
select select "by_score"
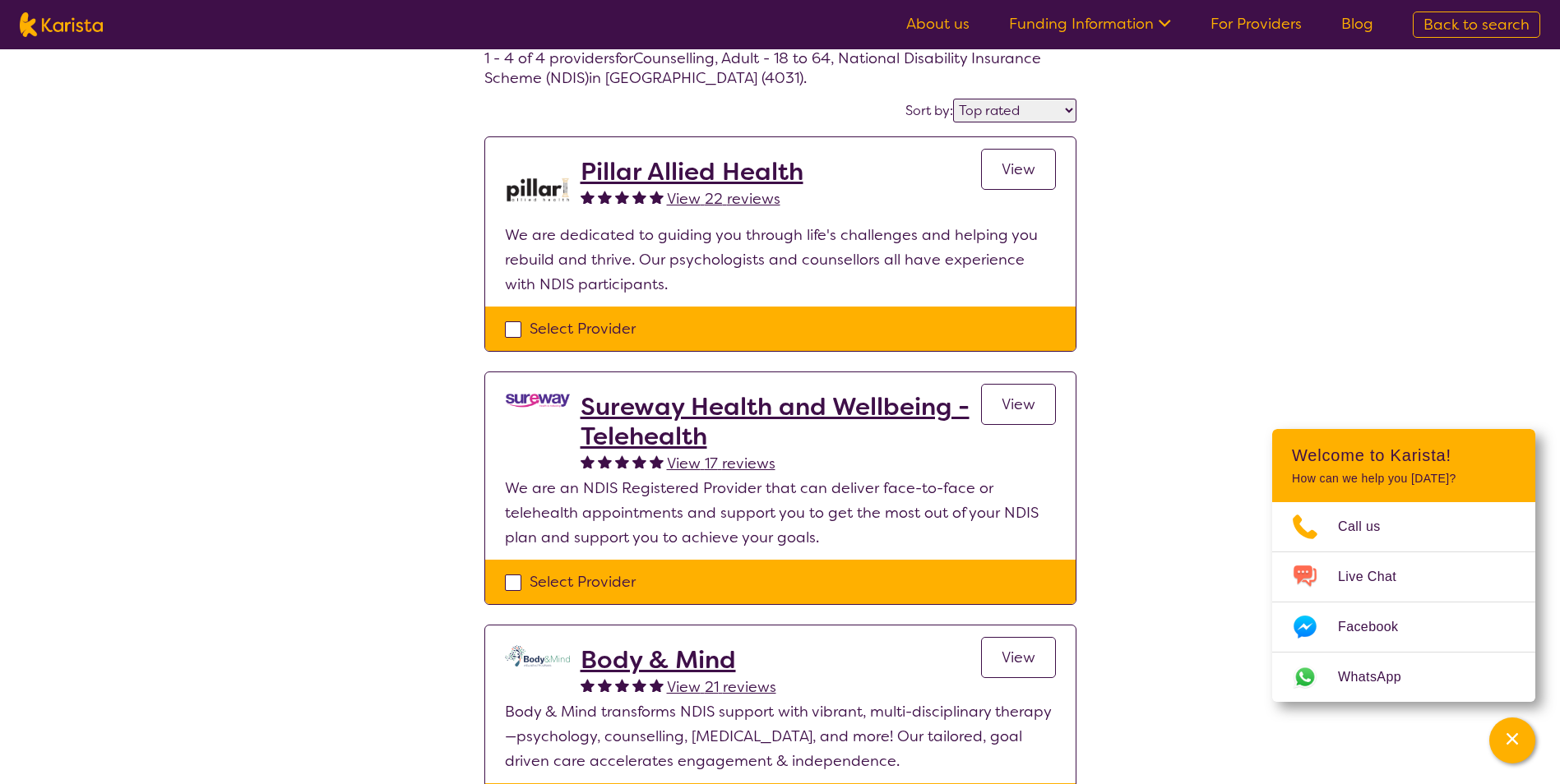
scroll to position [247, 0]
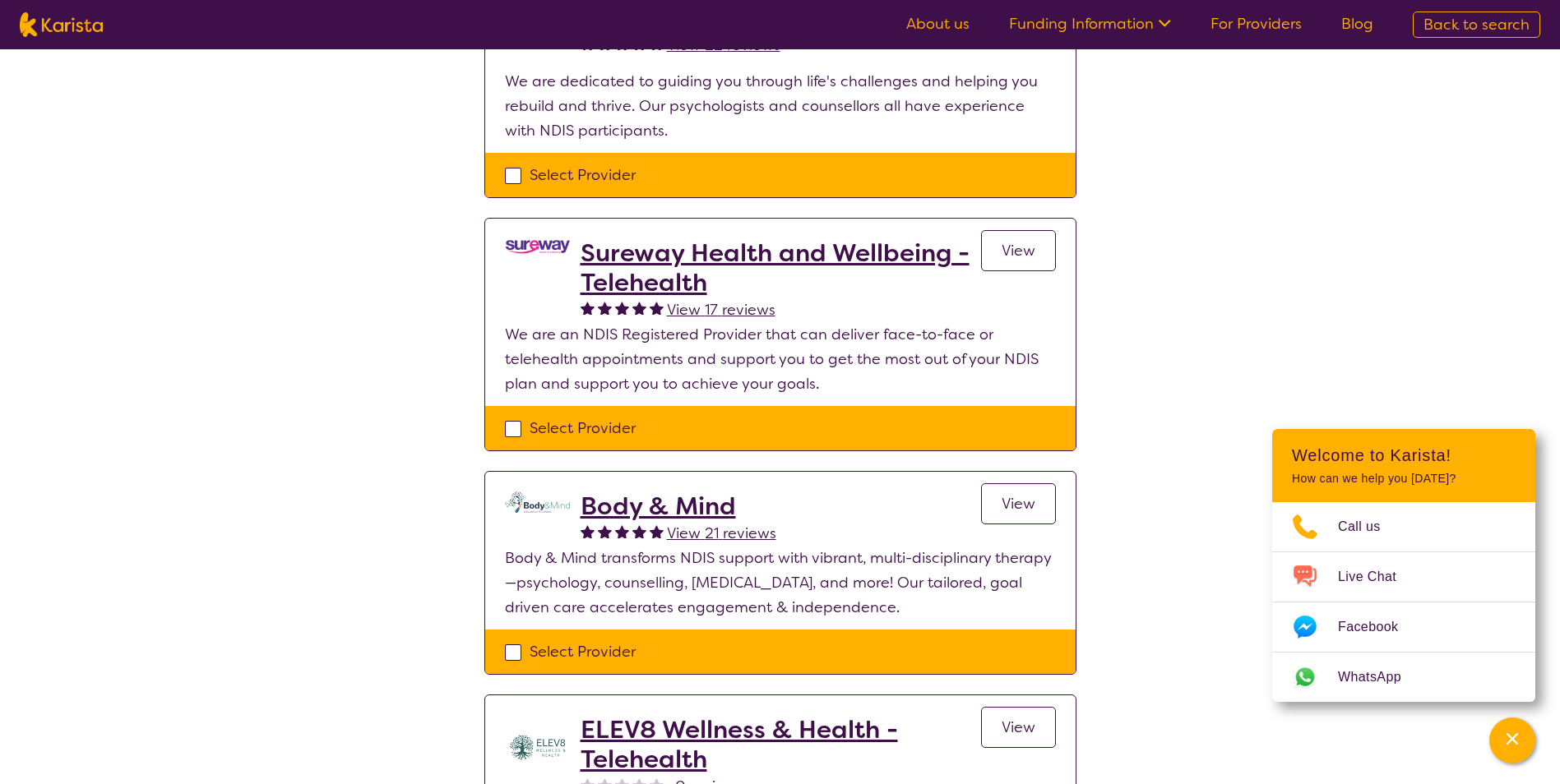
click at [1005, 500] on span "View" at bounding box center [1019, 504] width 34 height 20
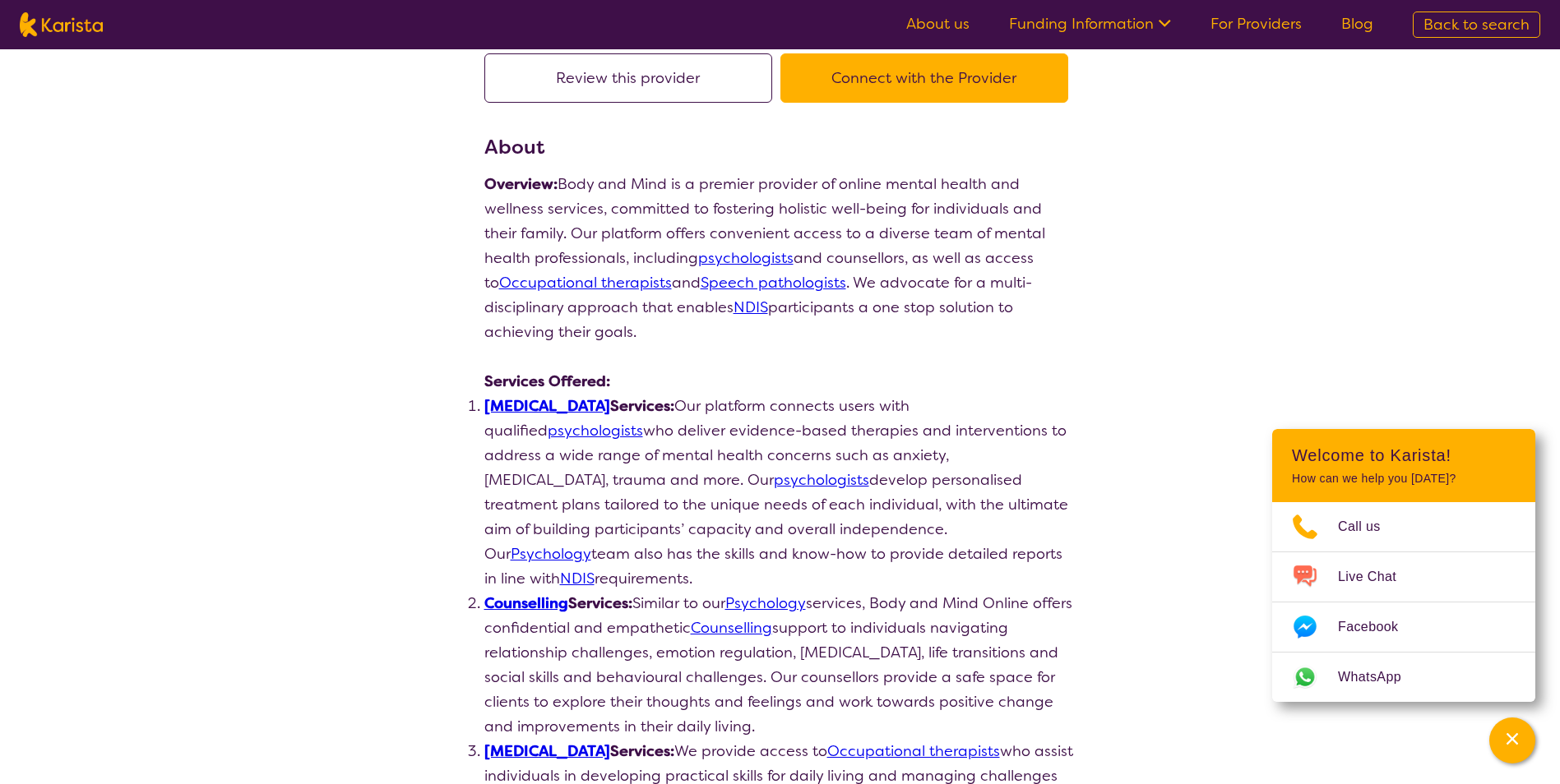
scroll to position [165, 0]
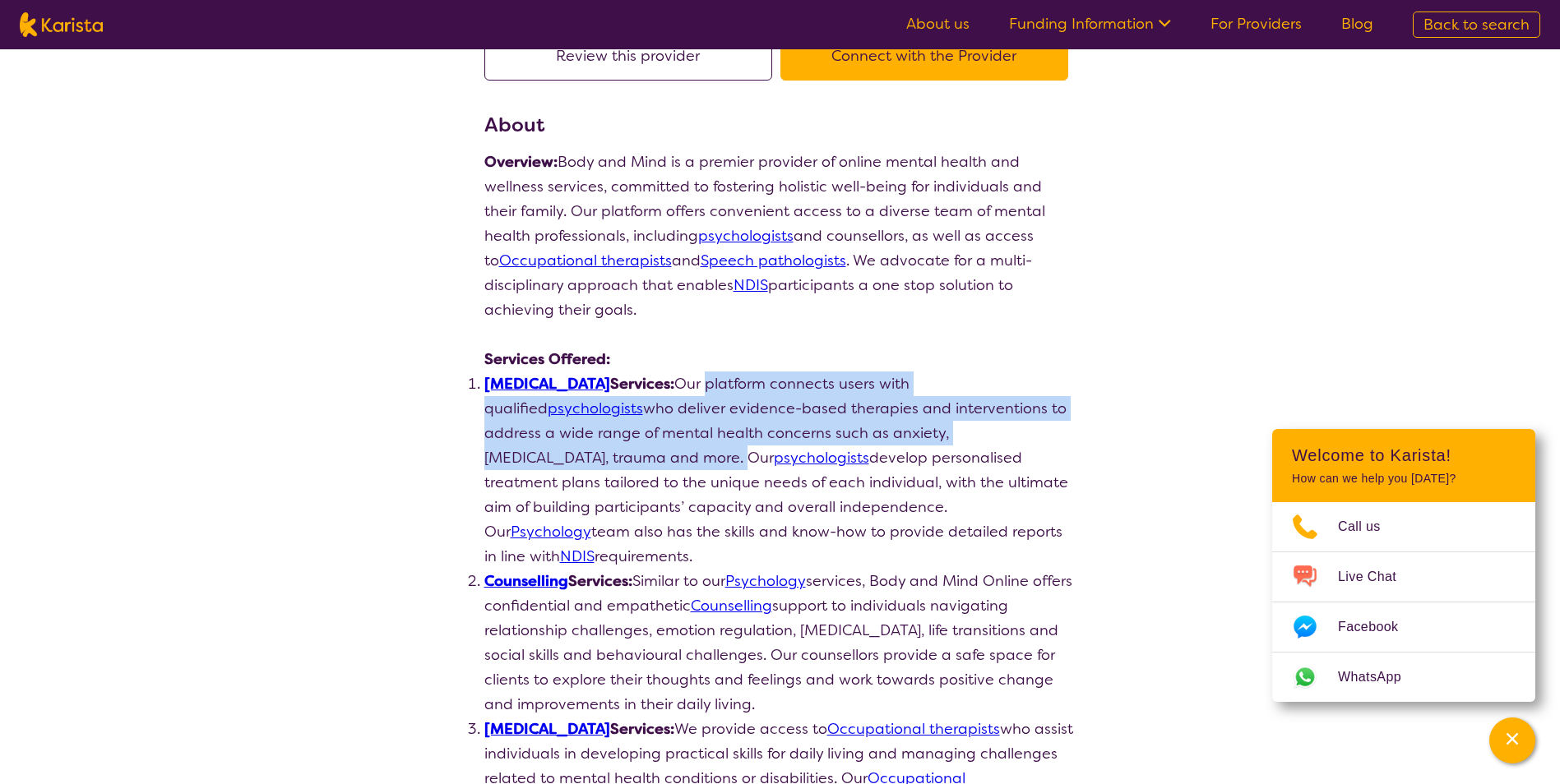
drag, startPoint x: 727, startPoint y: 391, endPoint x: 1058, endPoint y: 439, distance: 334.5
click at [1058, 439] on li "[MEDICAL_DATA] Services: Our platform connects users with qualified psychologis…" at bounding box center [780, 470] width 592 height 197
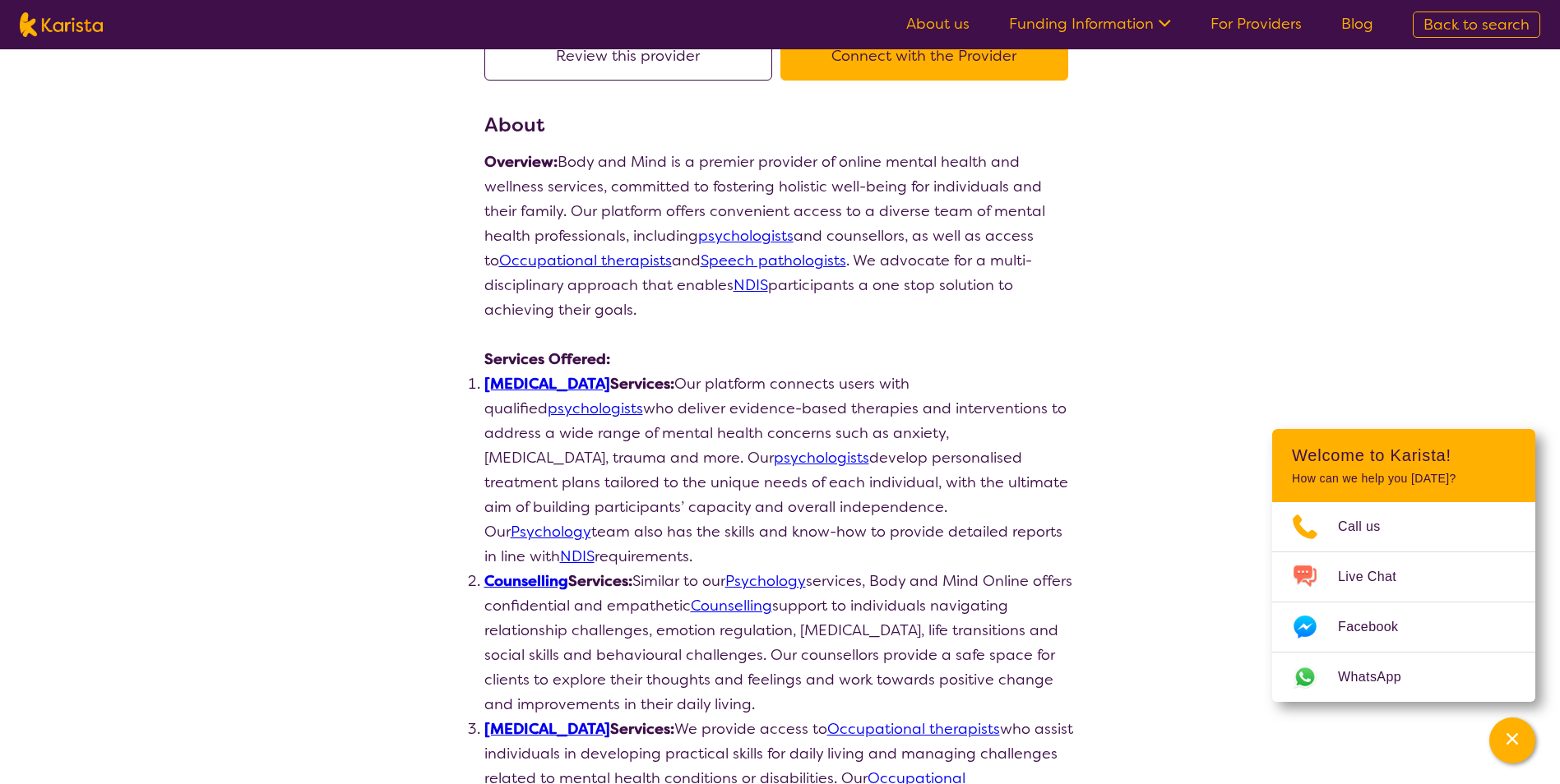
drag, startPoint x: 1058, startPoint y: 439, endPoint x: 1300, endPoint y: 249, distance: 307.7
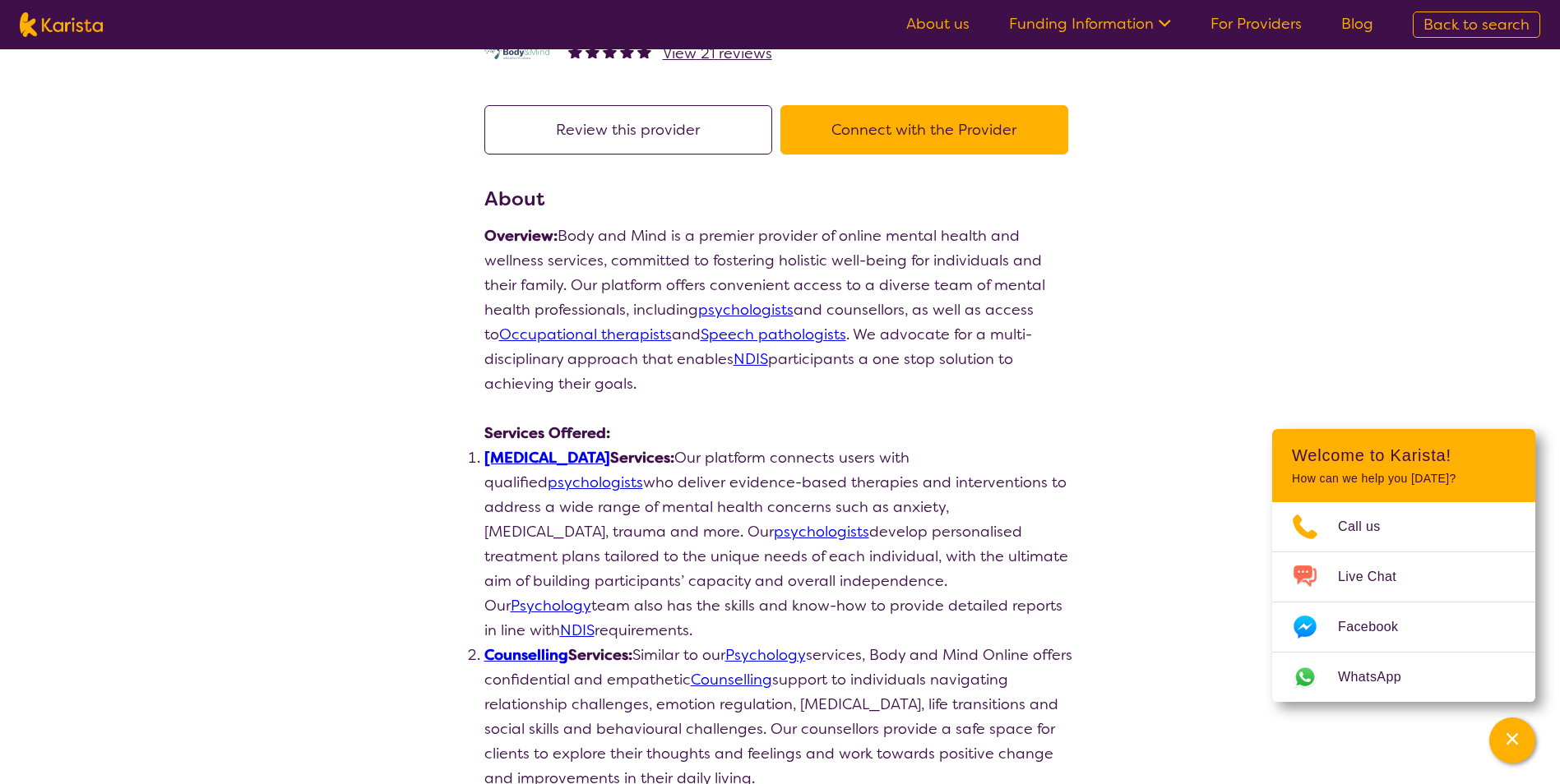
scroll to position [0, 0]
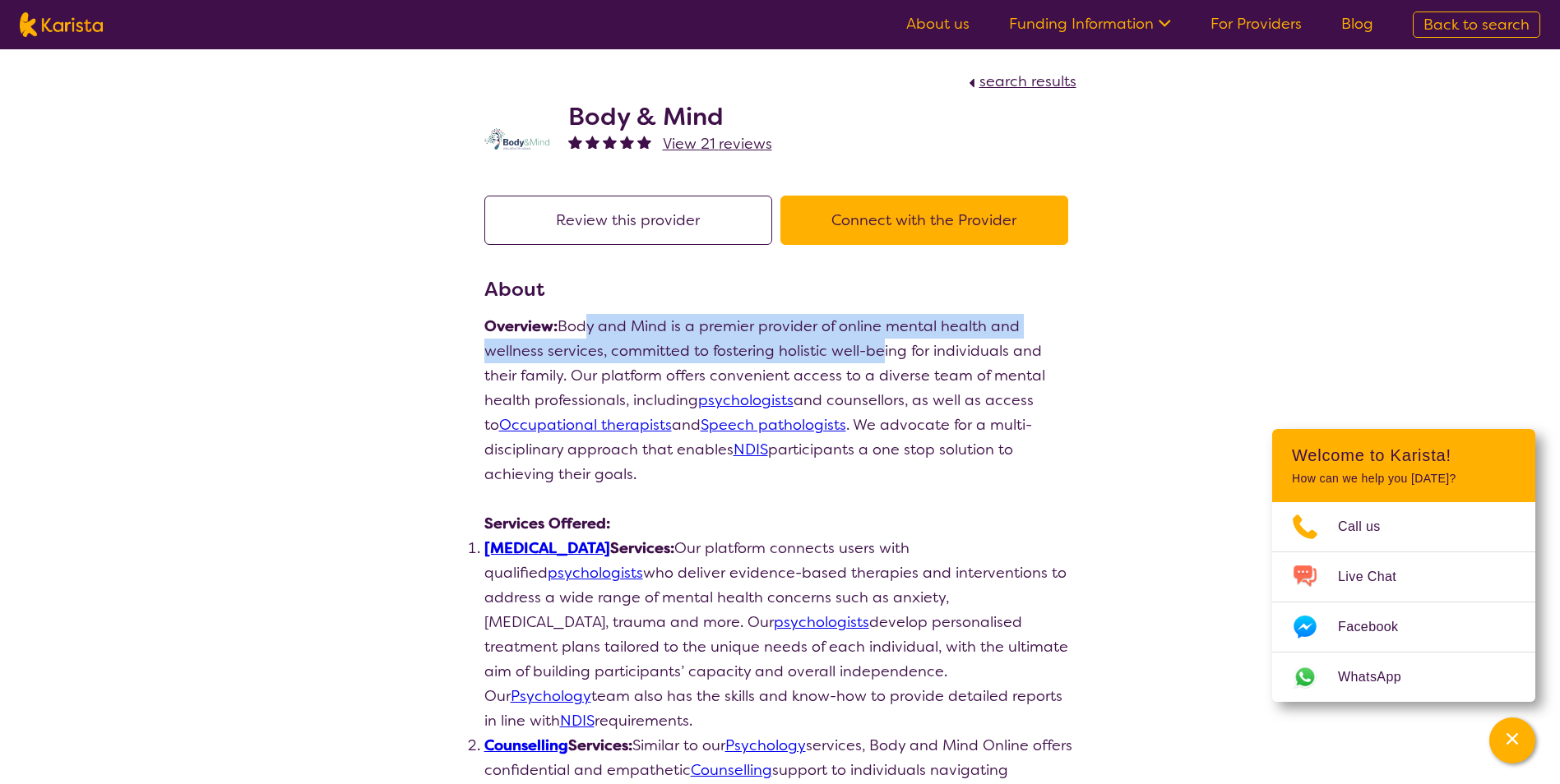
drag, startPoint x: 584, startPoint y: 333, endPoint x: 880, endPoint y: 358, distance: 297.1
click at [880, 358] on p "Overview: Body and Mind is a premier provider of online mental health and welln…" at bounding box center [780, 400] width 592 height 173
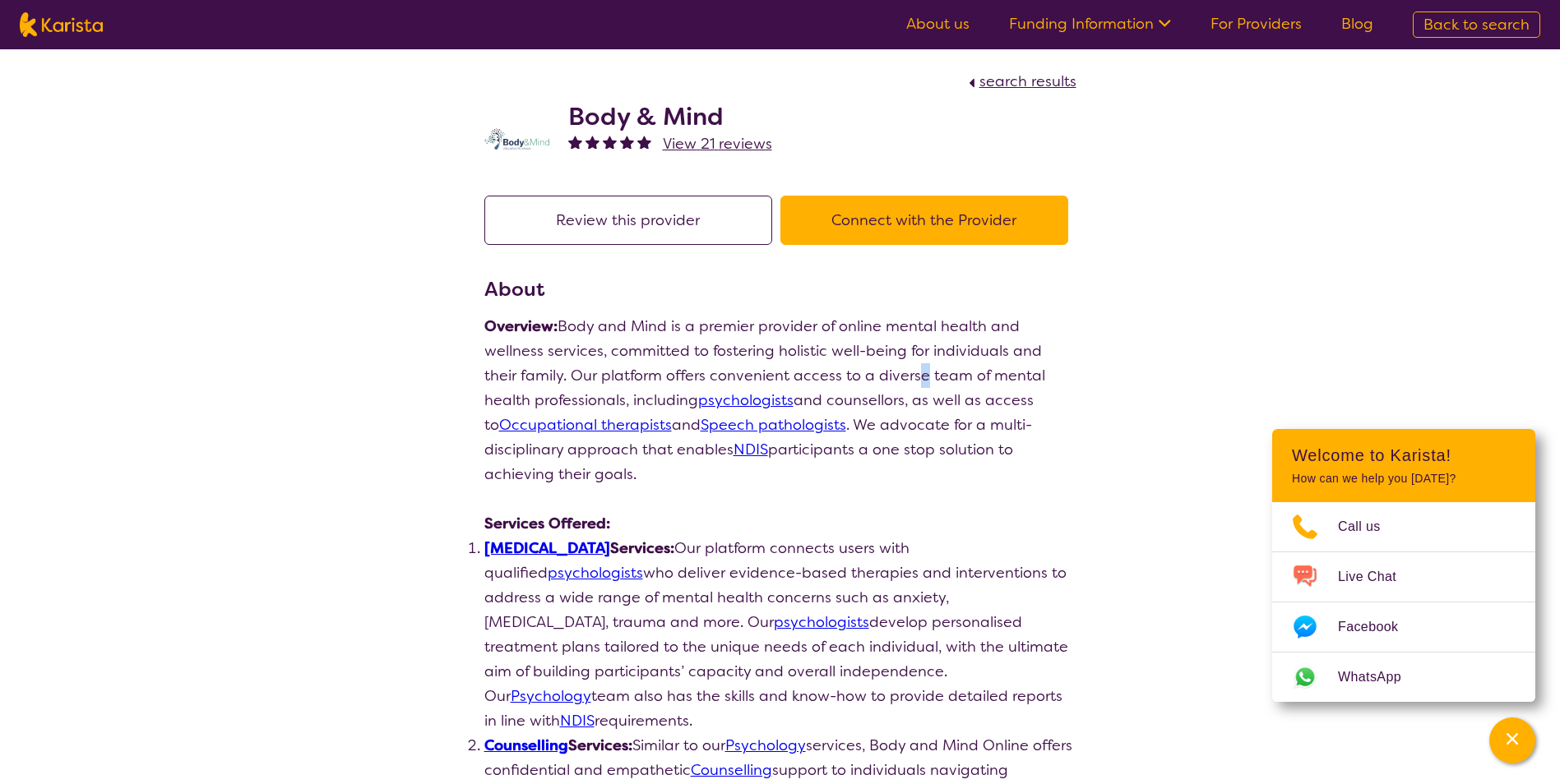
drag, startPoint x: 880, startPoint y: 358, endPoint x: 883, endPoint y: 382, distance: 24.2
click at [883, 382] on p "Overview: Body and Mind is a premier provider of online mental health and welln…" at bounding box center [780, 400] width 592 height 173
drag, startPoint x: 883, startPoint y: 382, endPoint x: 681, endPoint y: 339, distance: 206.5
click at [681, 339] on p "Overview: Body and Mind is a premier provider of online mental health and welln…" at bounding box center [780, 400] width 592 height 173
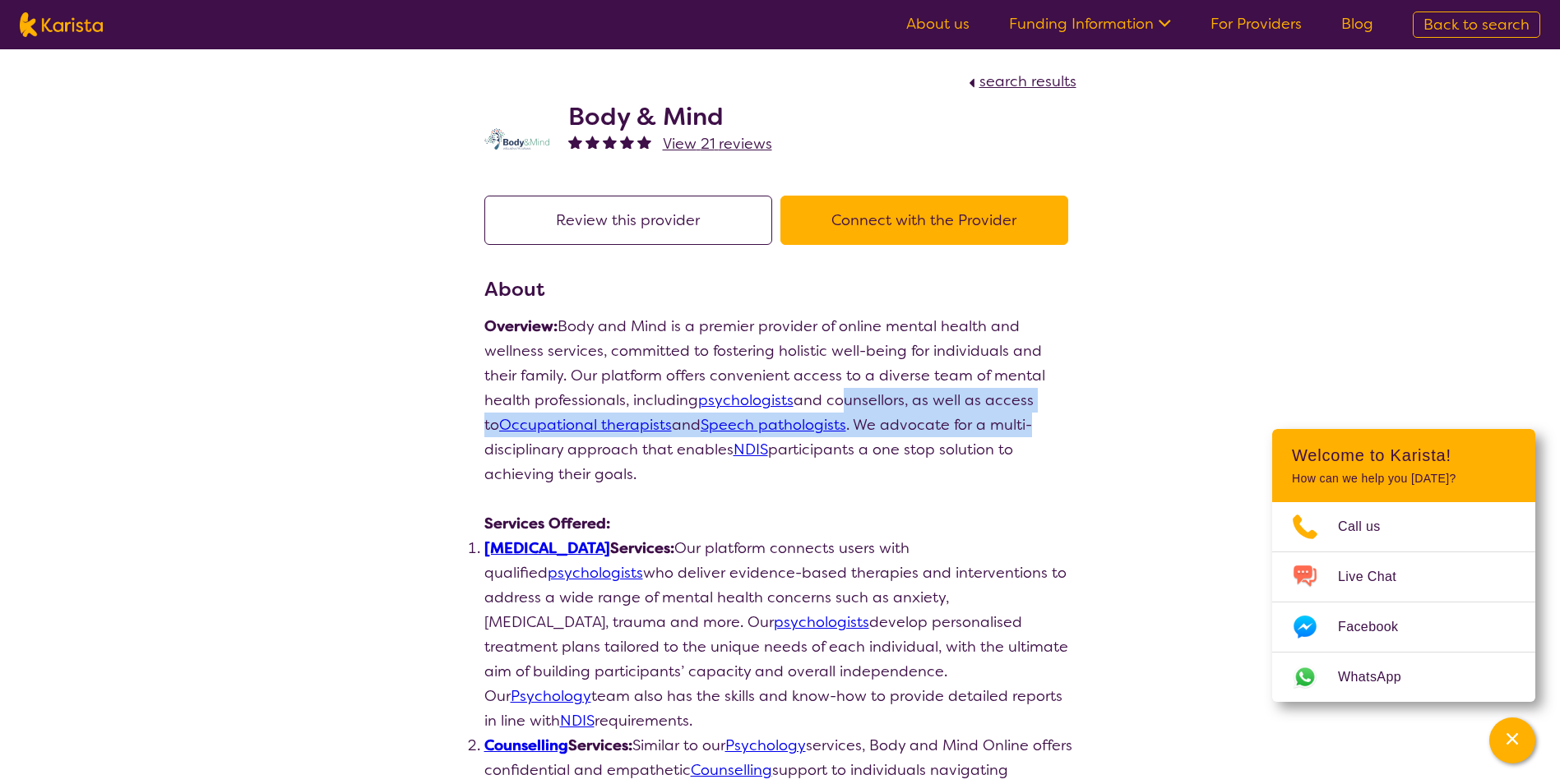
drag, startPoint x: 791, startPoint y: 399, endPoint x: 1085, endPoint y: 422, distance: 294.9
drag, startPoint x: 1085, startPoint y: 422, endPoint x: 1028, endPoint y: 432, distance: 57.9
click at [1028, 432] on p "Overview: Body and Mind is a premier provider of online mental health and welln…" at bounding box center [780, 400] width 592 height 173
drag, startPoint x: 983, startPoint y: 417, endPoint x: 1036, endPoint y: 422, distance: 53.2
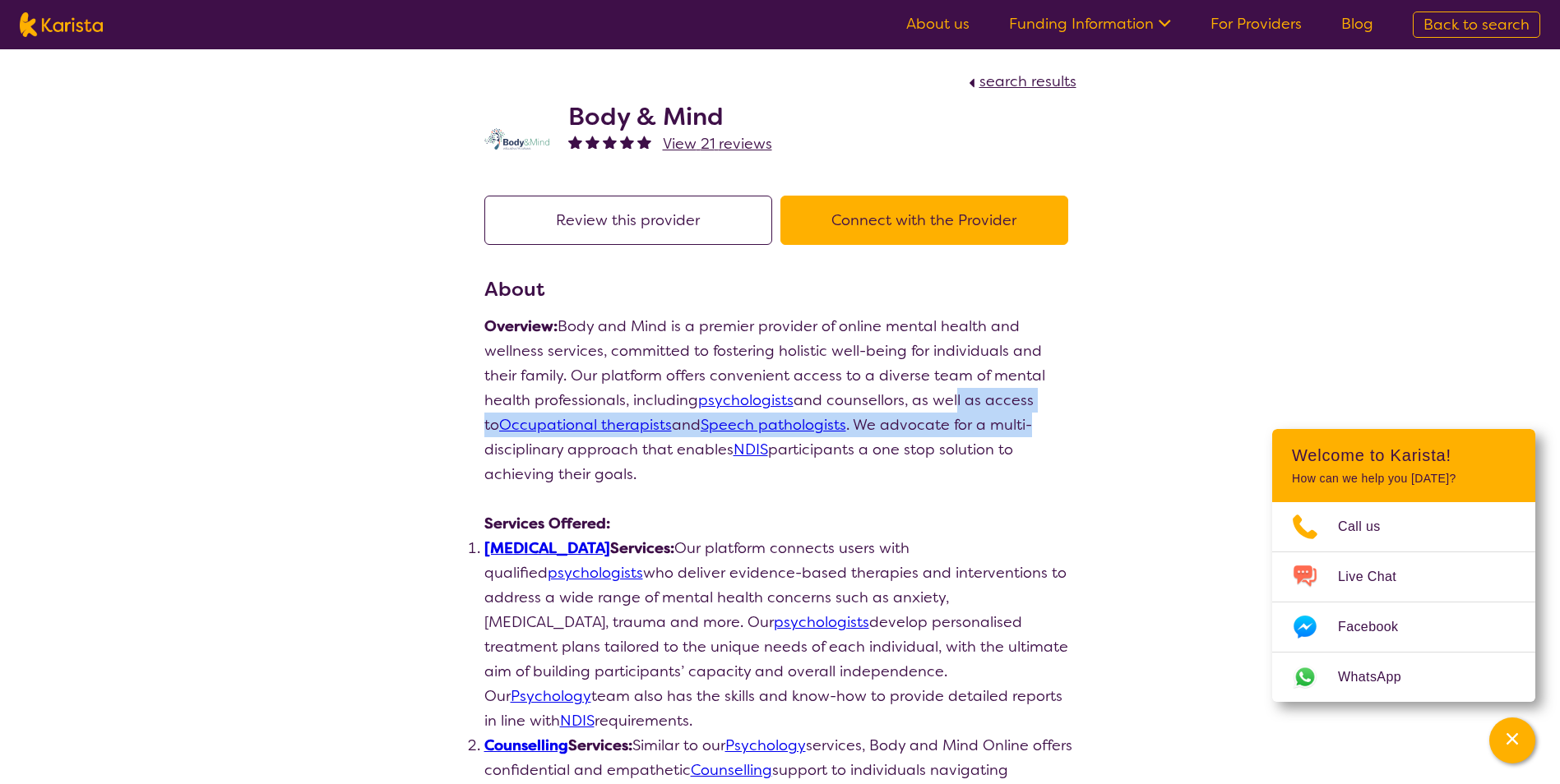
click at [1036, 422] on p "Overview: Body and Mind is a premier provider of online mental health and welln…" at bounding box center [780, 400] width 592 height 173
drag, startPoint x: 1036, startPoint y: 422, endPoint x: 1028, endPoint y: 420, distance: 8.2
click at [1036, 422] on p "Overview: Body and Mind is a premier provider of online mental health and welln…" at bounding box center [780, 400] width 592 height 173
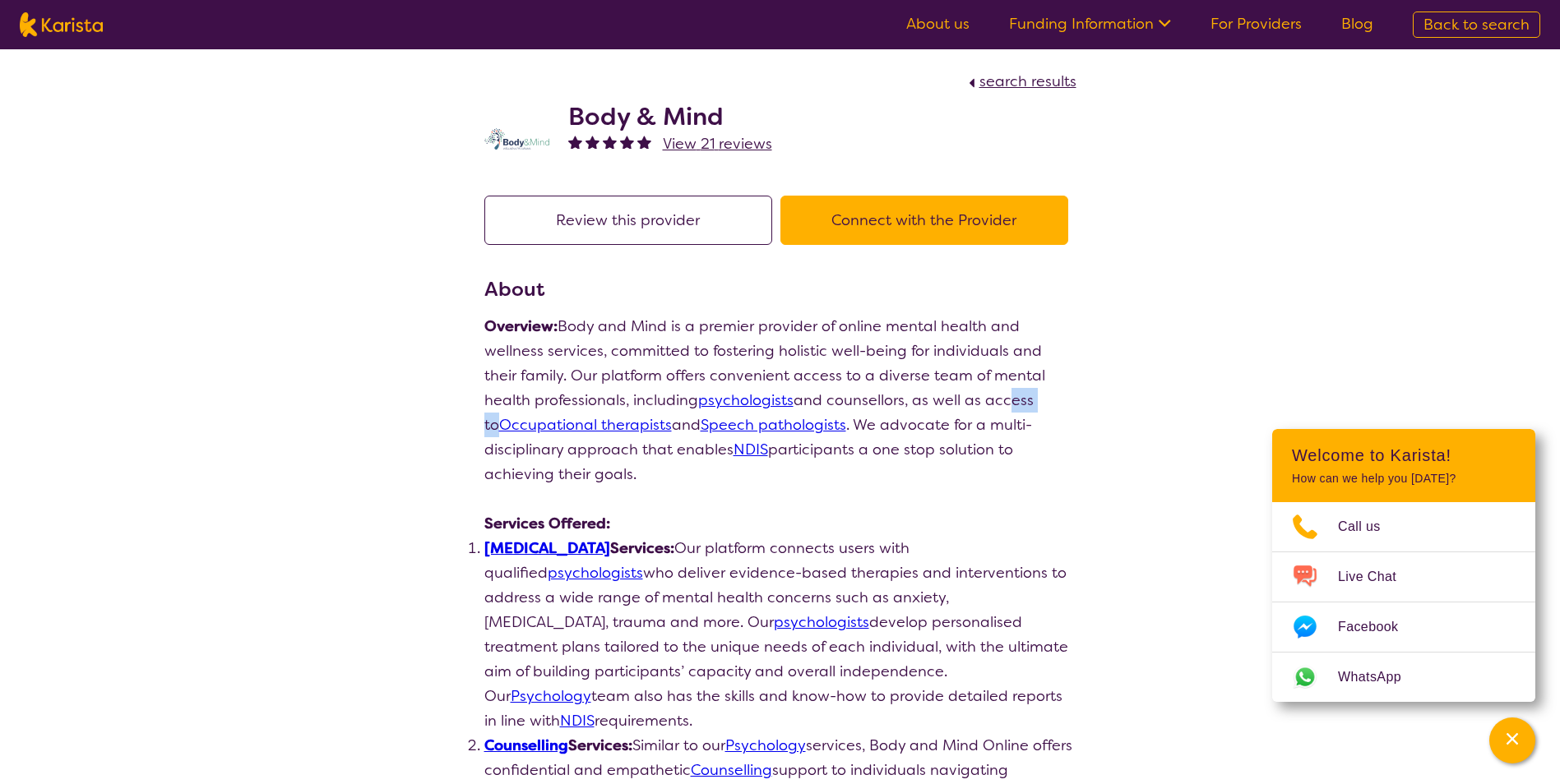
drag, startPoint x: 980, startPoint y: 407, endPoint x: 1026, endPoint y: 417, distance: 47.1
click at [1026, 417] on p "Overview: Body and Mind is a premier provider of online mental health and welln…" at bounding box center [780, 400] width 592 height 173
click at [1031, 415] on p "Overview: Body and Mind is a premier provider of online mental health and welln…" at bounding box center [780, 400] width 592 height 173
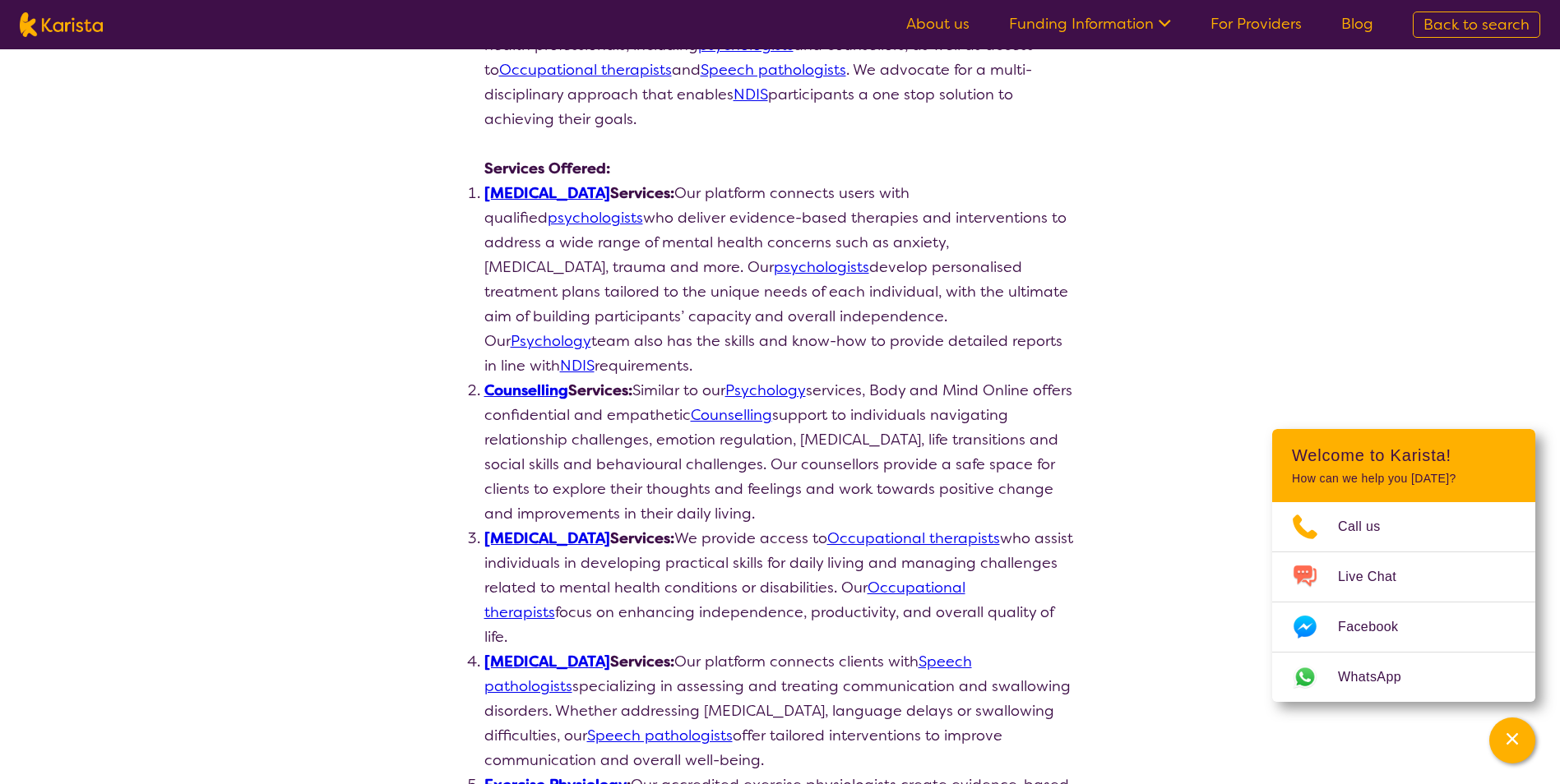
scroll to position [411, 0]
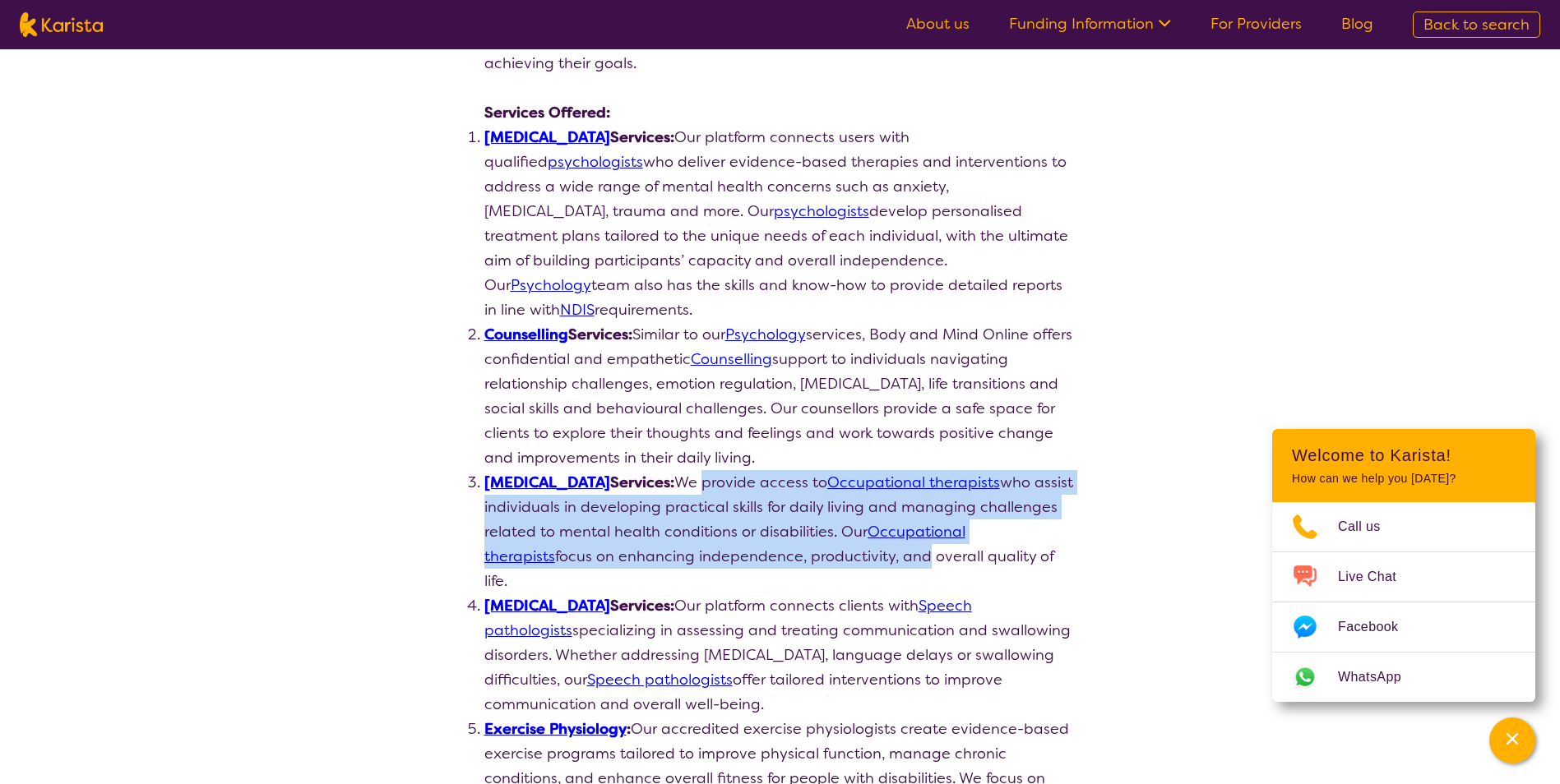
drag, startPoint x: 763, startPoint y: 467, endPoint x: 915, endPoint y: 534, distance: 166.1
click at [915, 534] on li "[MEDICAL_DATA] Services:  We provide access to Occupational therapists who assi…" at bounding box center [780, 531] width 592 height 123
drag, startPoint x: 915, startPoint y: 534, endPoint x: 831, endPoint y: 531, distance: 84.1
click at [831, 531] on li "[MEDICAL_DATA] Services:  We provide access to Occupational therapists who assi…" at bounding box center [780, 531] width 592 height 123
drag, startPoint x: 804, startPoint y: 466, endPoint x: 1080, endPoint y: 546, distance: 287.4
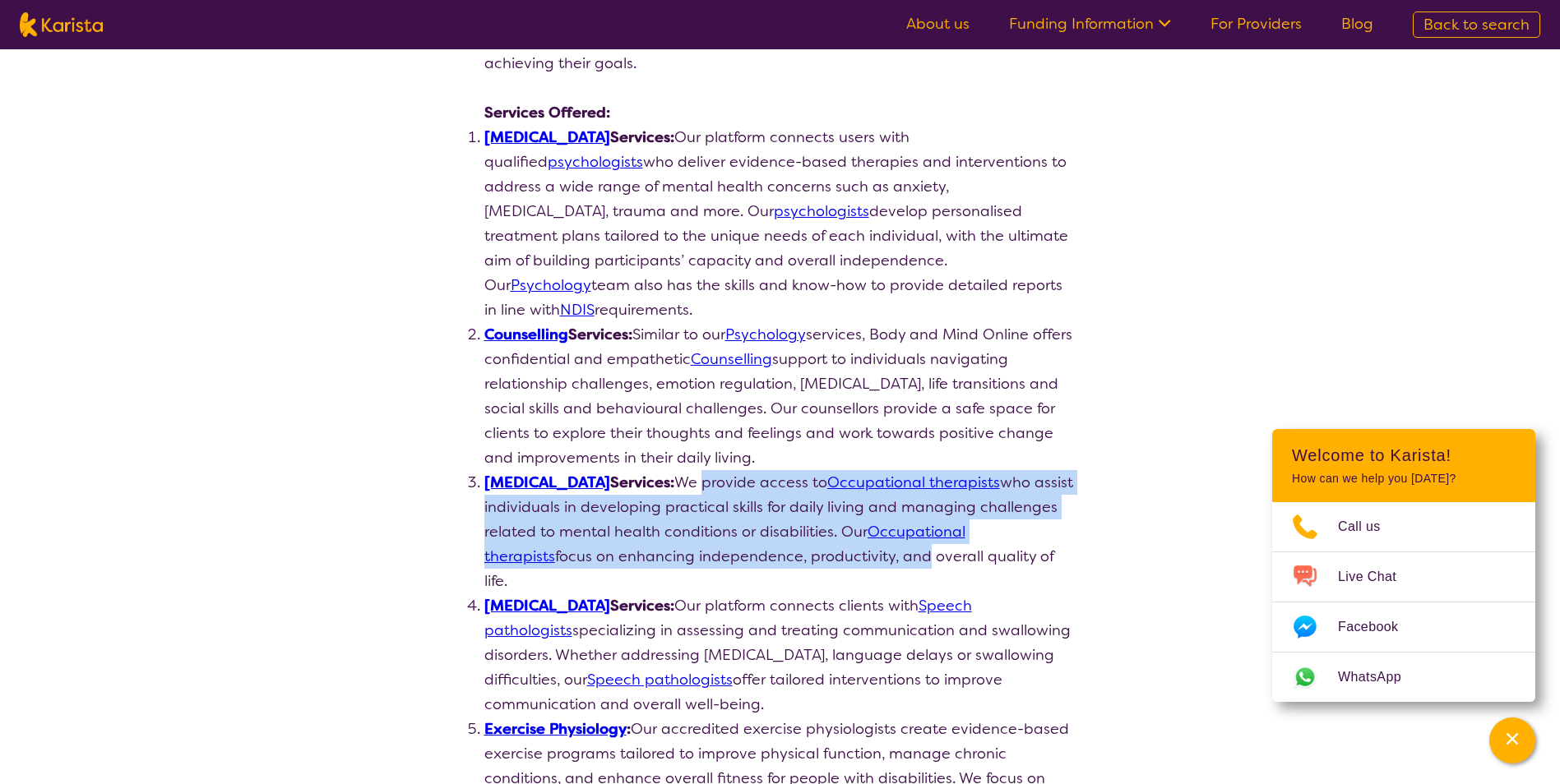
click at [794, 544] on li "[MEDICAL_DATA] Services:  We provide access to Occupational therapists who assi…" at bounding box center [780, 531] width 592 height 123
drag, startPoint x: 775, startPoint y: 463, endPoint x: 1086, endPoint y: 538, distance: 319.9
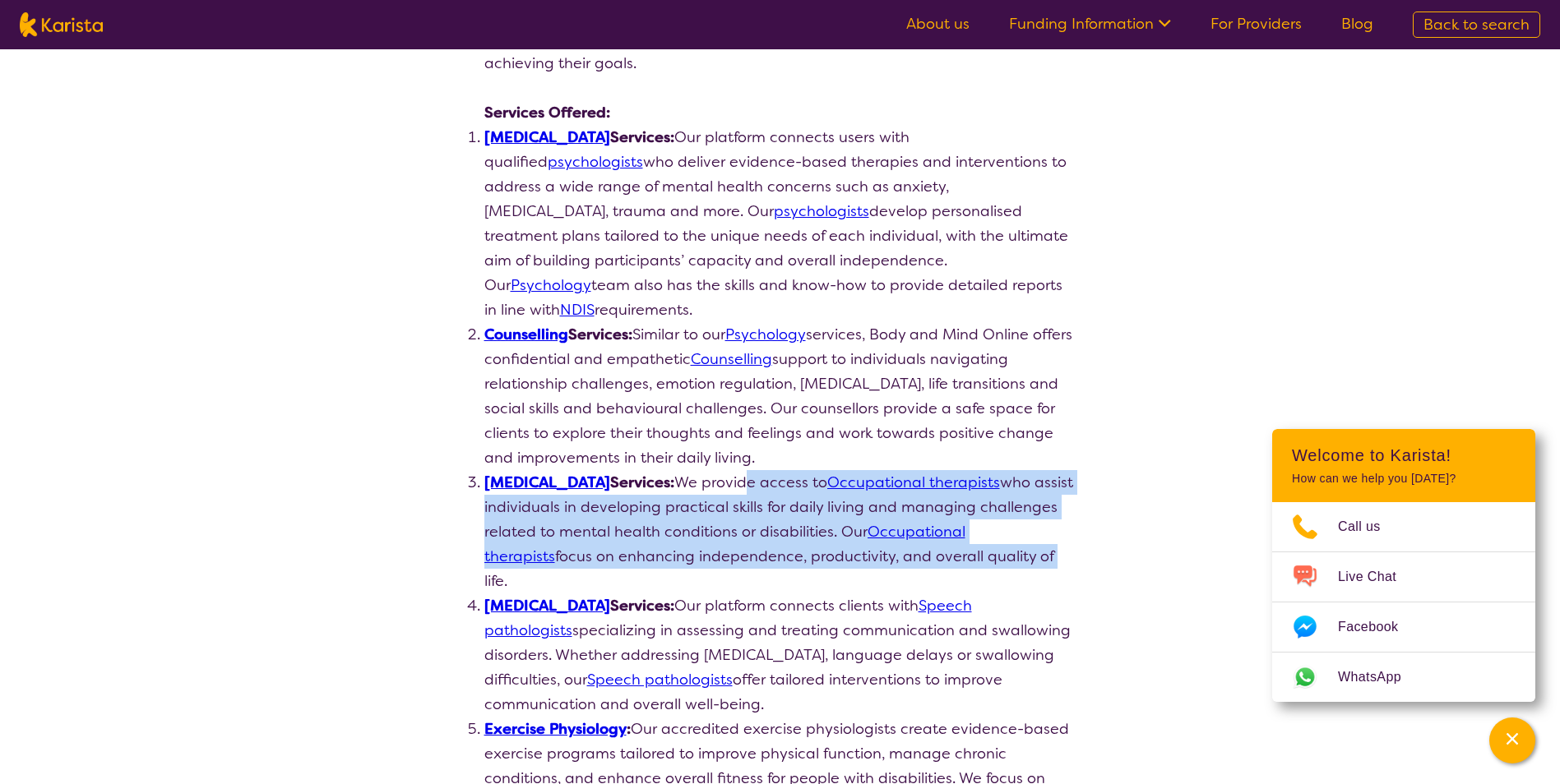
drag, startPoint x: 588, startPoint y: 532, endPoint x: 841, endPoint y: 548, distance: 253.5
click at [841, 548] on li "[MEDICAL_DATA] Services:  We provide access to Occupational therapists who assi…" at bounding box center [780, 531] width 592 height 123
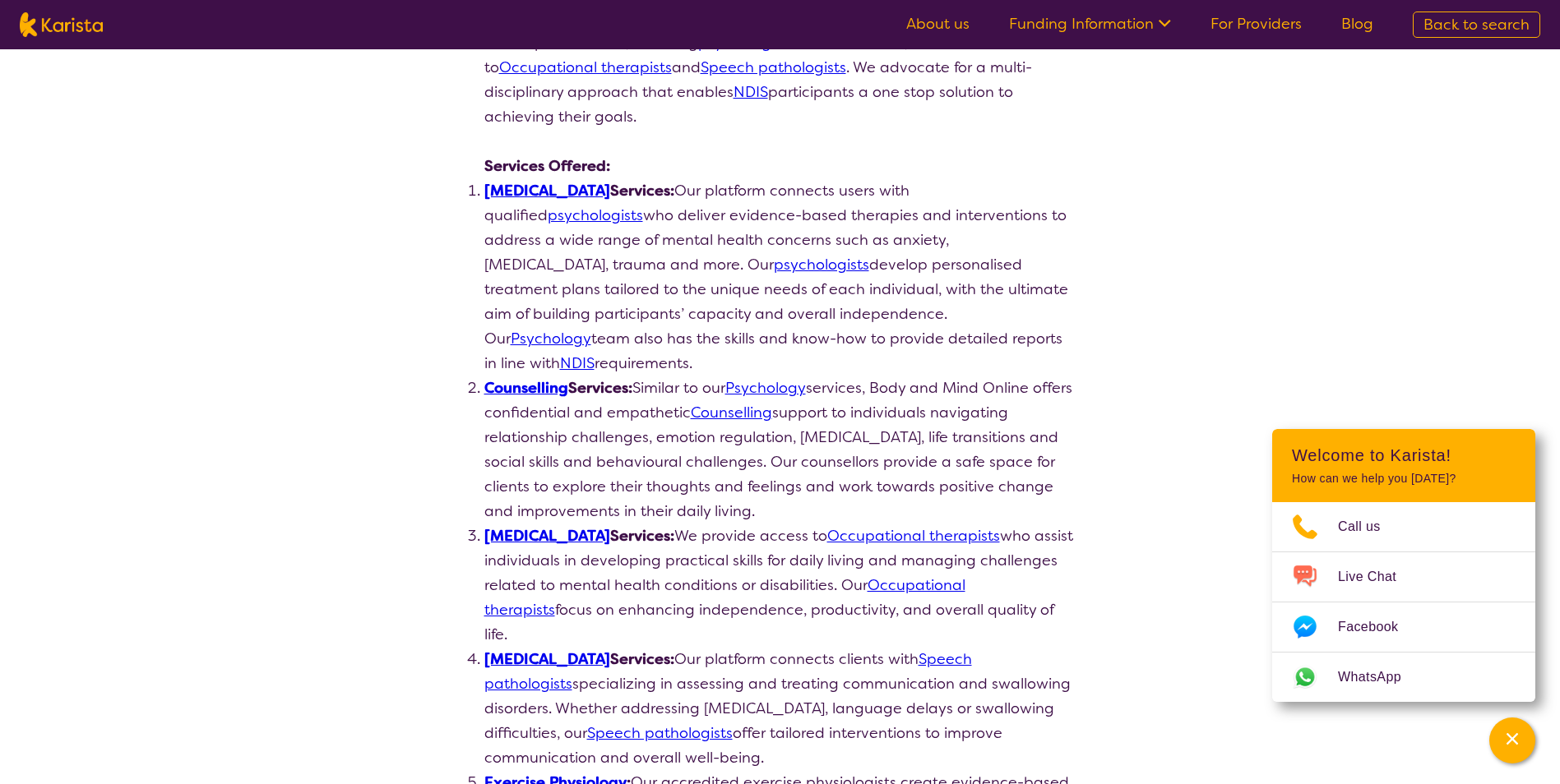
scroll to position [329, 0]
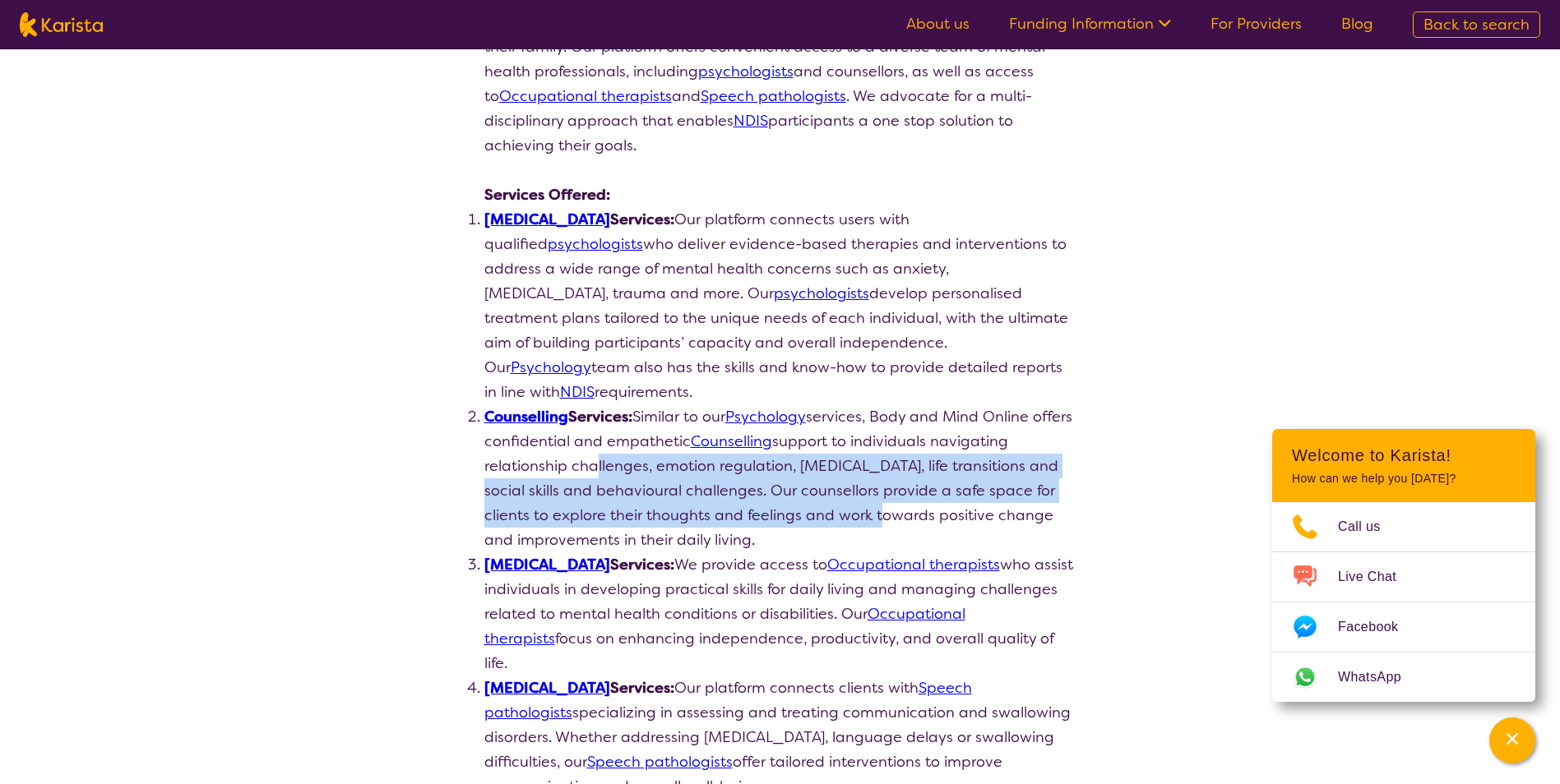
drag, startPoint x: 610, startPoint y: 446, endPoint x: 834, endPoint y: 498, distance: 230.0
click at [834, 498] on li "Counselling Services: Similar to our Psychology services, Body and Mind Online …" at bounding box center [780, 479] width 592 height 148
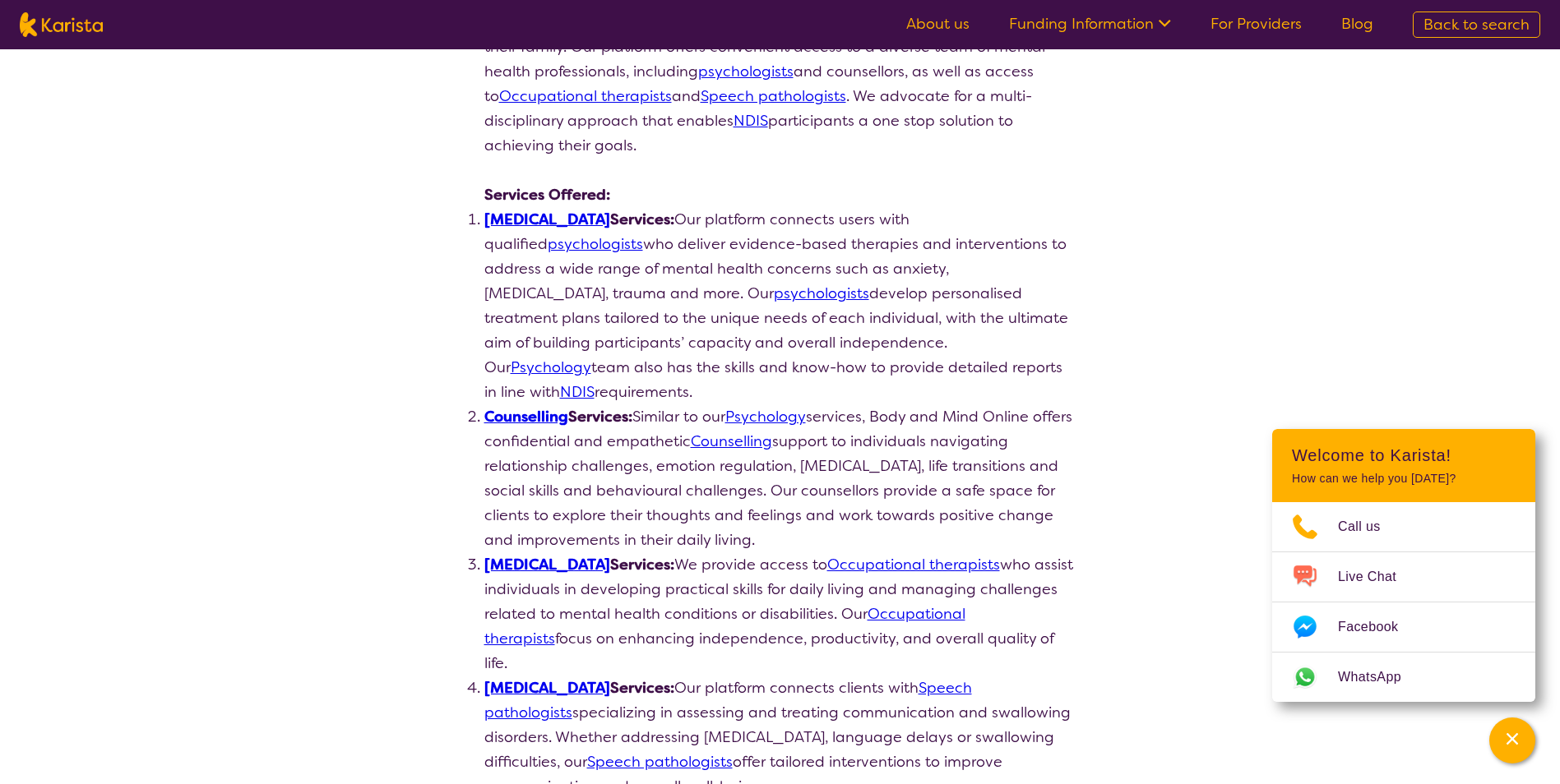
drag, startPoint x: 834, startPoint y: 498, endPoint x: 803, endPoint y: 506, distance: 32.0
click at [803, 506] on li "Counselling Services: Similar to our Psychology services, Body and Mind Online …" at bounding box center [780, 479] width 592 height 148
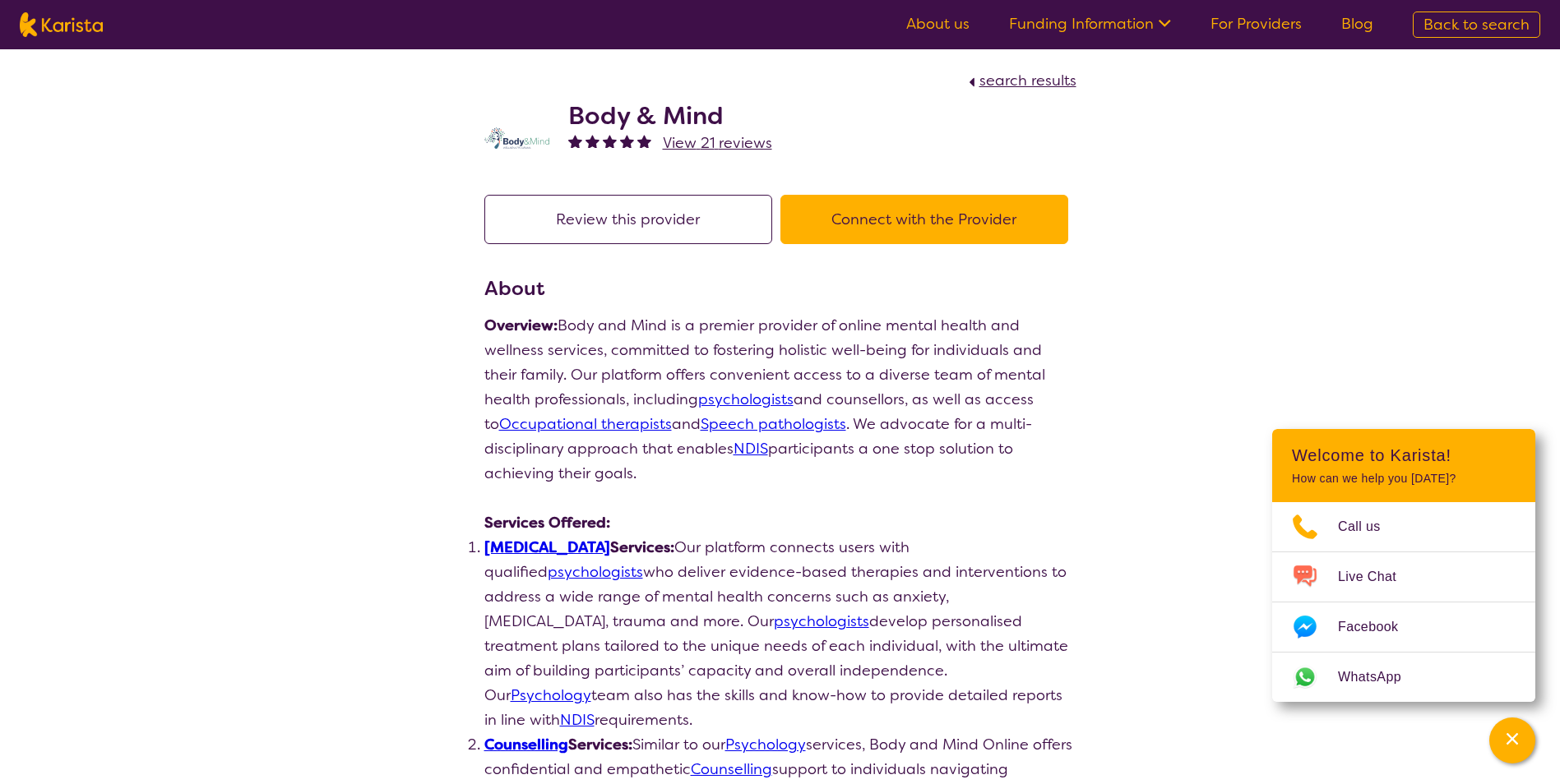
scroll to position [0, 0]
click at [917, 233] on button "Connect with the Provider" at bounding box center [924, 220] width 288 height 50
